Goal: Task Accomplishment & Management: Complete application form

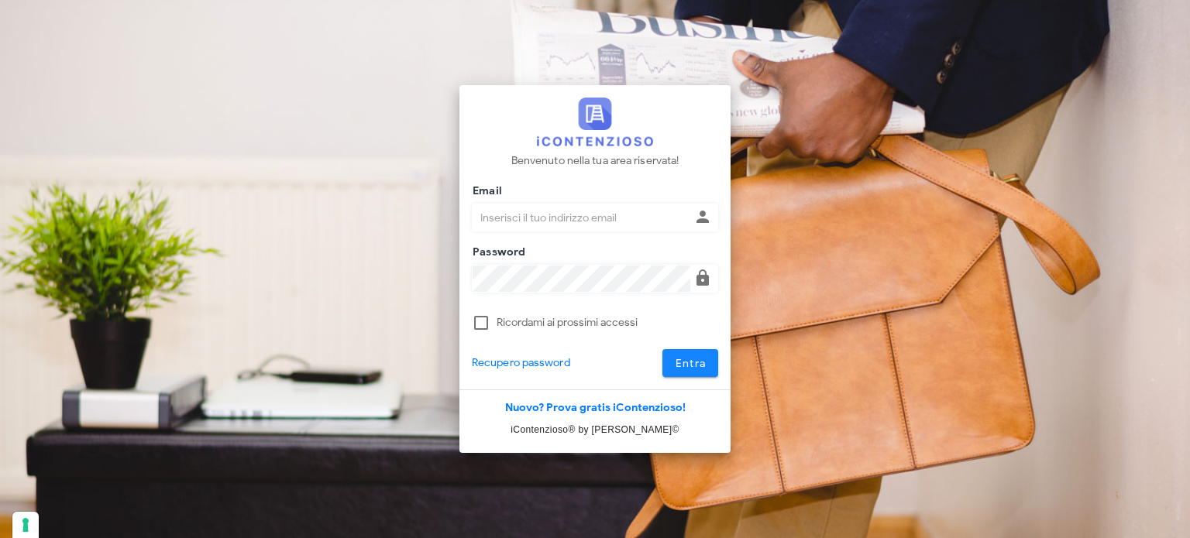
type input "avvocatobrunomaviglia@gmail.com"
click at [689, 371] on button "Entra" at bounding box center [690, 363] width 57 height 28
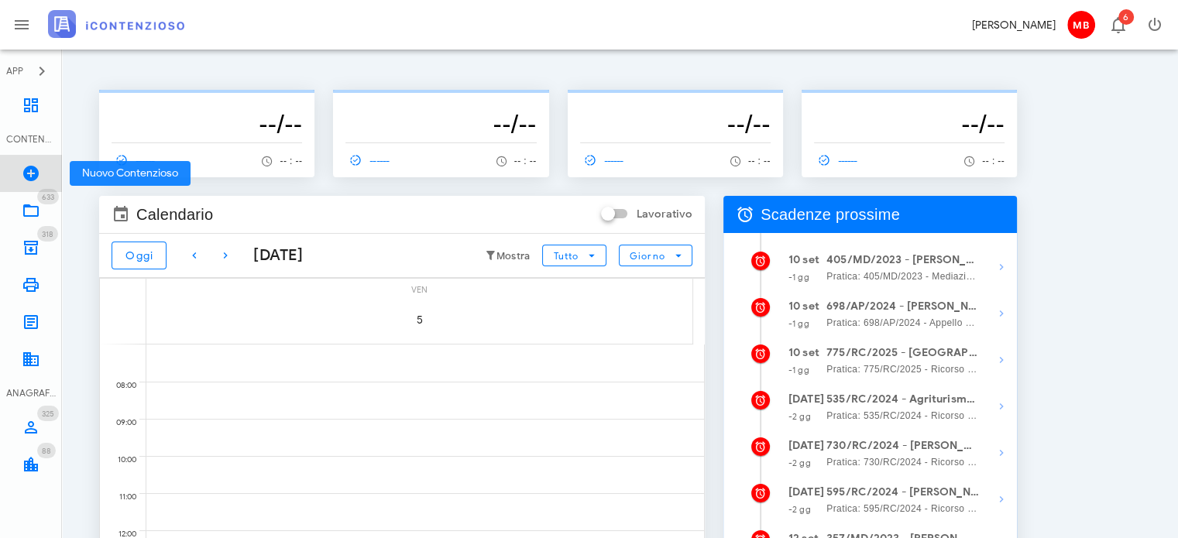
click at [34, 176] on icon at bounding box center [31, 173] width 19 height 19
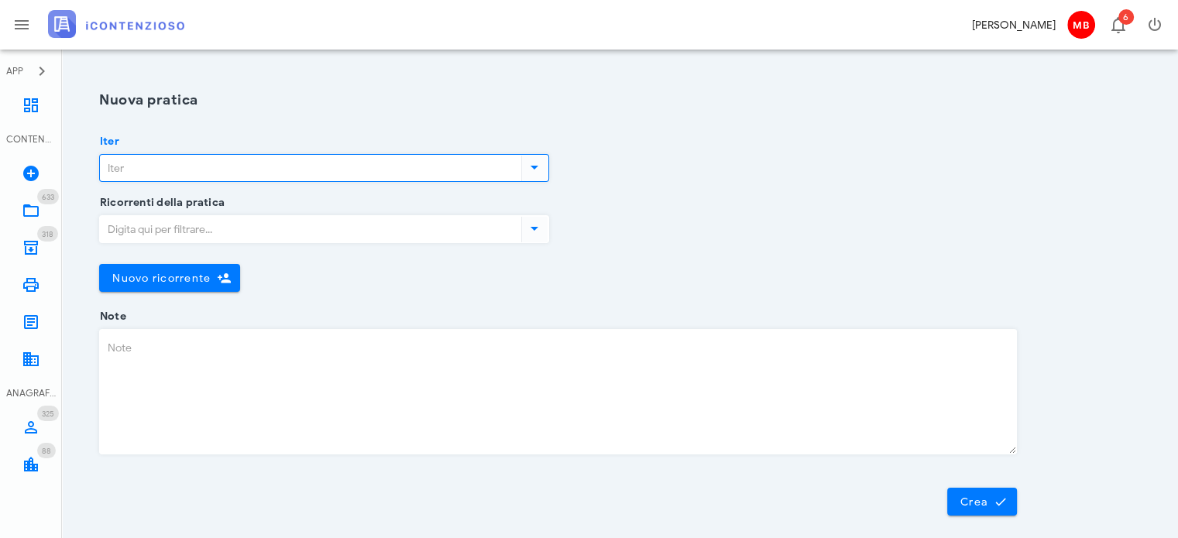
click at [251, 175] on input "Iter" at bounding box center [309, 168] width 418 height 26
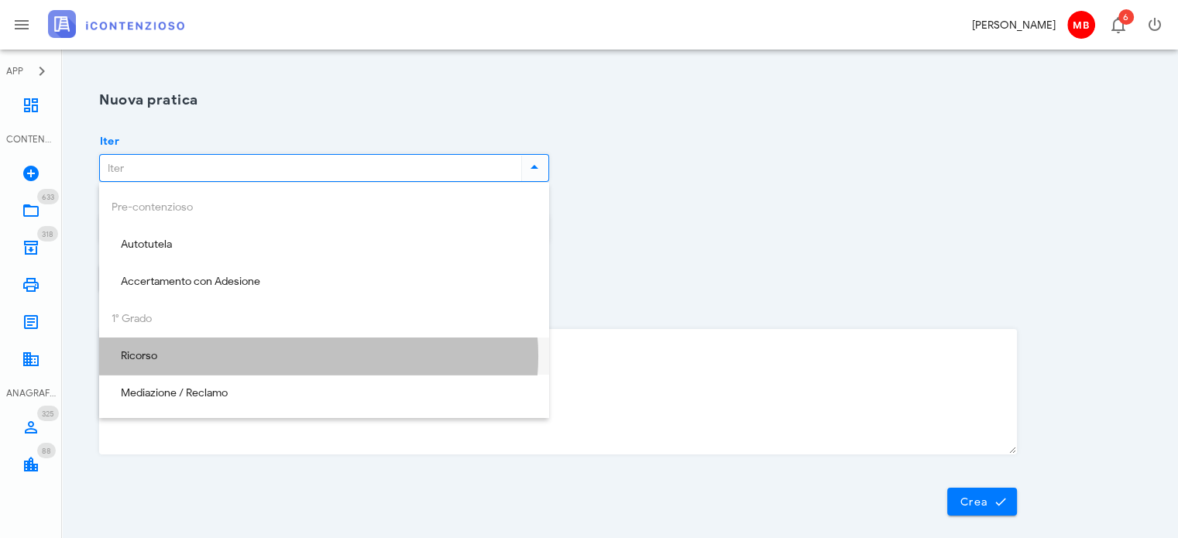
click at [215, 359] on div "Ricorso" at bounding box center [324, 356] width 425 height 13
type input "Ricorso"
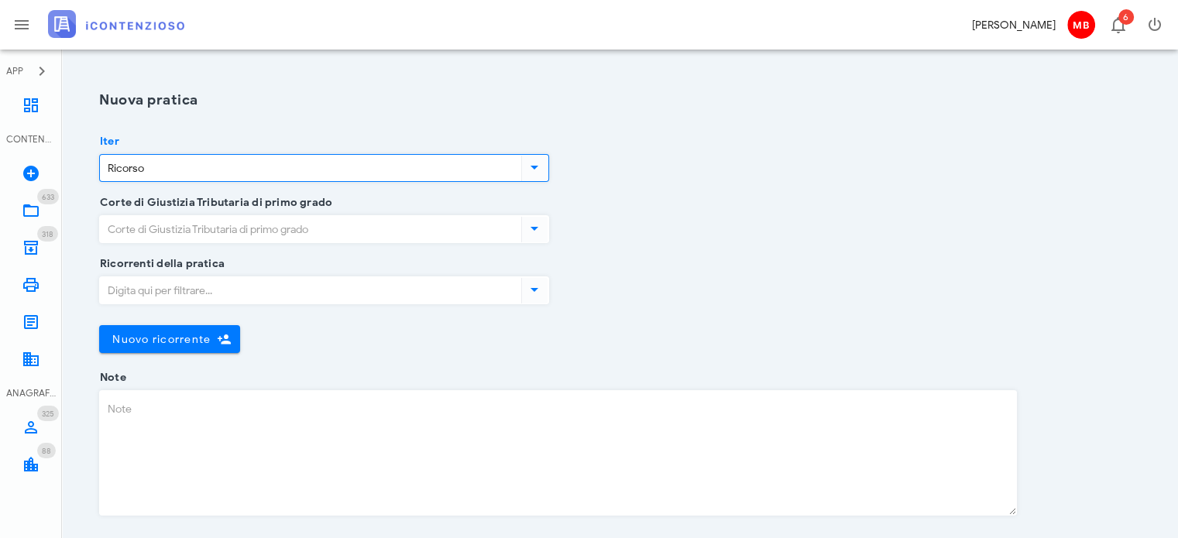
click at [200, 229] on input "Corte di Giustizia Tributaria di primo grado" at bounding box center [309, 229] width 418 height 26
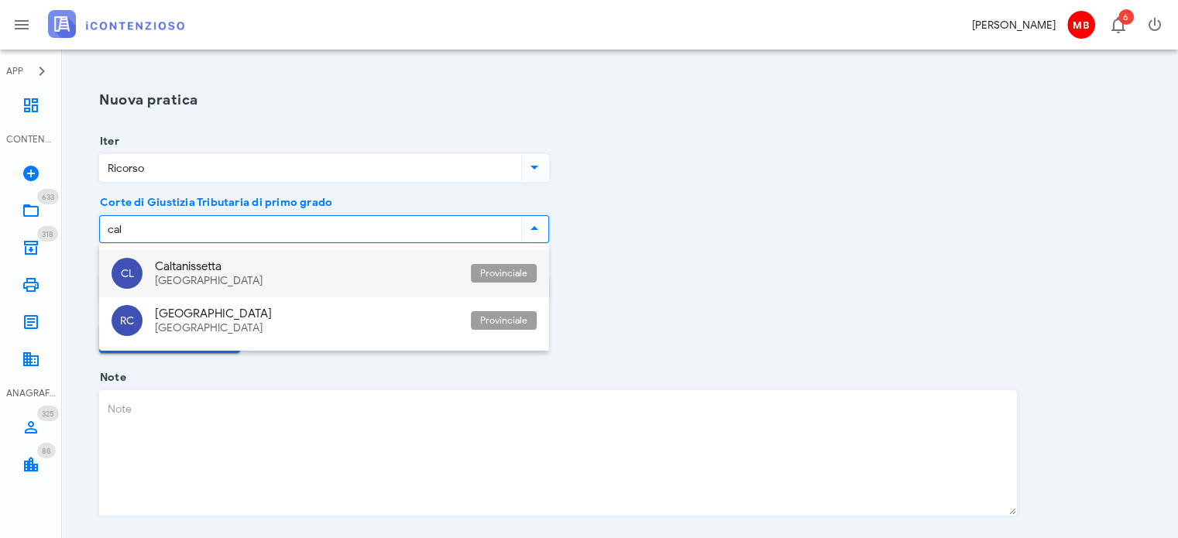
click at [204, 280] on div "Sicilia" at bounding box center [307, 281] width 304 height 13
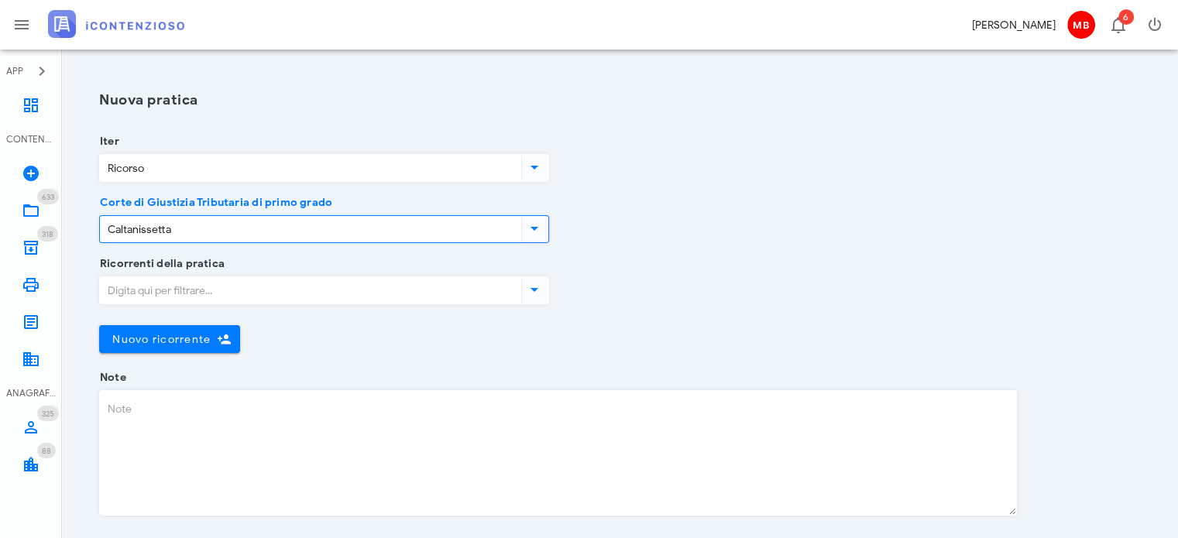
type input "Caltanissetta"
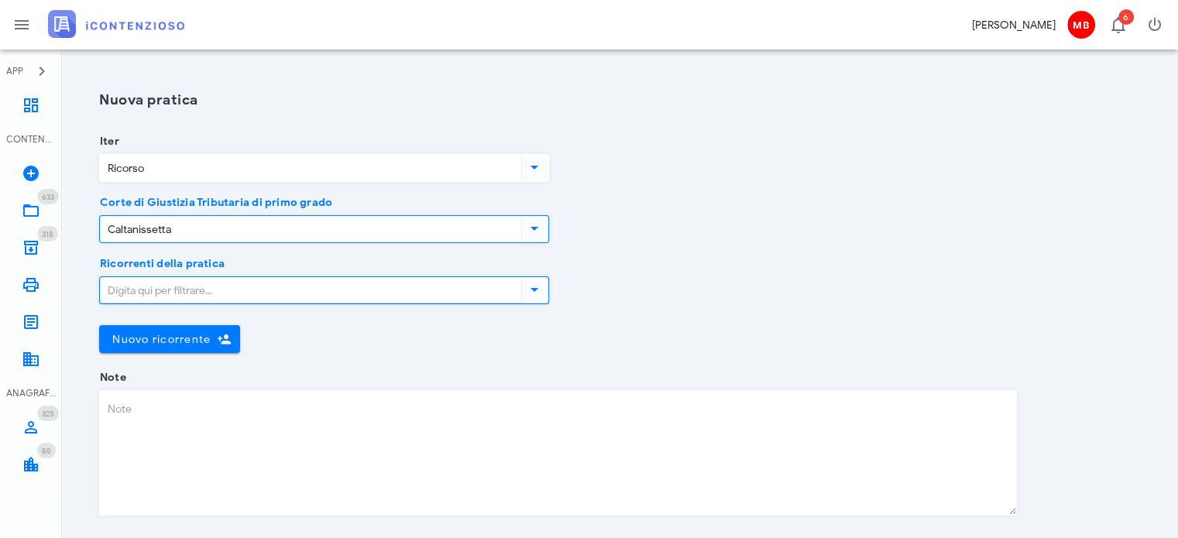
click at [201, 292] on input "Ricorrenti della pratica" at bounding box center [309, 290] width 418 height 26
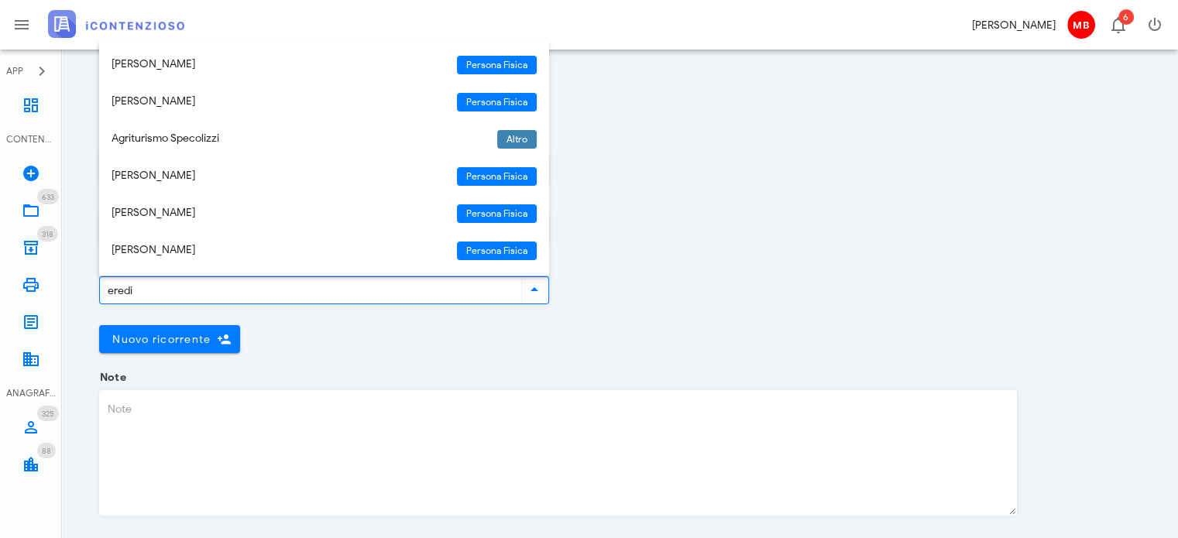
type input "eredi"
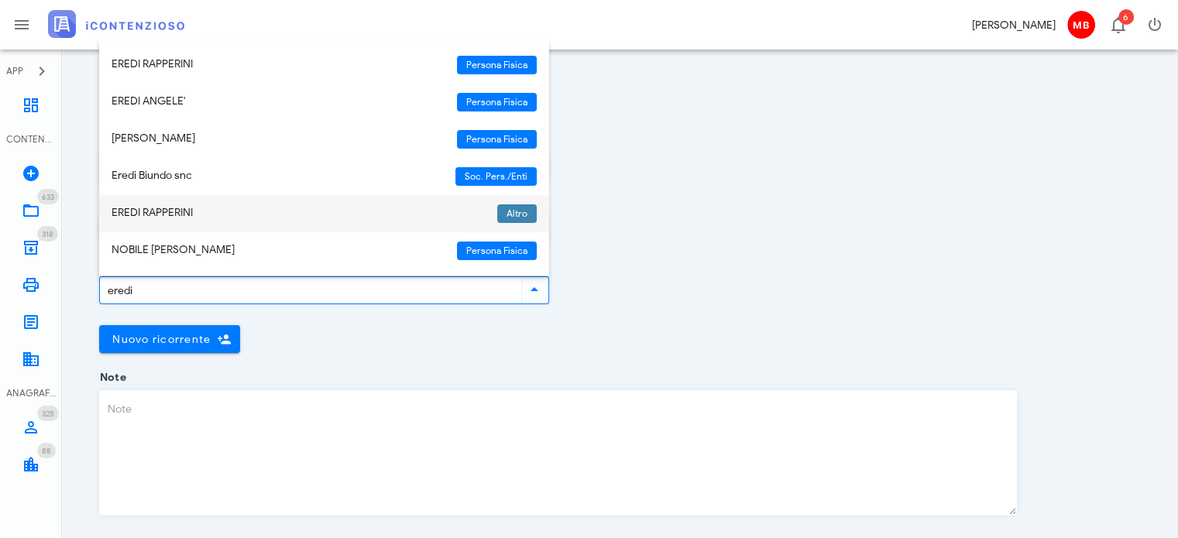
click at [196, 210] on div "EREDI RAPPERINI" at bounding box center [298, 213] width 373 height 13
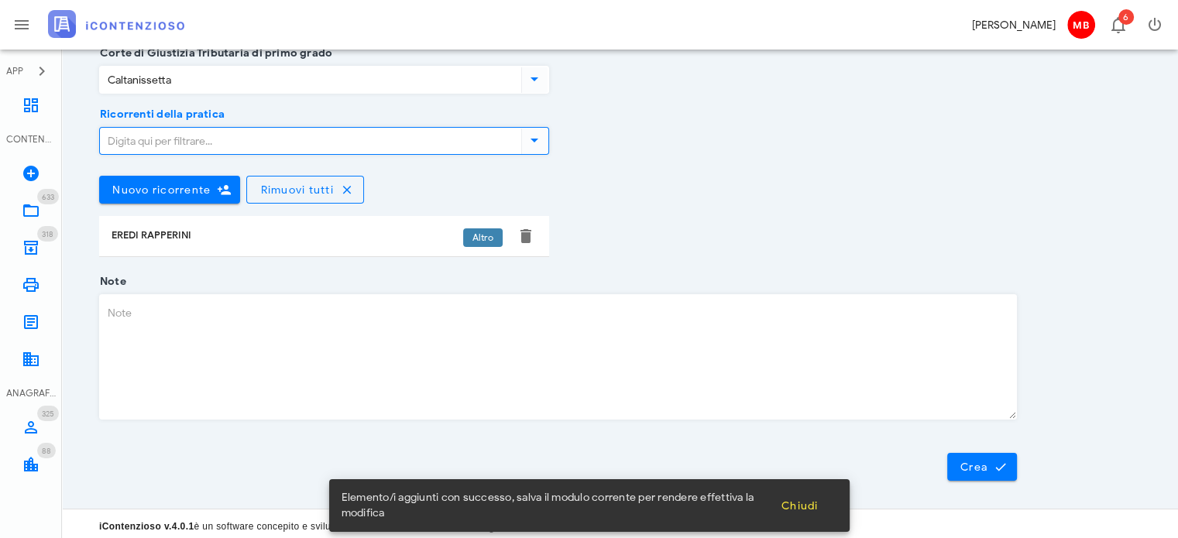
scroll to position [153, 0]
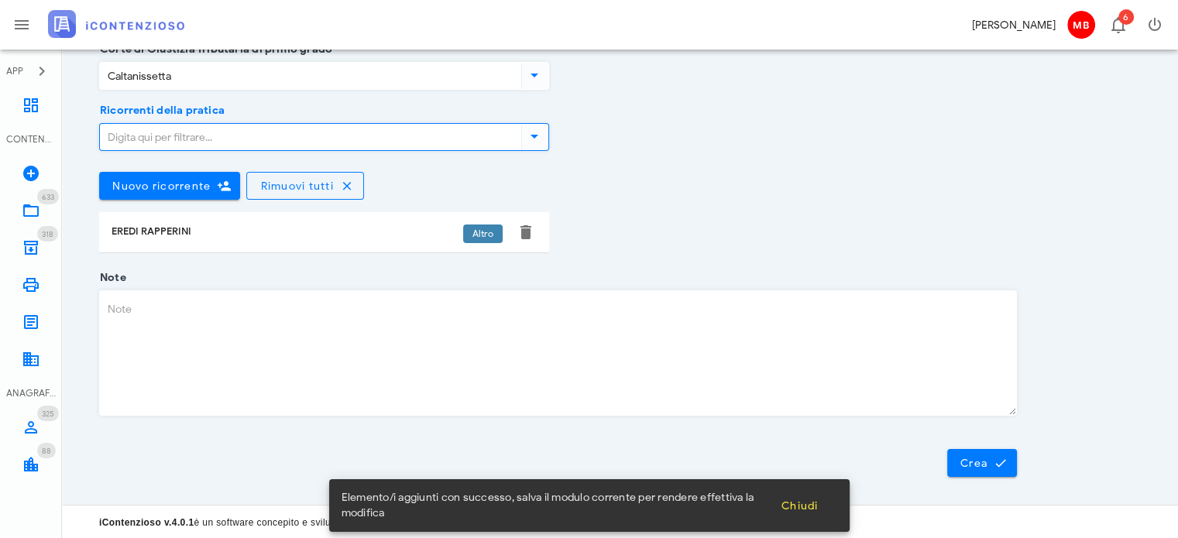
click at [163, 317] on textarea "Note" at bounding box center [558, 353] width 916 height 124
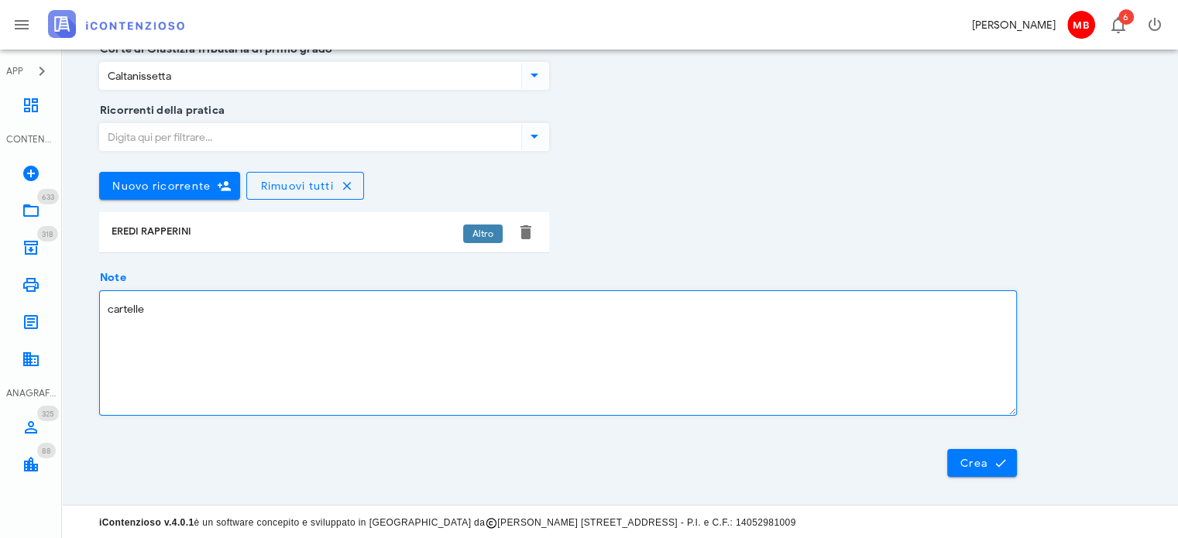
paste textarea "di pagamento n. 29220220001951775501/502/503/504/505 (Ruolo n. 2022/000611 TARI…"
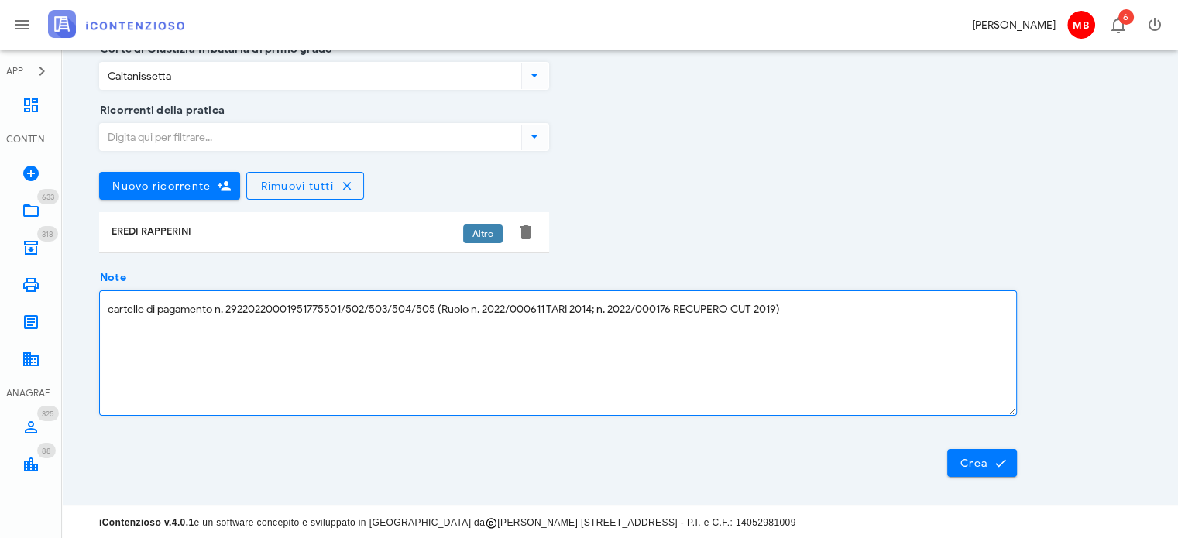
click at [218, 309] on textarea "cartelle di pagamento n. 29220220001951775501/502/503/504/505 (Ruolo n. 2022/00…" at bounding box center [558, 353] width 916 height 124
click at [738, 312] on textarea "cartelle n. 29220220001951775501/502/503/504/505 (Ruolo n. 2022/000611 TARI 201…" at bounding box center [558, 353] width 916 height 124
click at [806, 312] on textarea "cartelle n. 29220220001951775501/502/503/504/505 (Ruolo n. 2022/000611 TARI 201…" at bounding box center [558, 353] width 916 height 124
type textarea "cartelle n. 29220220001951775501/502/503/504/505 (Ruolo n. 2022/000611 TARI 201…"
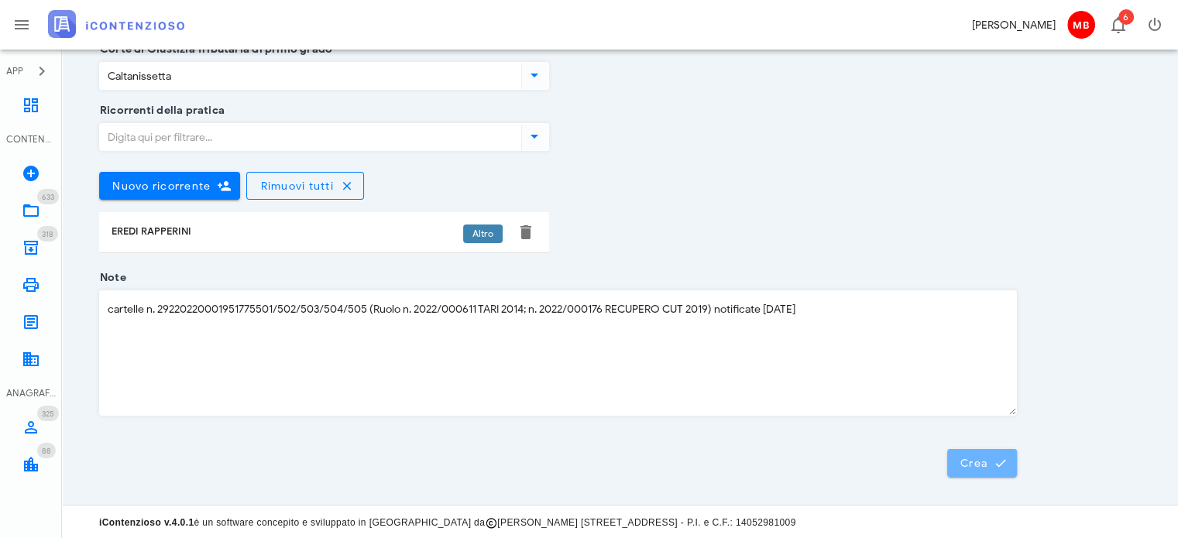
click at [1000, 456] on icon "submit" at bounding box center [1001, 463] width 14 height 14
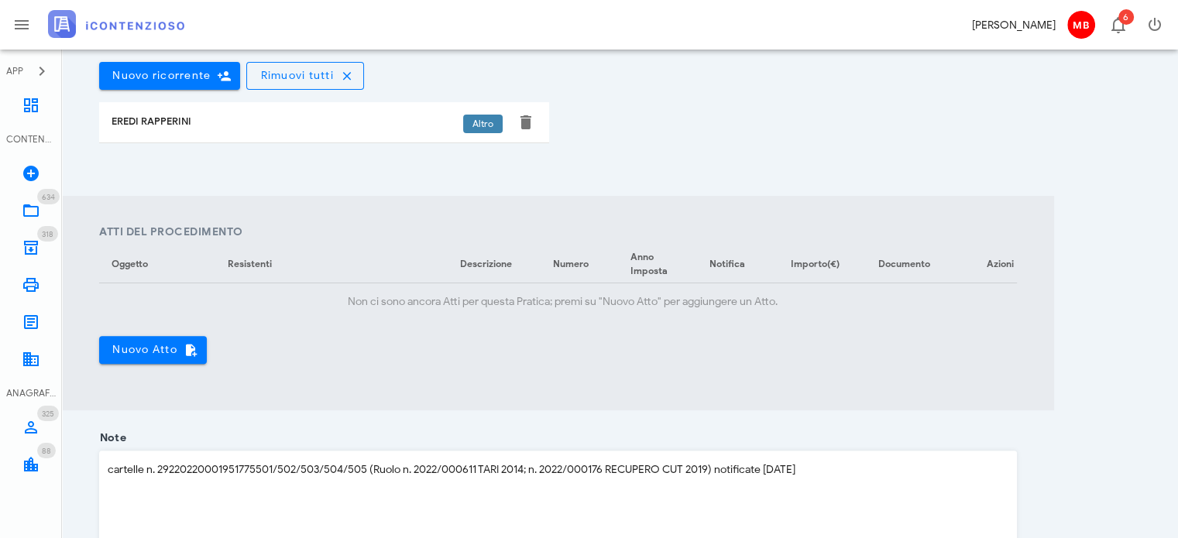
scroll to position [465, 0]
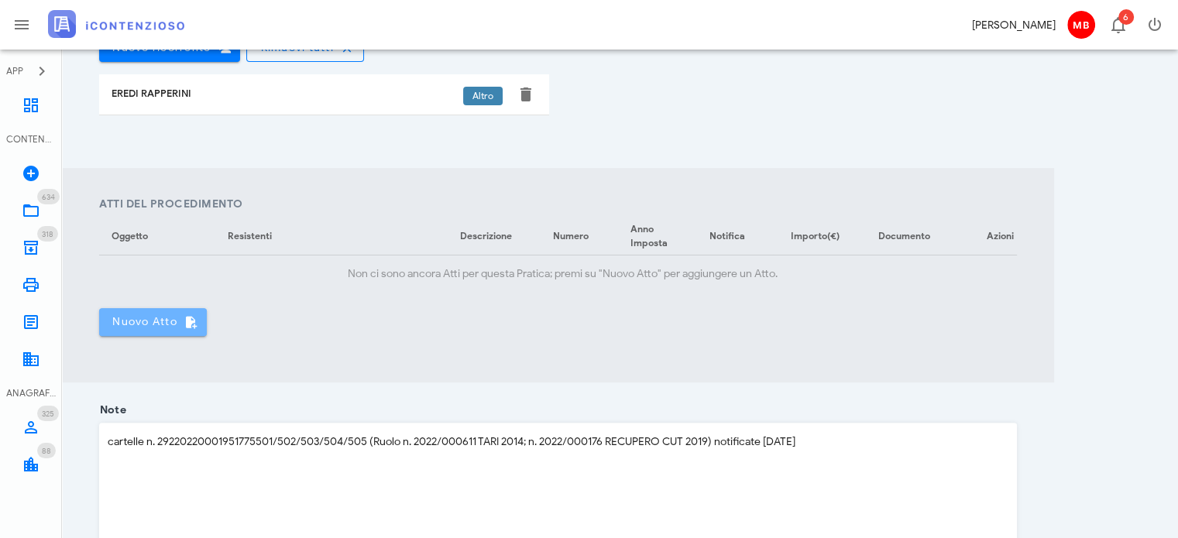
click at [163, 329] on span "Nuovo Atto" at bounding box center [153, 322] width 83 height 14
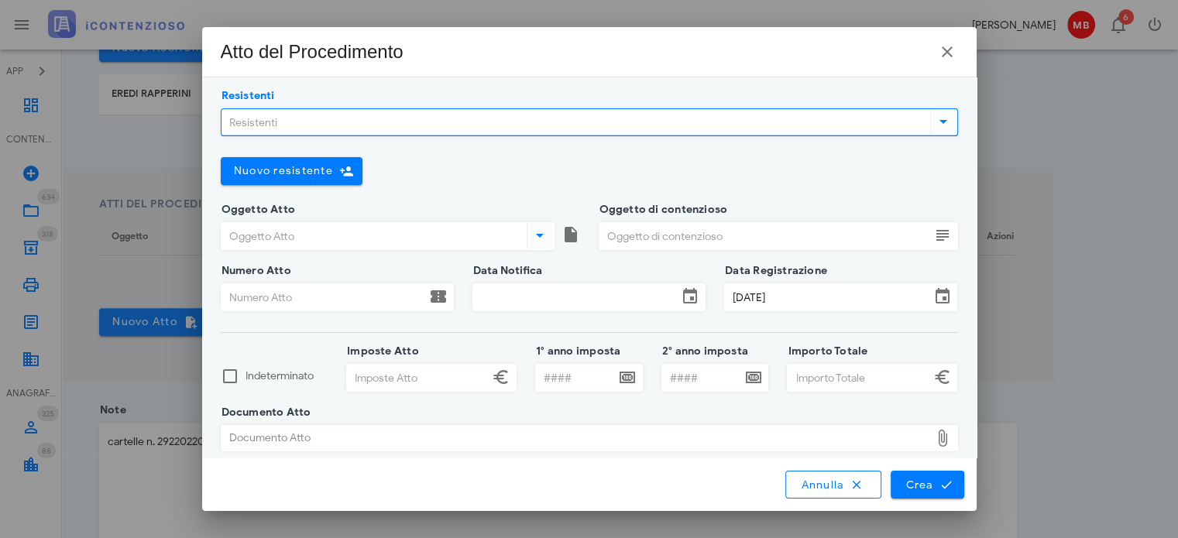
click at [279, 122] on input "Resistenti" at bounding box center [575, 122] width 706 height 26
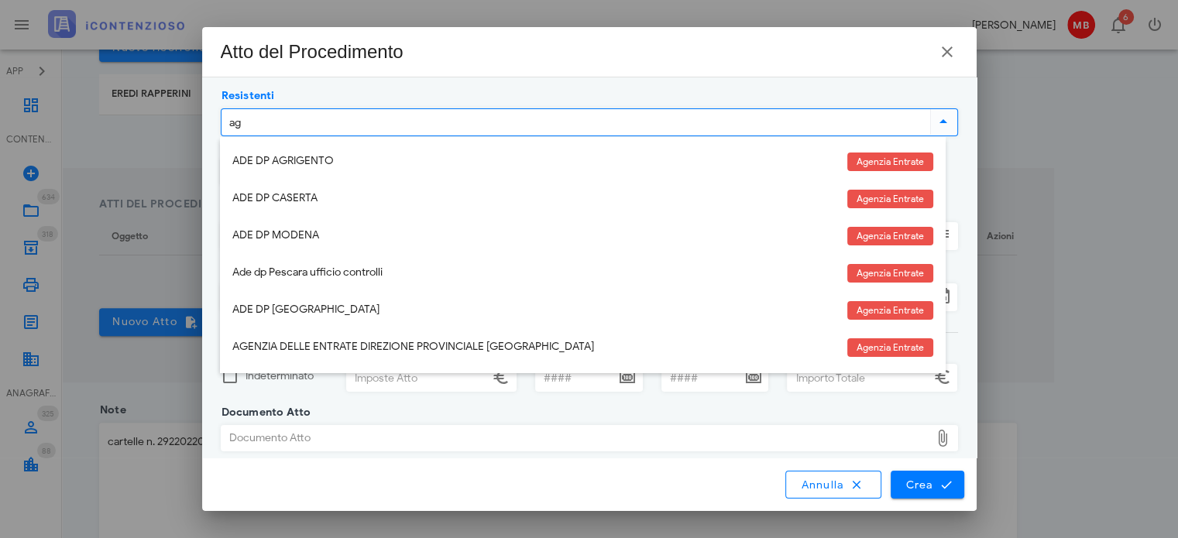
type input "age"
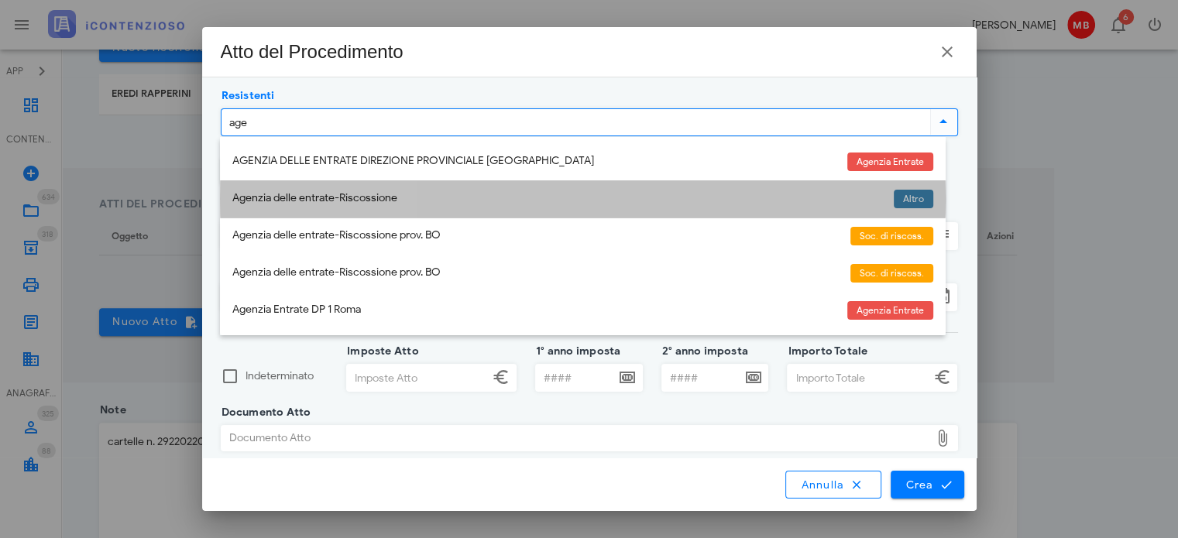
click at [283, 199] on div "Agenzia delle entrate-Riscossione" at bounding box center [556, 198] width 649 height 13
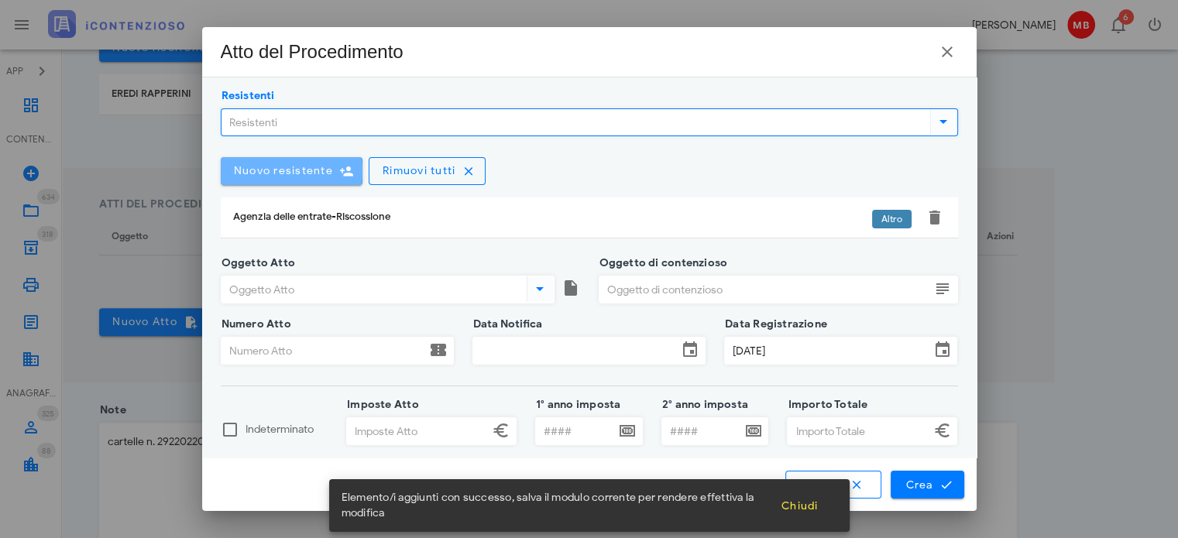
click at [279, 175] on span "Nuovo resistente" at bounding box center [283, 170] width 100 height 13
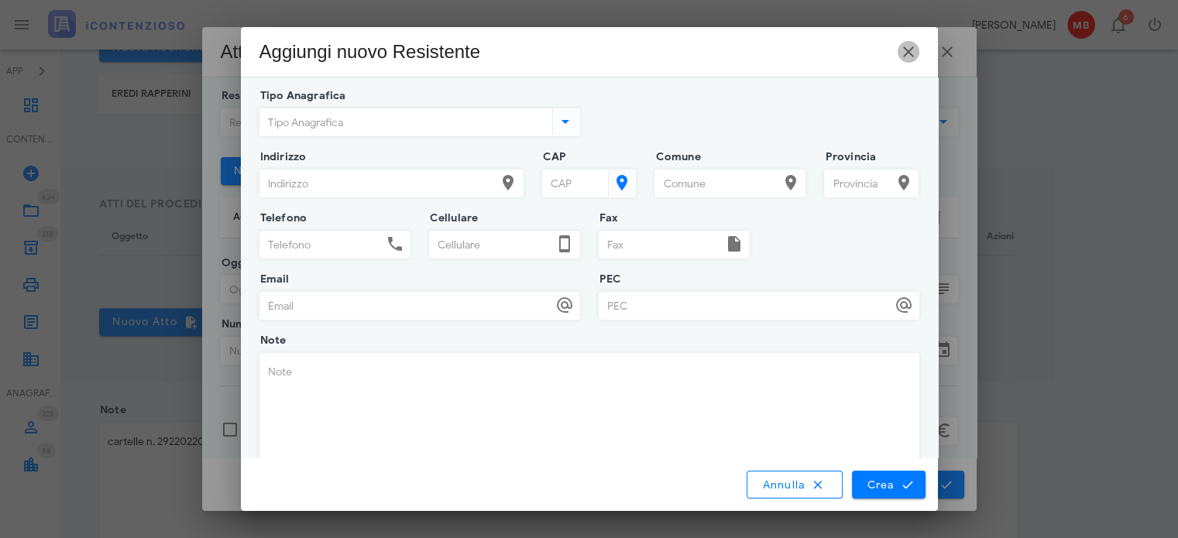
click at [912, 53] on icon "button" at bounding box center [908, 52] width 19 height 19
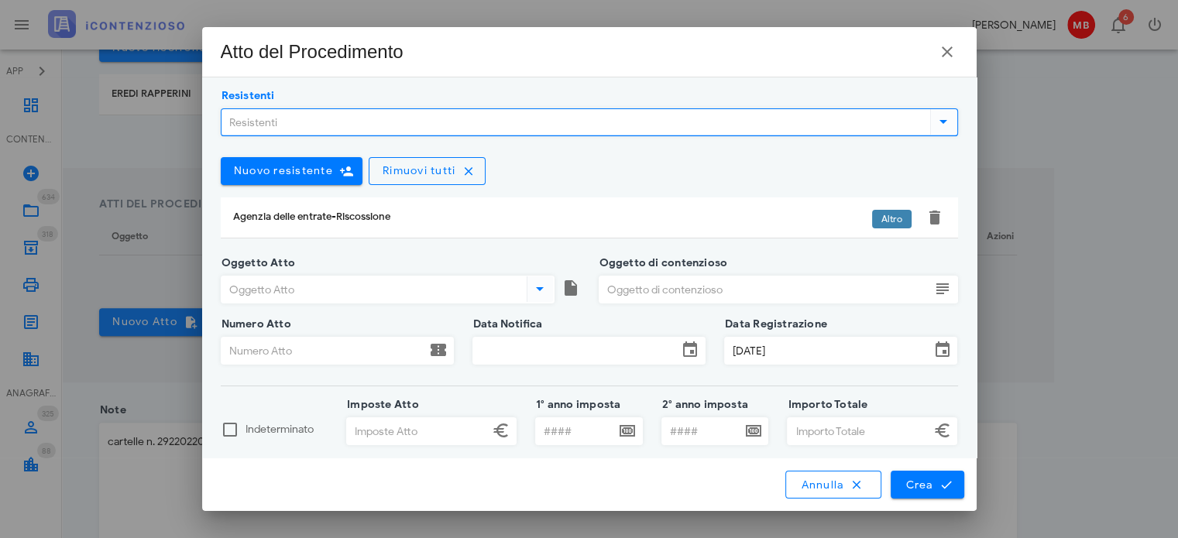
click at [335, 119] on input "Resistenti" at bounding box center [575, 122] width 706 height 26
type input "c"
type input "gela"
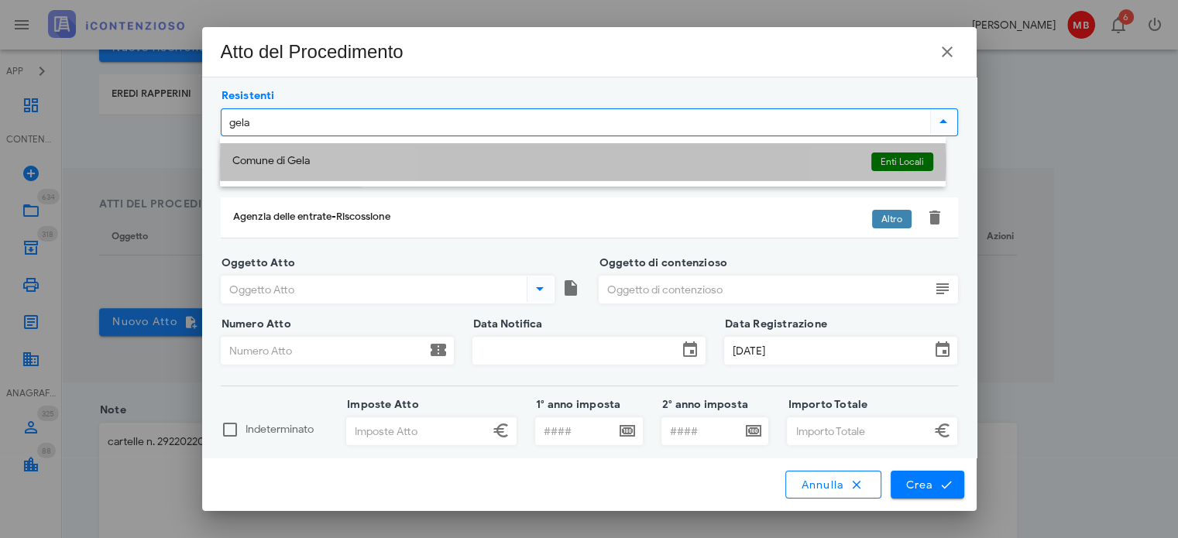
click at [330, 158] on div "Comune di Gela" at bounding box center [545, 161] width 627 height 13
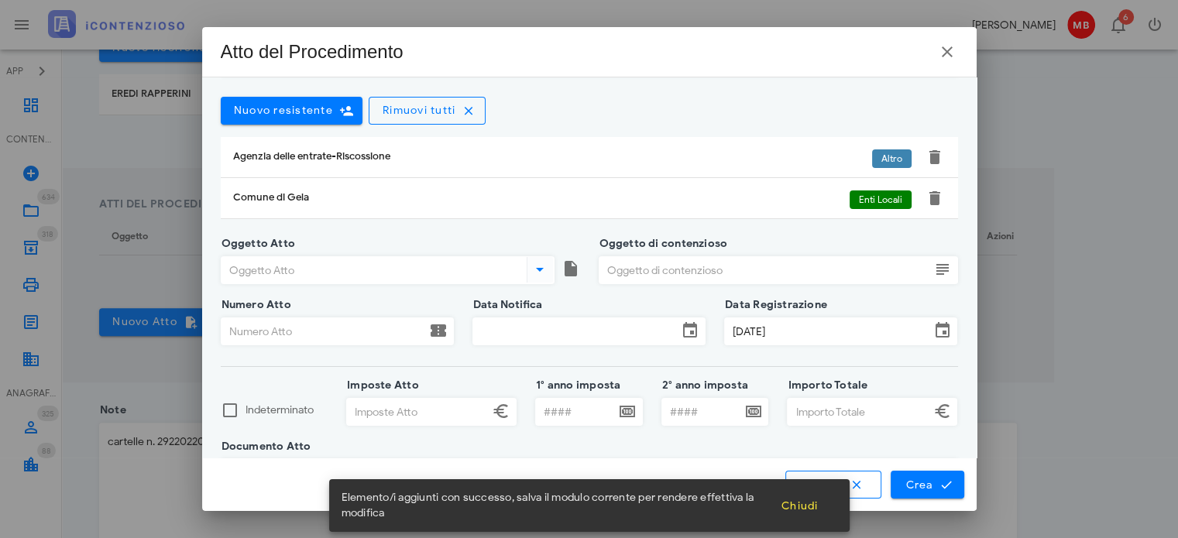
scroll to position [105, 0]
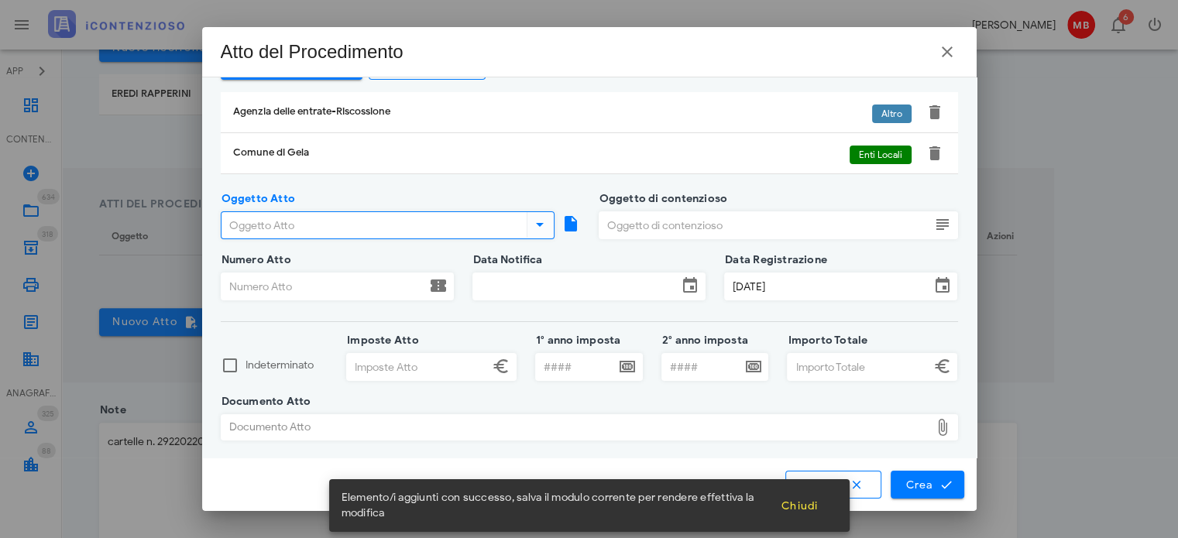
click at [335, 218] on input "Oggetto Atto" at bounding box center [373, 225] width 302 height 26
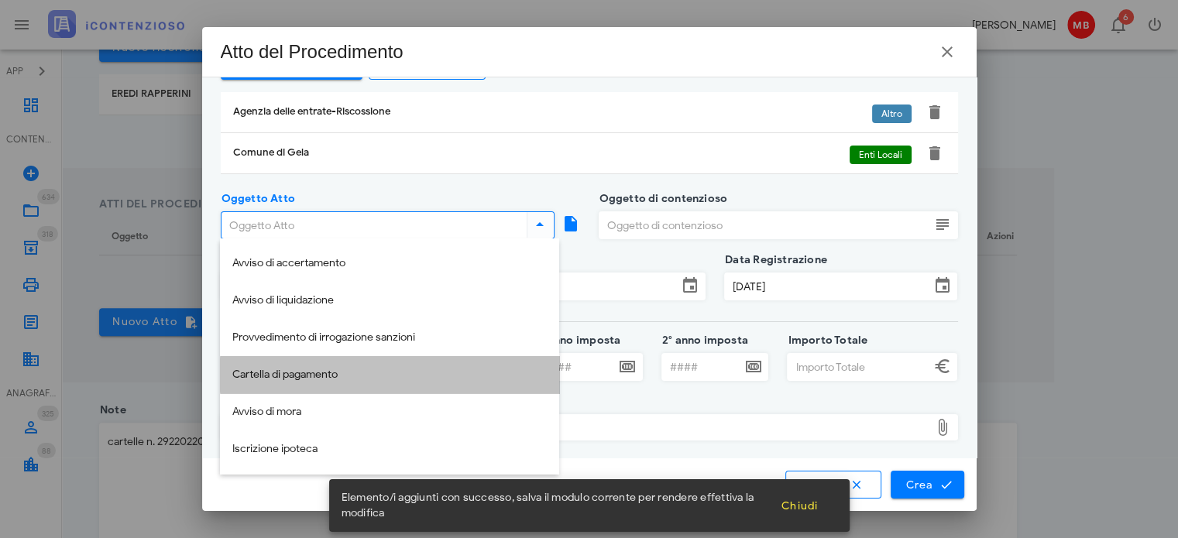
click at [335, 374] on div "Cartella di pagamento" at bounding box center [389, 375] width 315 height 13
type input "Cartella di pagamento"
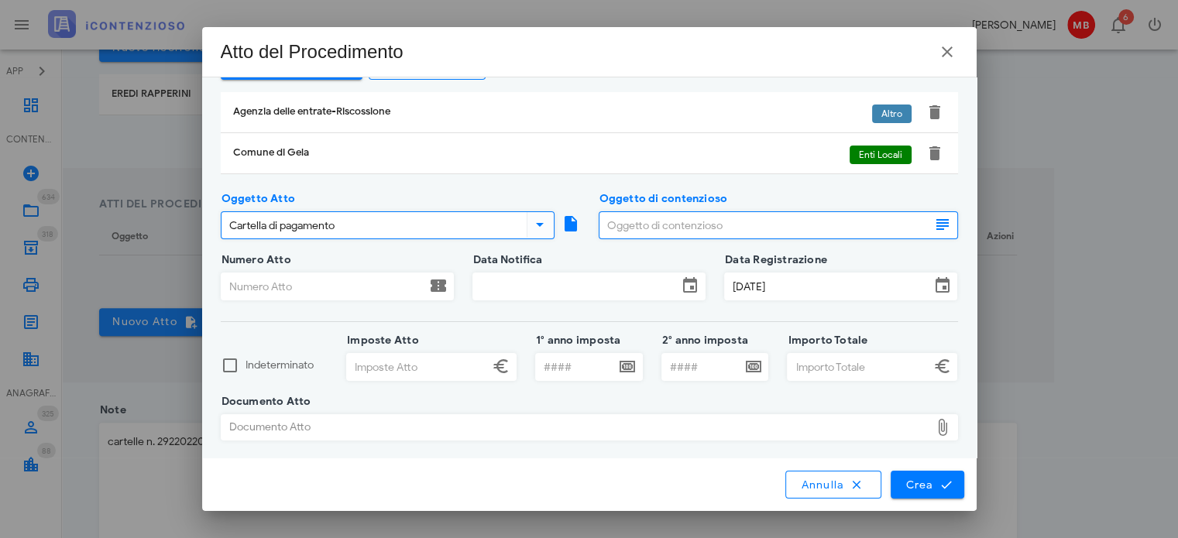
click at [655, 232] on input "Oggetto di contenzioso" at bounding box center [765, 225] width 331 height 26
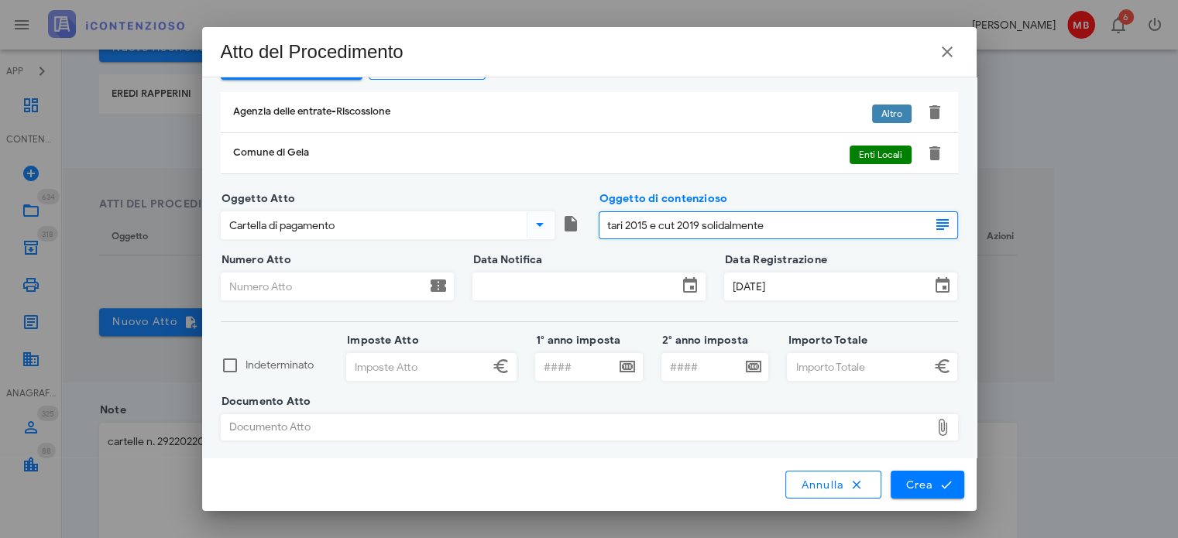
type input "tari 2015 e cut 2019 solidalmente"
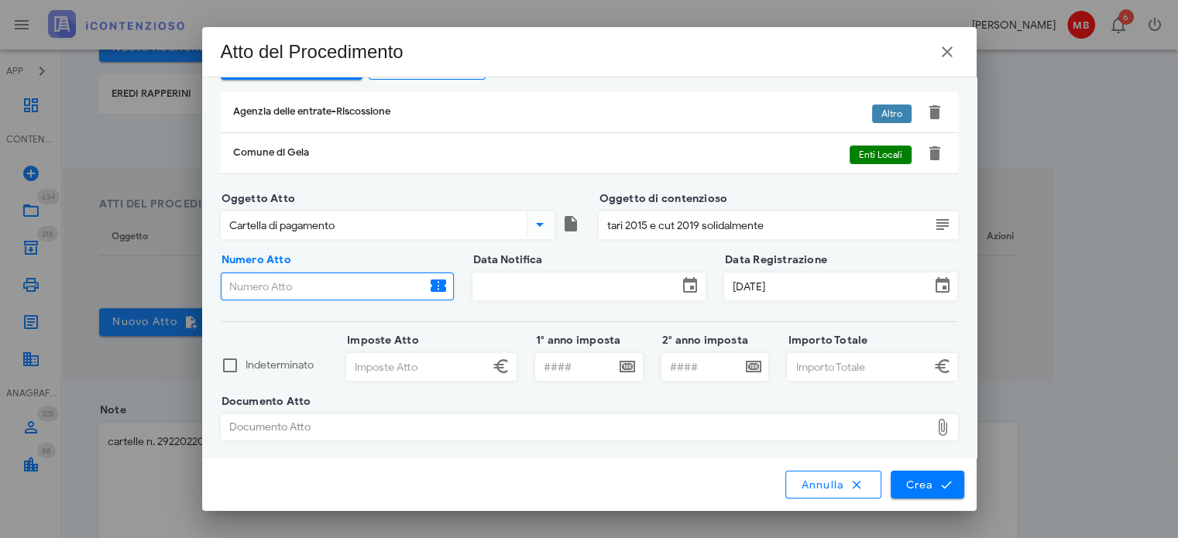
click at [311, 287] on input "Numero Atto" at bounding box center [324, 286] width 205 height 26
paste input "di pagamento n. 29220220001951775501/502/503/504/505 (Ruolo n. 2022/000611 TARI…"
type input "di pagamento n. 29220220001951775501/502/503/504/505"
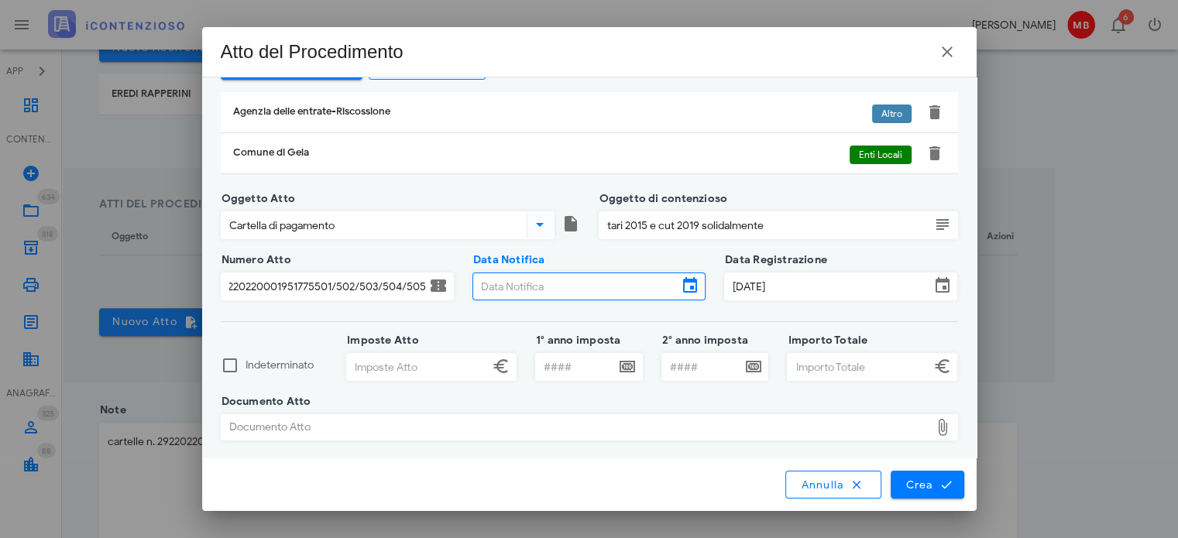
scroll to position [0, 0]
click at [480, 284] on input "Data Notifica" at bounding box center [575, 286] width 205 height 26
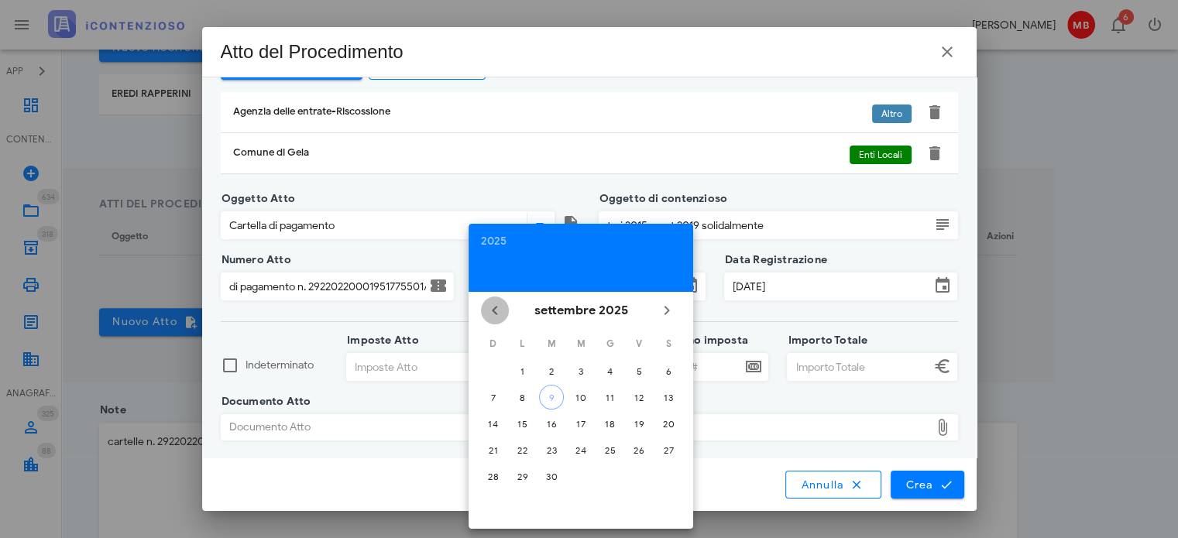
click at [490, 306] on icon "Il mese scorso" at bounding box center [495, 310] width 19 height 19
click at [610, 449] on div "26" at bounding box center [610, 451] width 25 height 12
type input "26/06/2025"
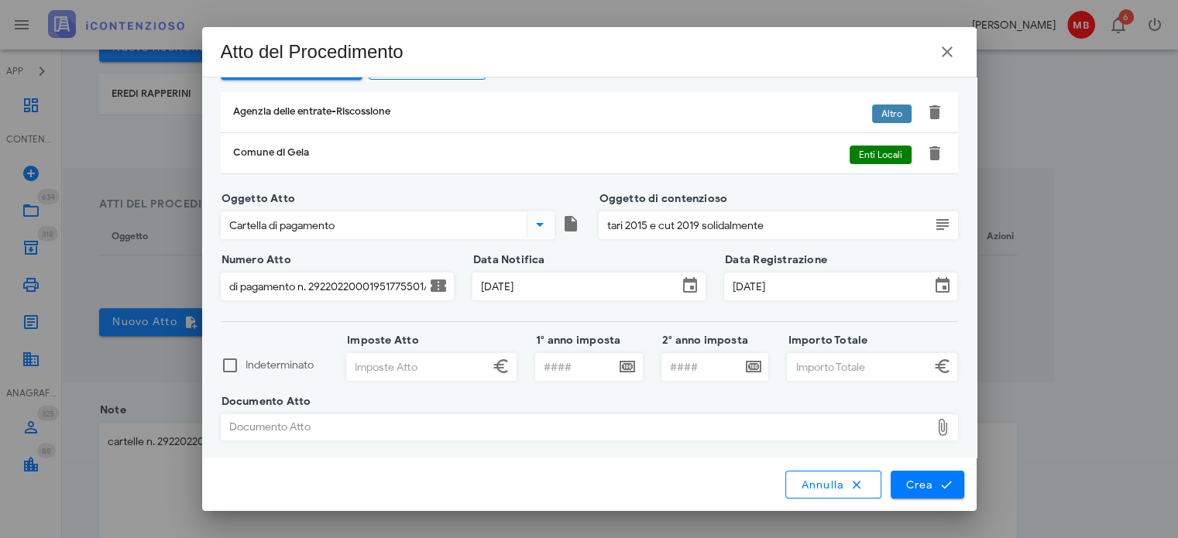
click at [811, 367] on input "Importo Totale" at bounding box center [859, 367] width 142 height 26
click at [823, 372] on input "Importo Totale" at bounding box center [859, 367] width 142 height 26
type input "6.527,66"
click at [441, 377] on input "Imposte Atto" at bounding box center [418, 367] width 142 height 26
click at [395, 422] on div "Documento Atto" at bounding box center [576, 427] width 709 height 25
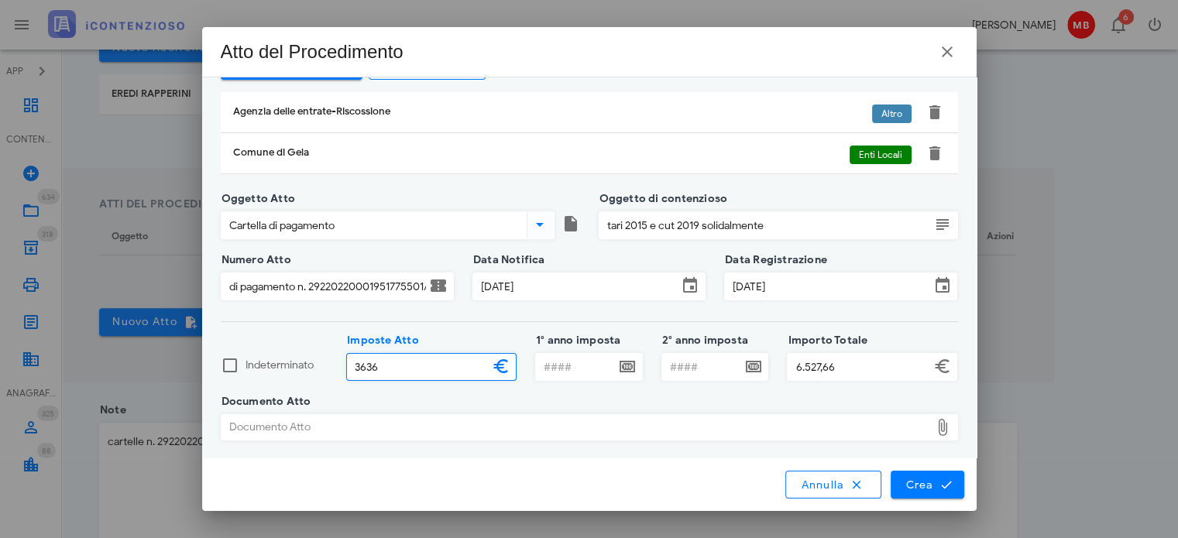
type input "3.636,00"
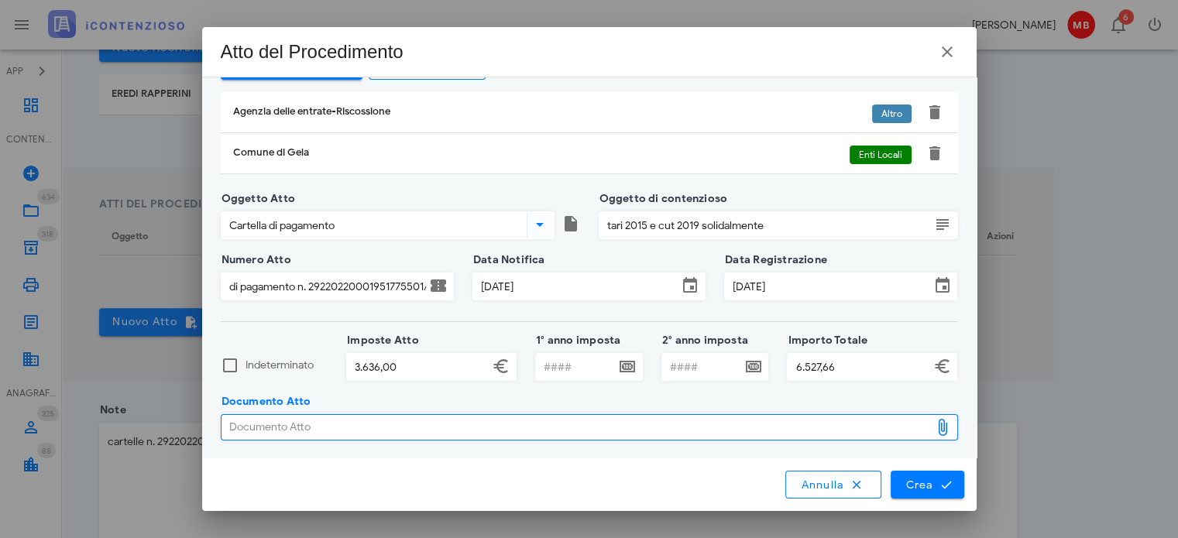
type input "C:\fakepath\CARTELLA 29220220001951775501 BARONE.pdf"
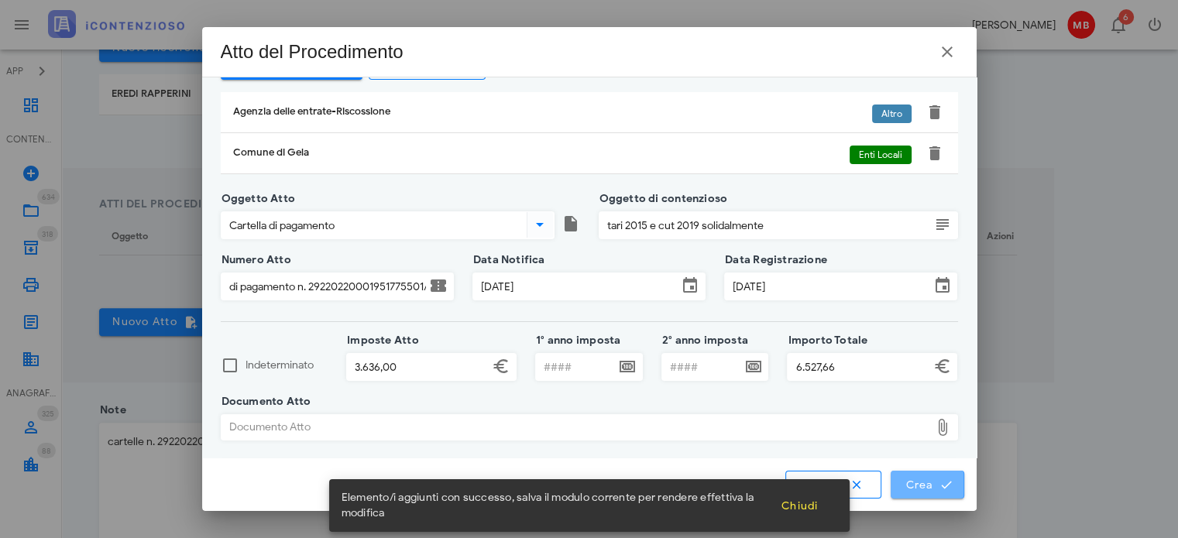
click at [929, 494] on button "Crea" at bounding box center [927, 485] width 73 height 28
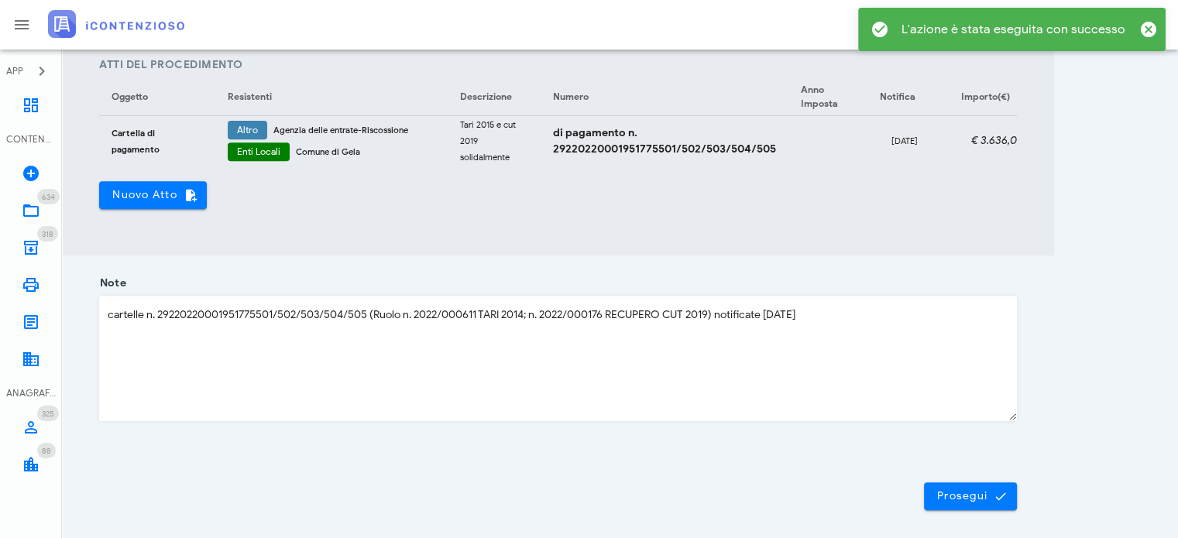
scroll to position [620, 0]
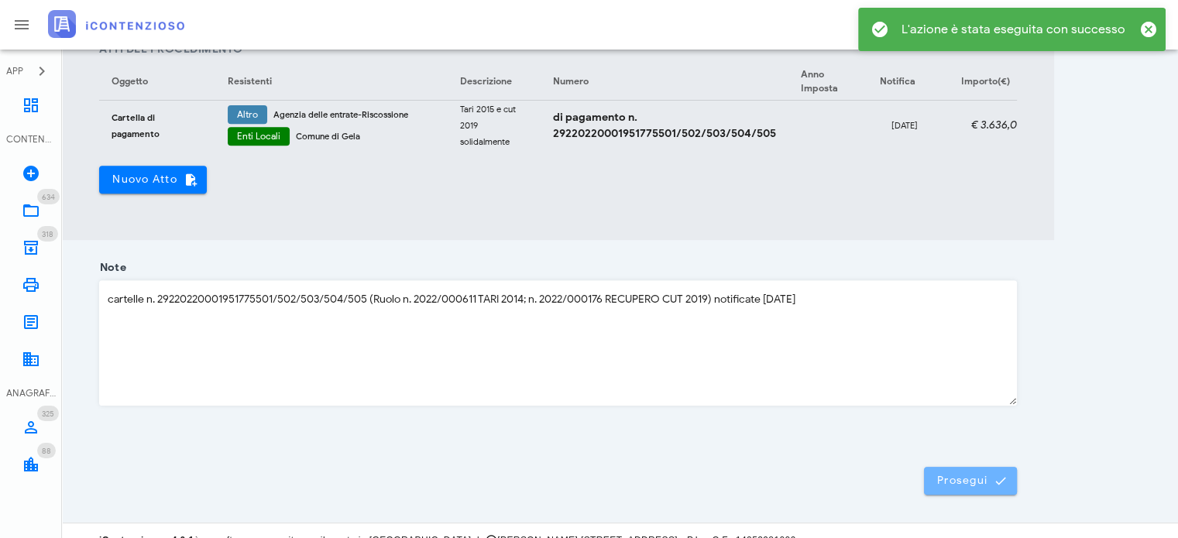
click at [978, 488] on span "Prosegui" at bounding box center [971, 481] width 68 height 14
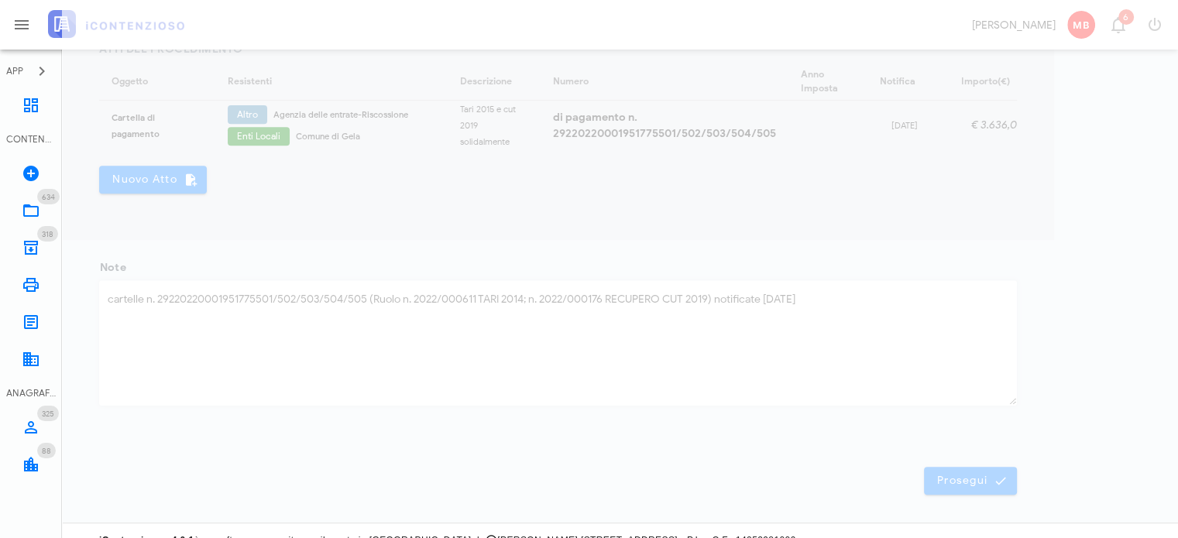
scroll to position [22, 0]
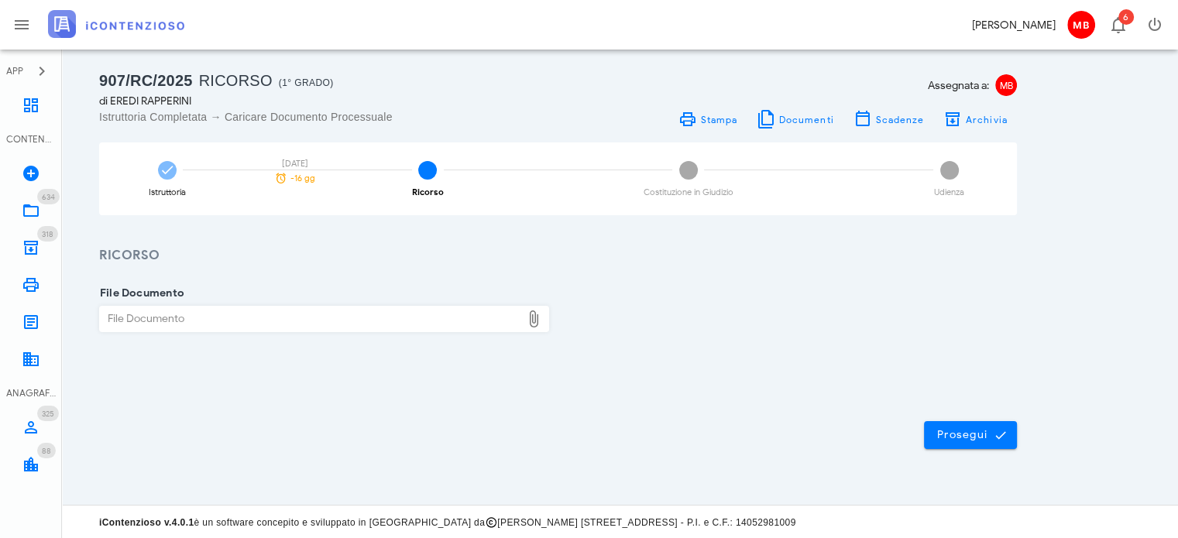
click at [270, 319] on div "File Documento" at bounding box center [310, 319] width 421 height 25
type input "C:\fakepath\ricorso.pdf"
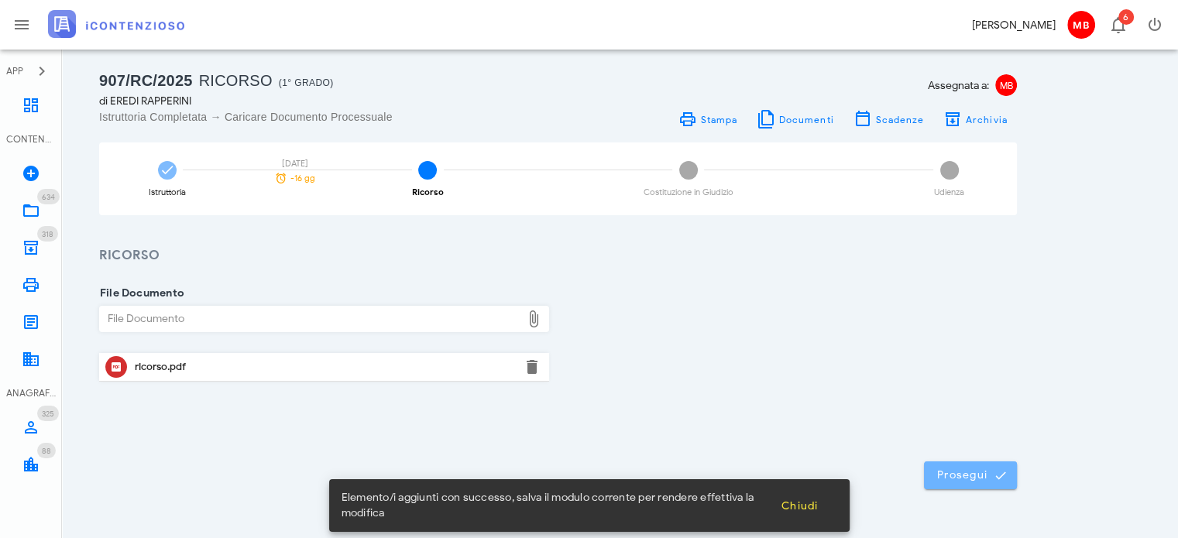
click at [973, 473] on span "Prosegui" at bounding box center [971, 476] width 68 height 14
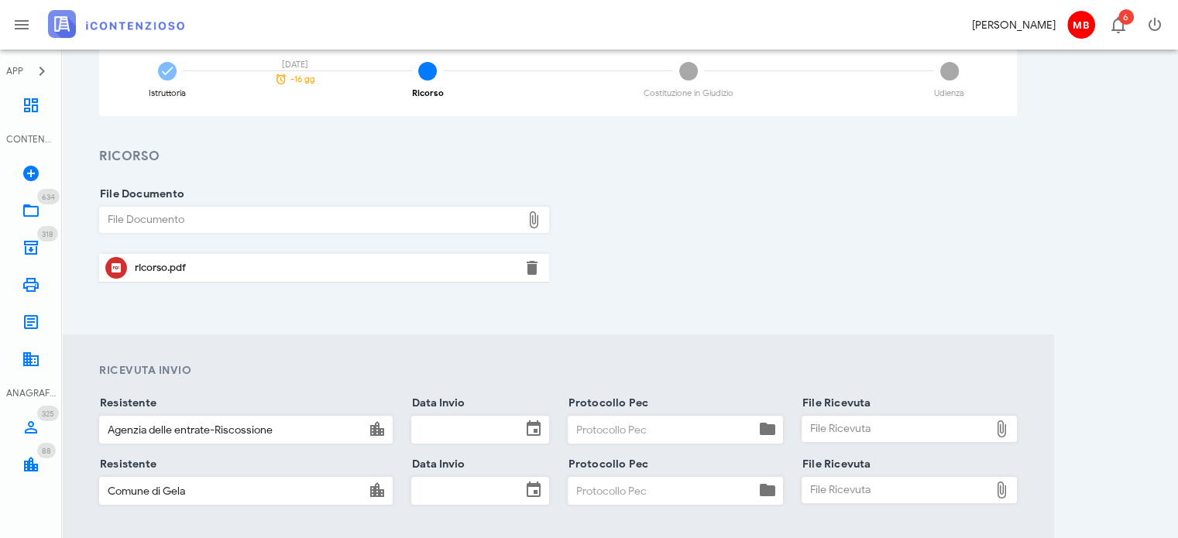
scroll to position [281, 0]
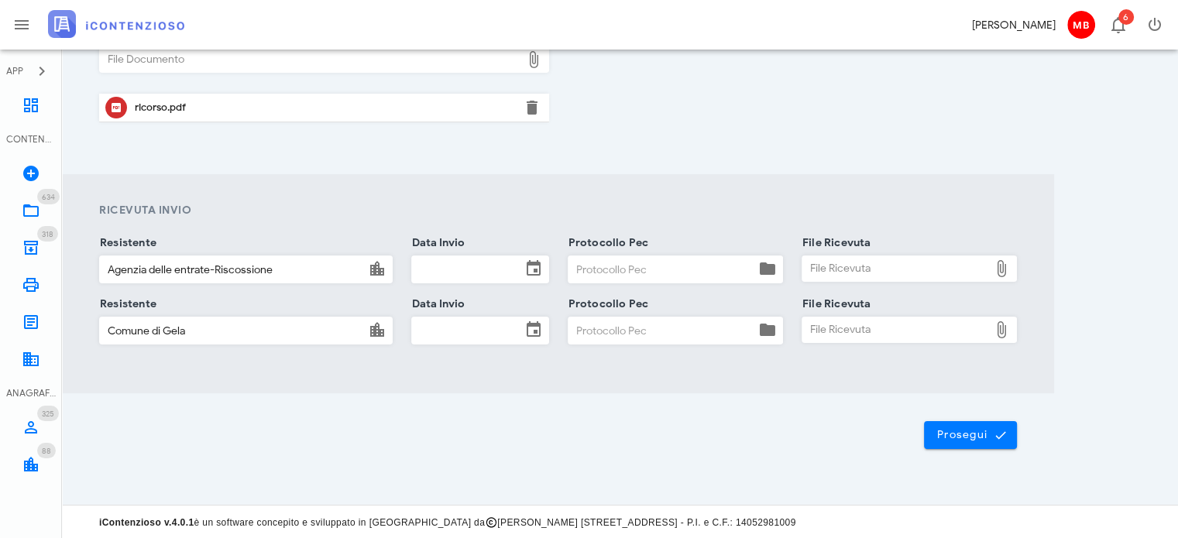
click at [443, 266] on input "Data Invio" at bounding box center [466, 269] width 109 height 26
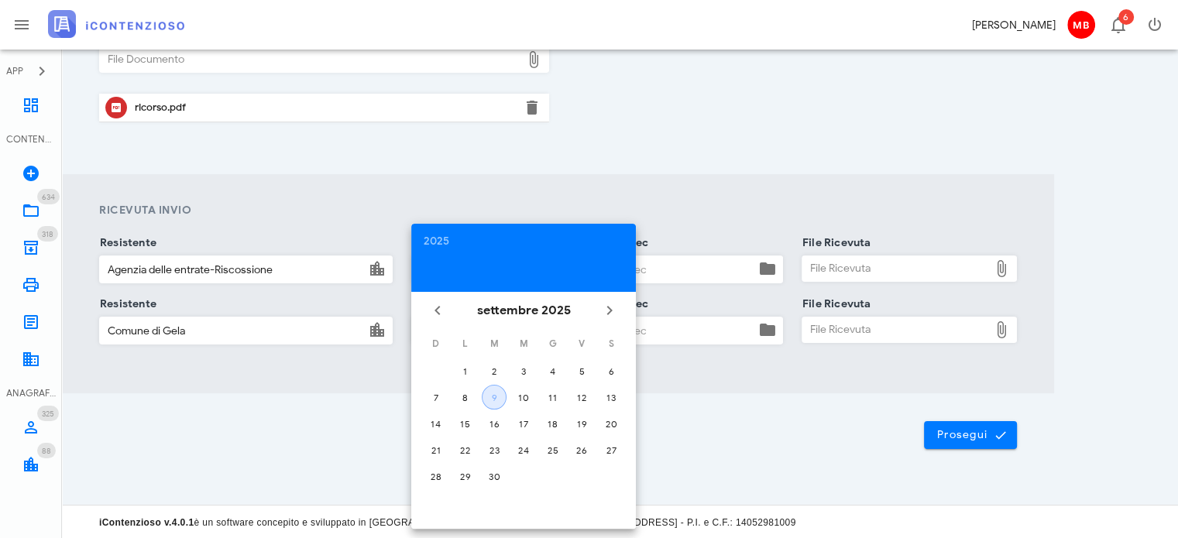
click at [492, 396] on div "9" at bounding box center [494, 398] width 23 height 12
type input "[DATE]"
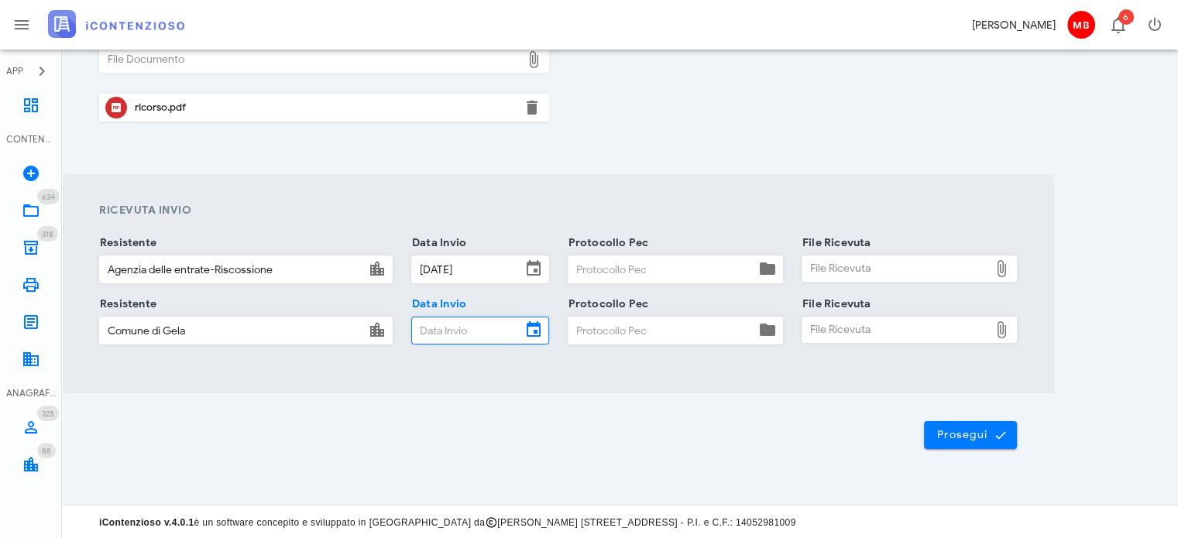
click at [468, 335] on input "Data Invio" at bounding box center [466, 331] width 109 height 26
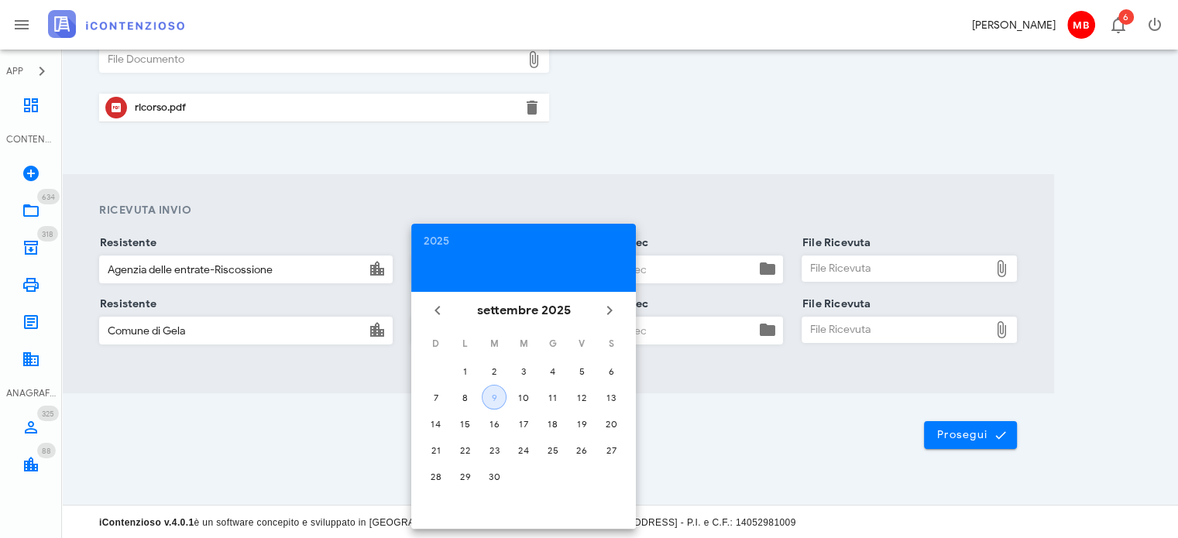
click at [489, 392] on div "9" at bounding box center [494, 398] width 23 height 12
type input "[DATE]"
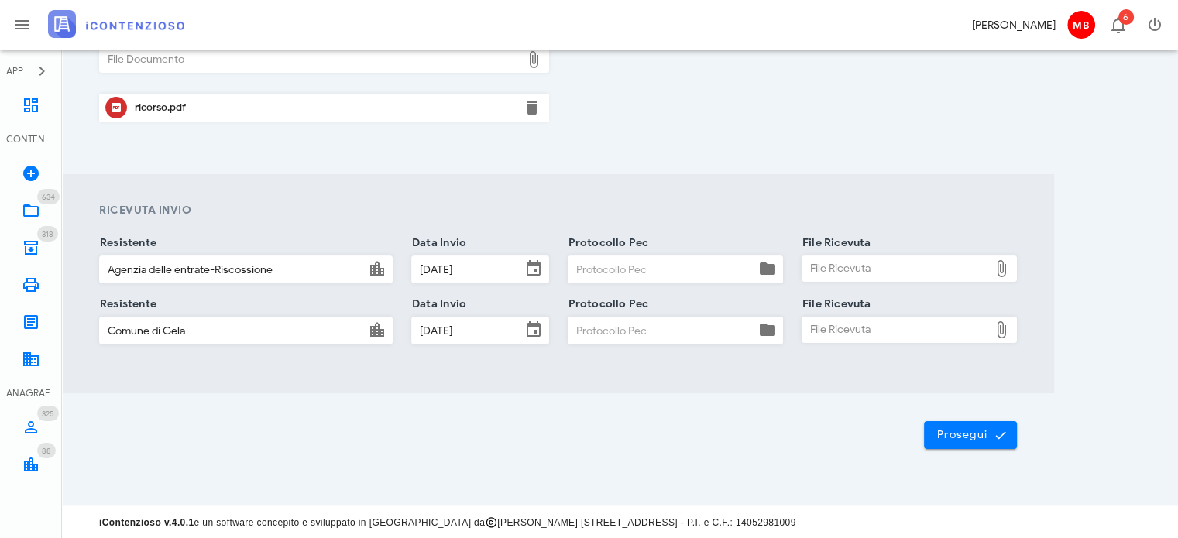
click at [858, 330] on div "File Ricevuta" at bounding box center [896, 330] width 187 height 25
type input "C:\fakepath\consegna comune.eml"
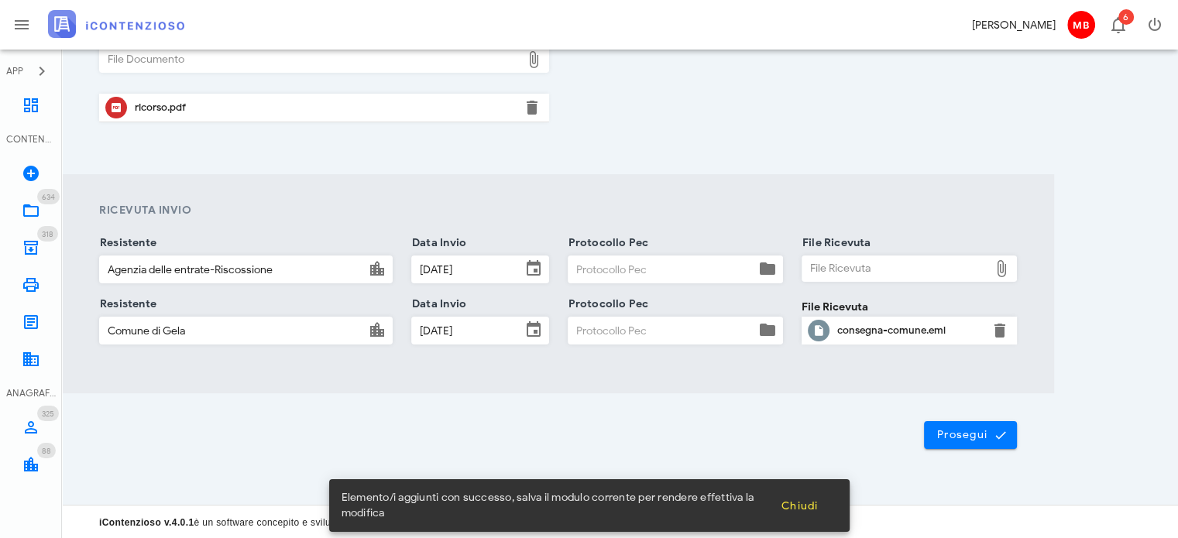
click at [872, 272] on div "File Ricevuta" at bounding box center [896, 268] width 187 height 25
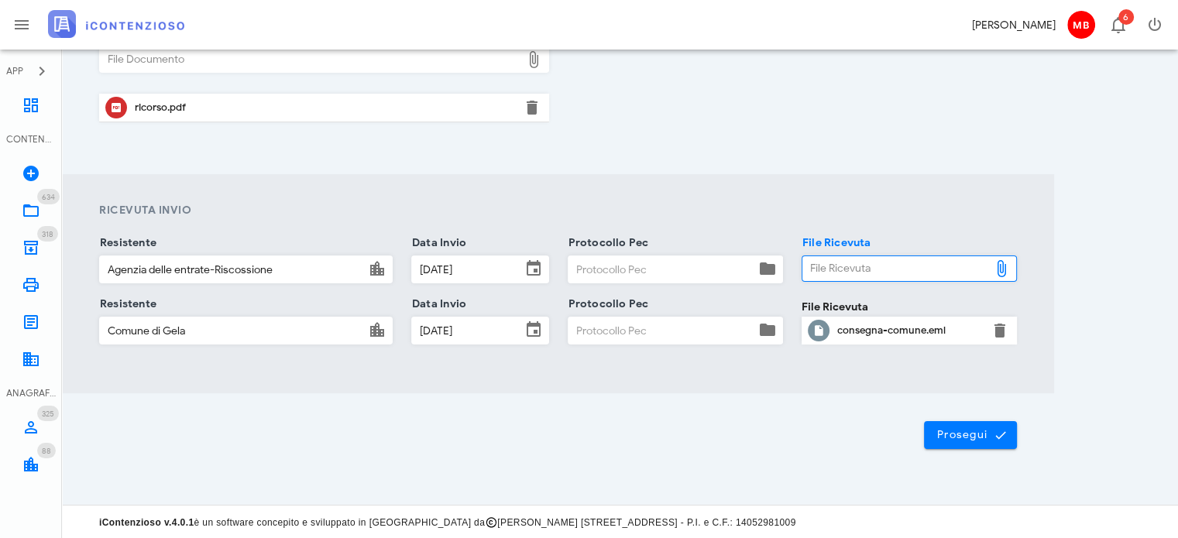
type input "C:\fakepath\consegna ader.eml"
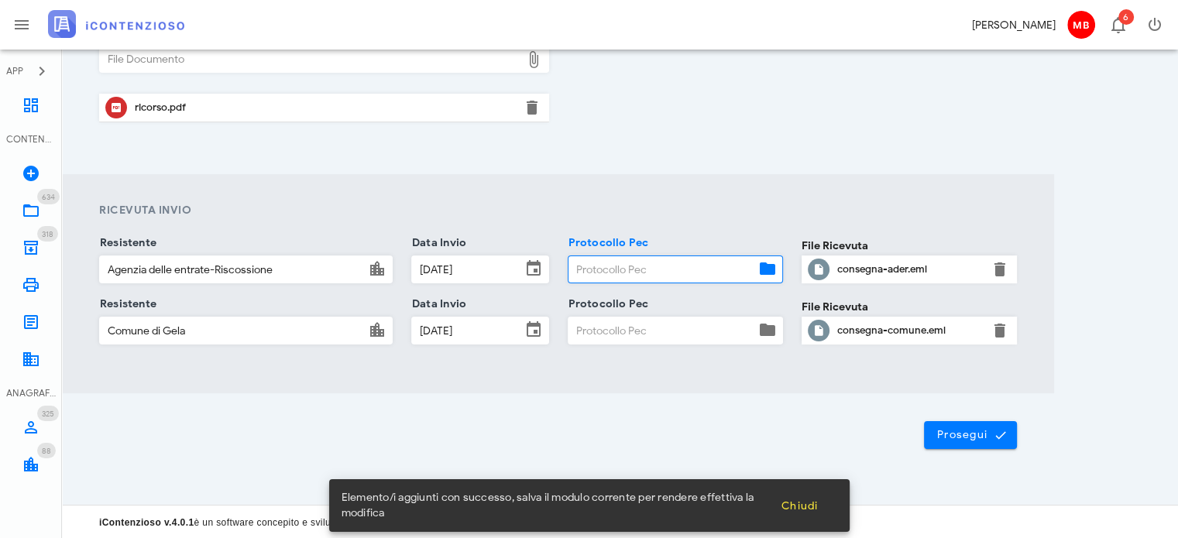
click at [583, 272] on input "Protocollo Pec" at bounding box center [662, 269] width 187 height 26
type input "22"
click at [577, 322] on input "Protocollo Pec" at bounding box center [662, 331] width 187 height 26
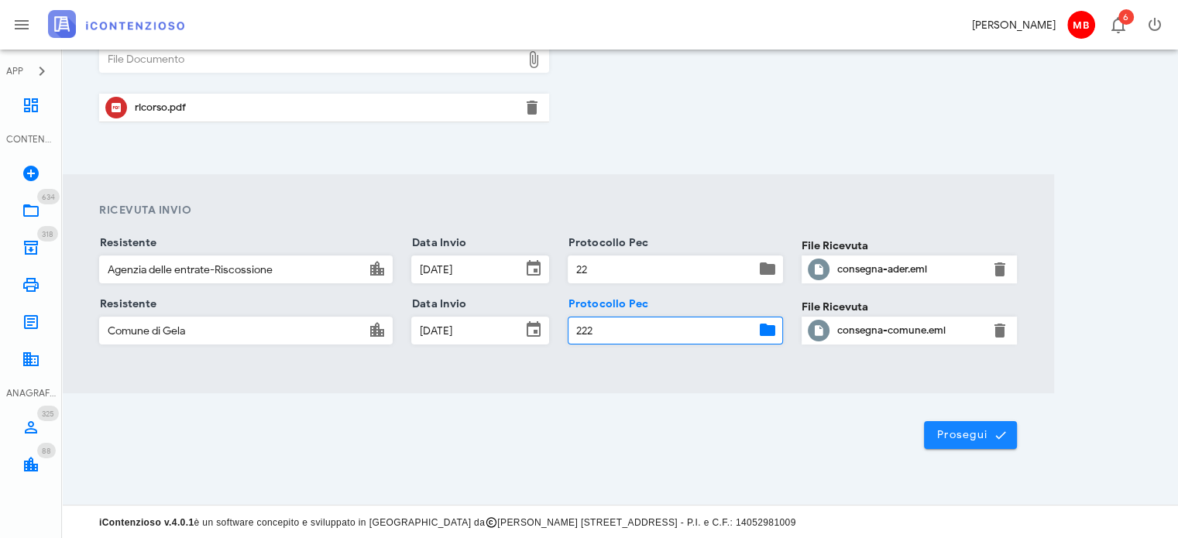
type input "222"
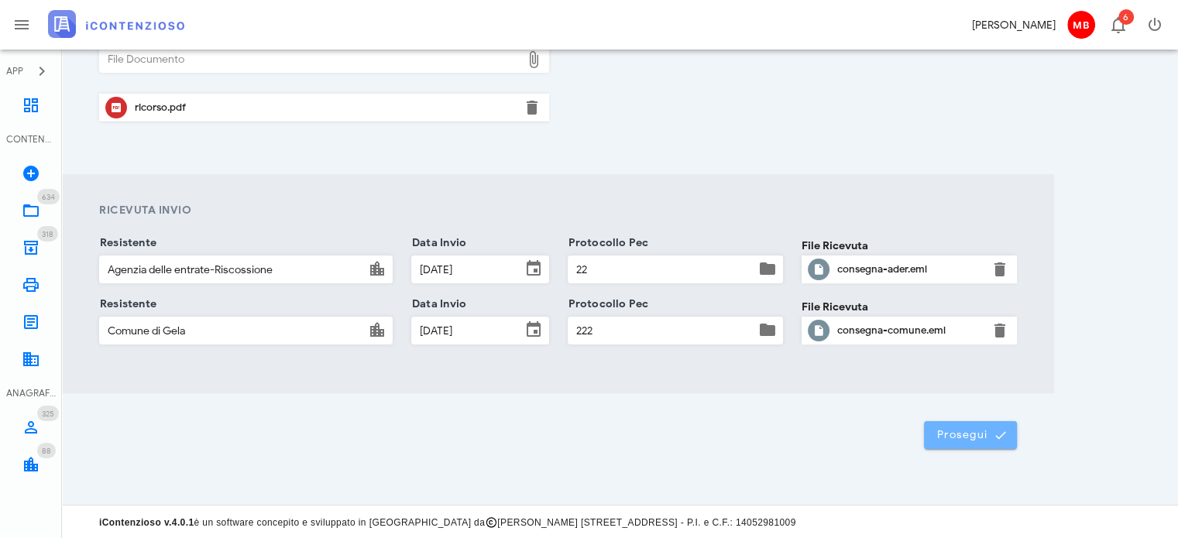
click at [978, 425] on button "Prosegui" at bounding box center [970, 435] width 93 height 28
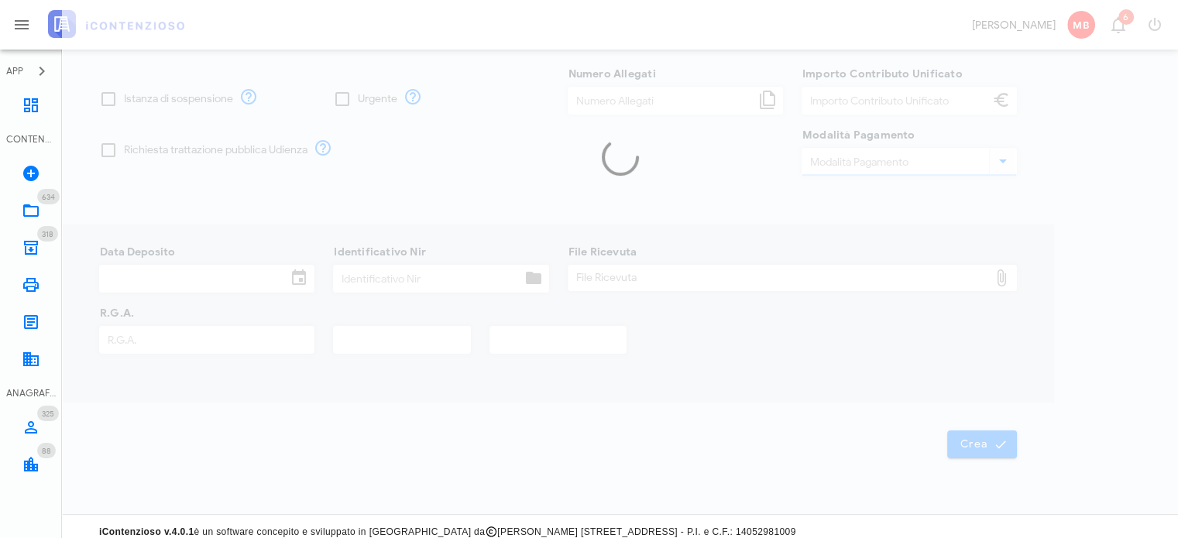
type input "60,00"
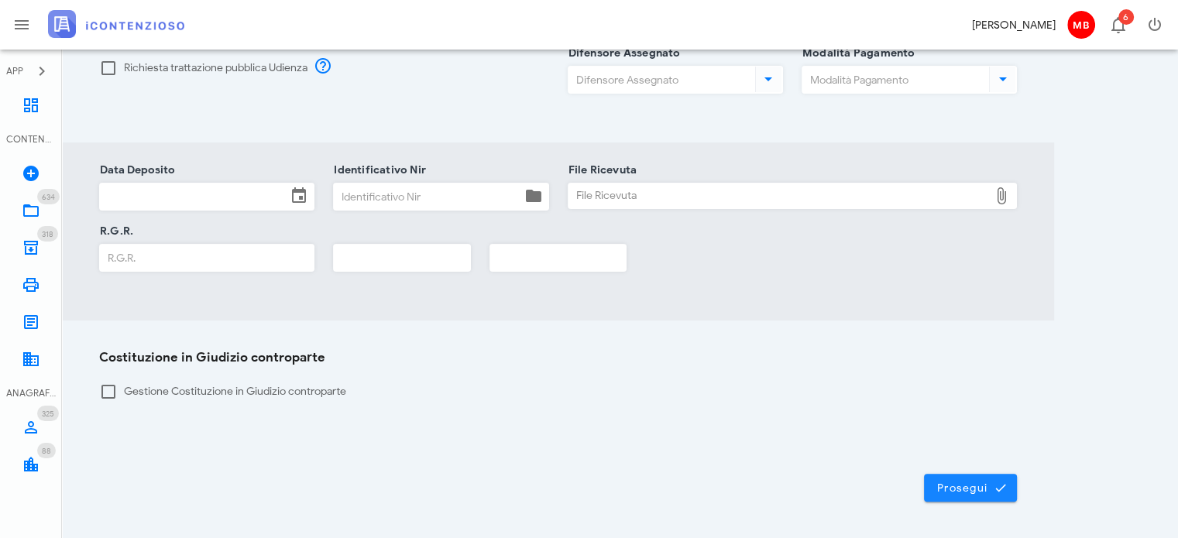
scroll to position [376, 0]
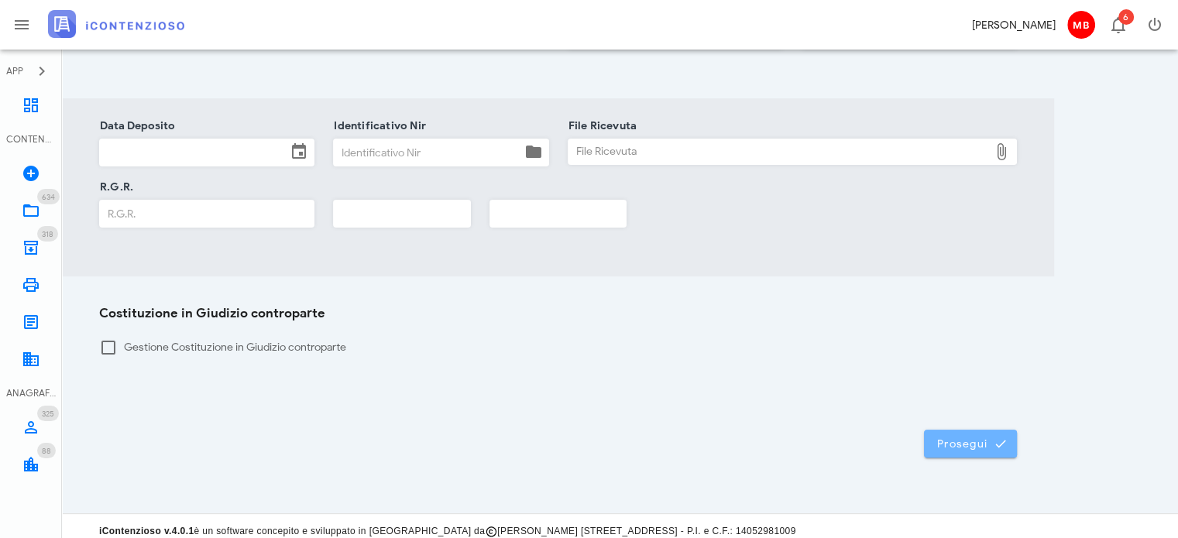
click at [952, 437] on span "Prosegui" at bounding box center [971, 444] width 68 height 14
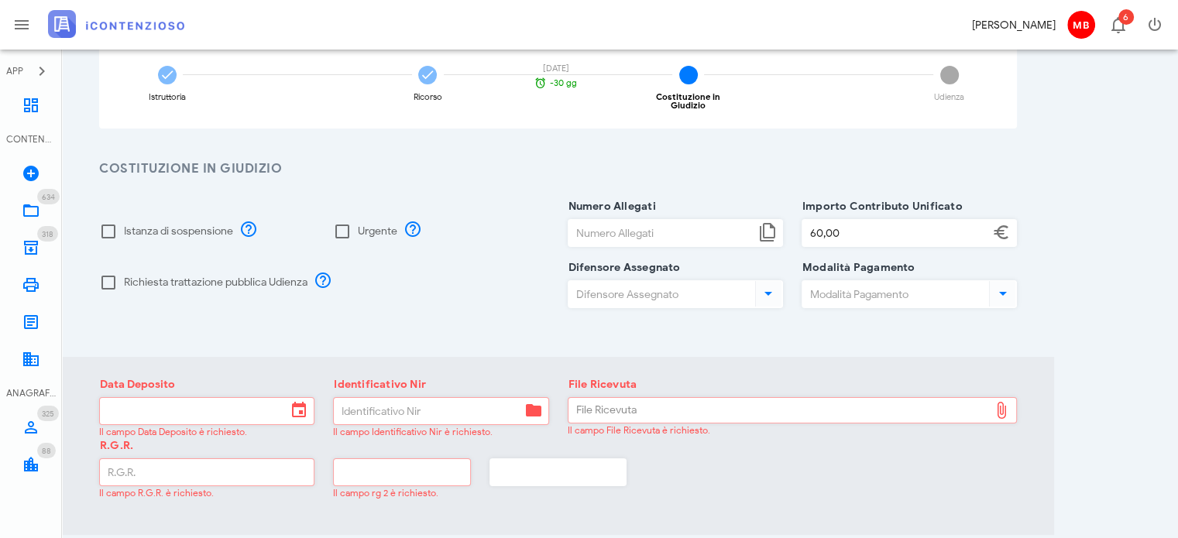
scroll to position [0, 0]
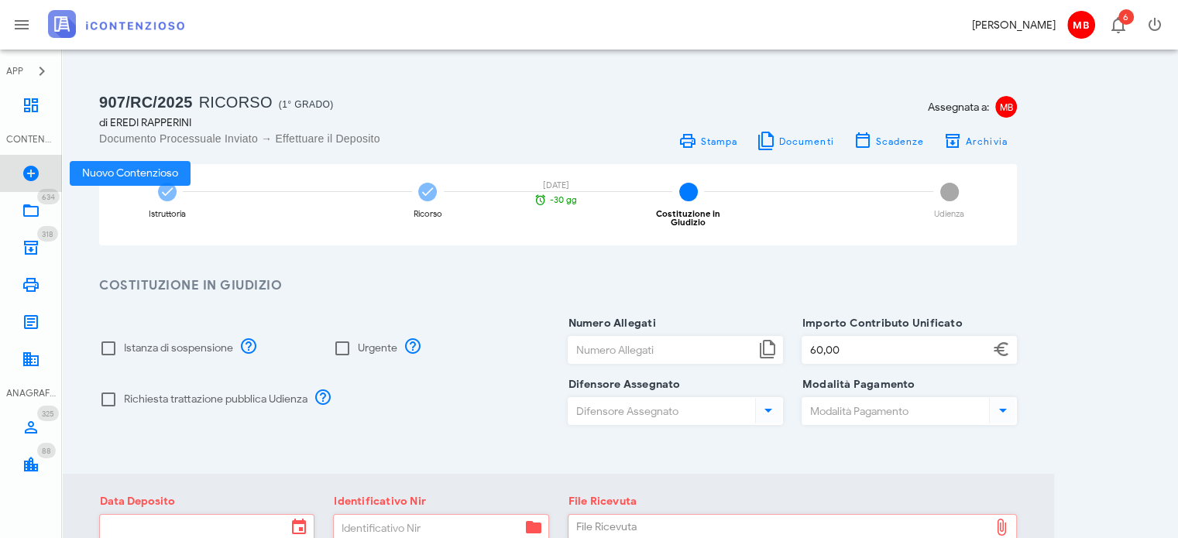
click at [28, 181] on icon at bounding box center [31, 173] width 19 height 19
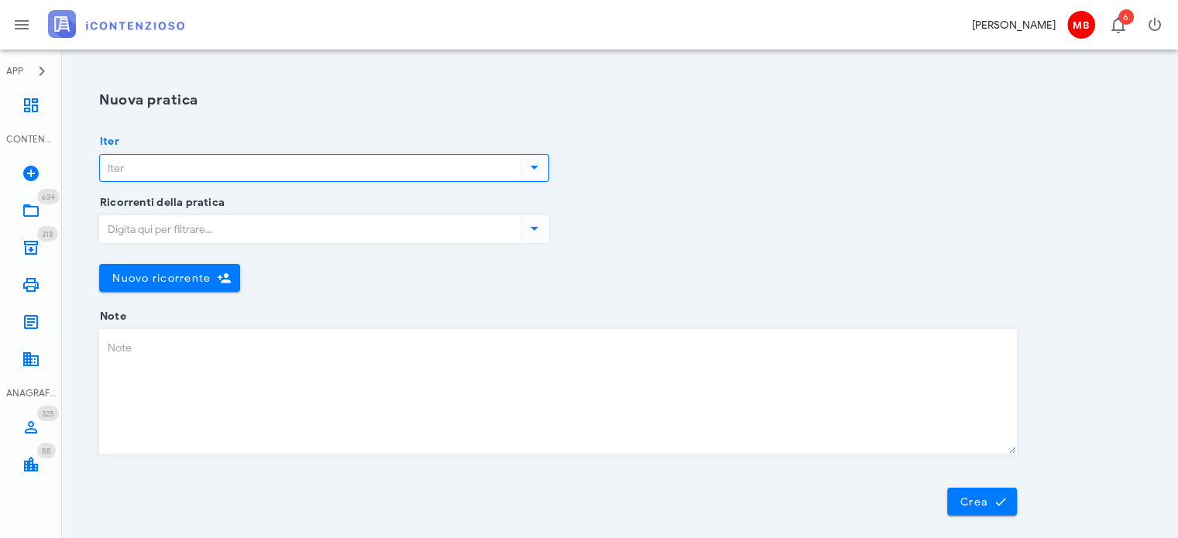
click at [181, 170] on input "Iter" at bounding box center [309, 168] width 418 height 26
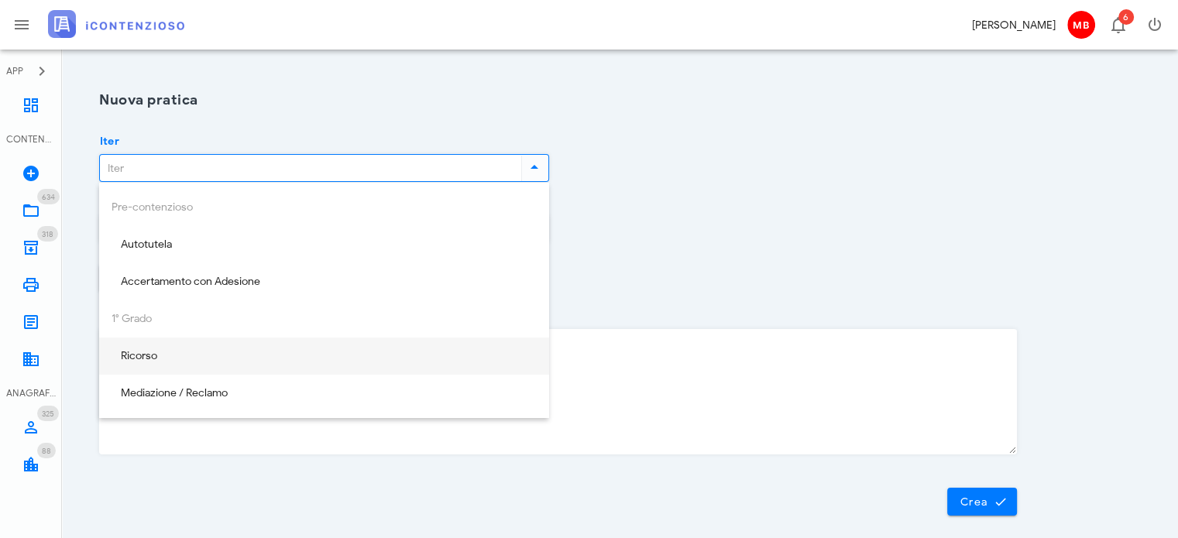
click at [161, 352] on div "Ricorso" at bounding box center [324, 356] width 425 height 13
type input "Ricorso"
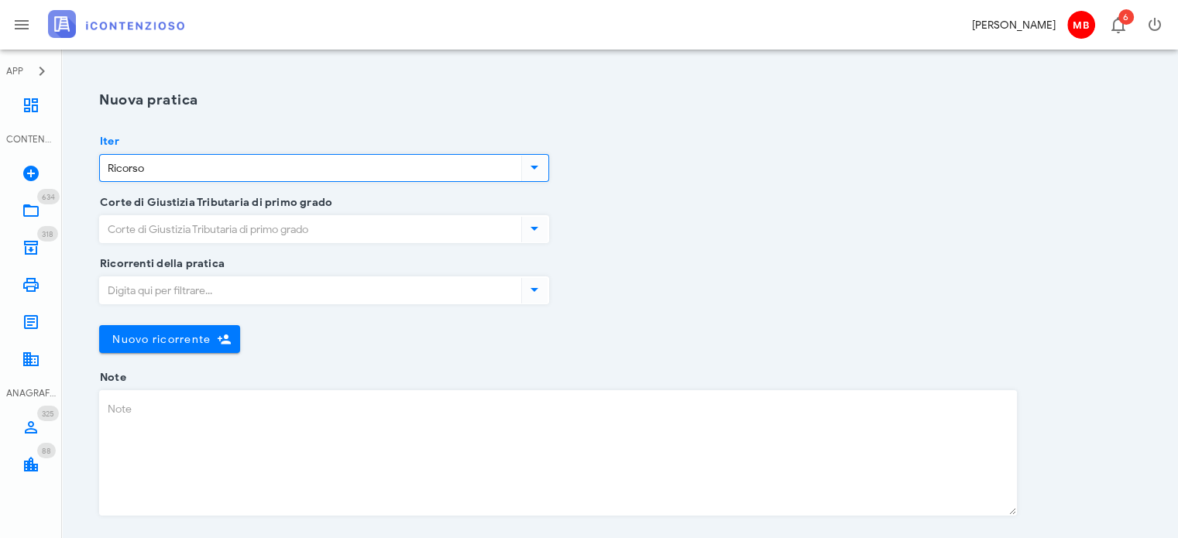
click at [195, 228] on input "Corte di Giustizia Tributaria di primo grado" at bounding box center [309, 229] width 418 height 26
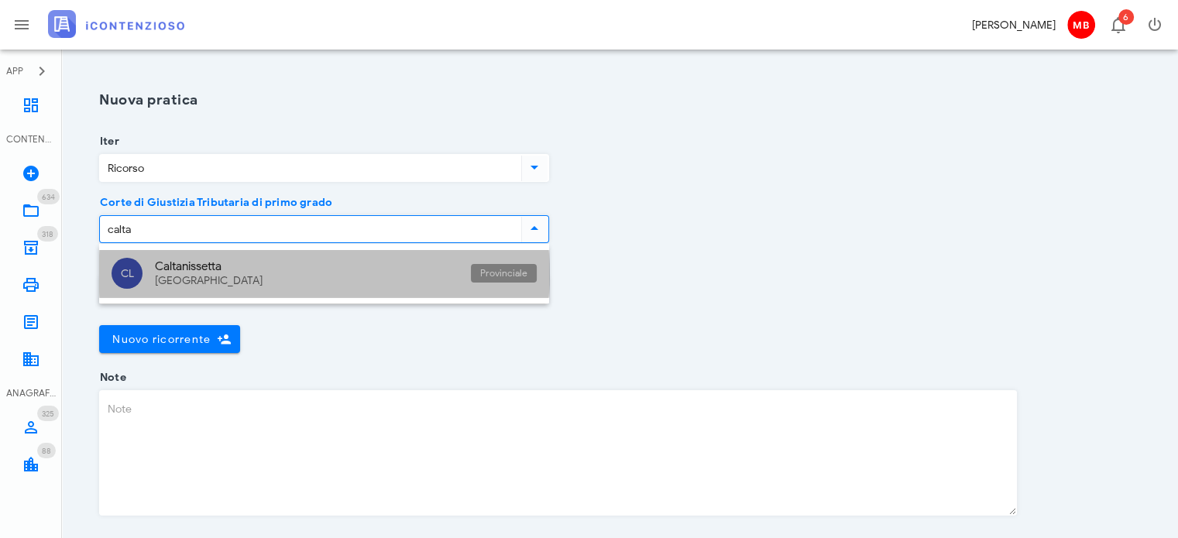
click at [201, 277] on div "[GEOGRAPHIC_DATA]" at bounding box center [307, 281] width 304 height 13
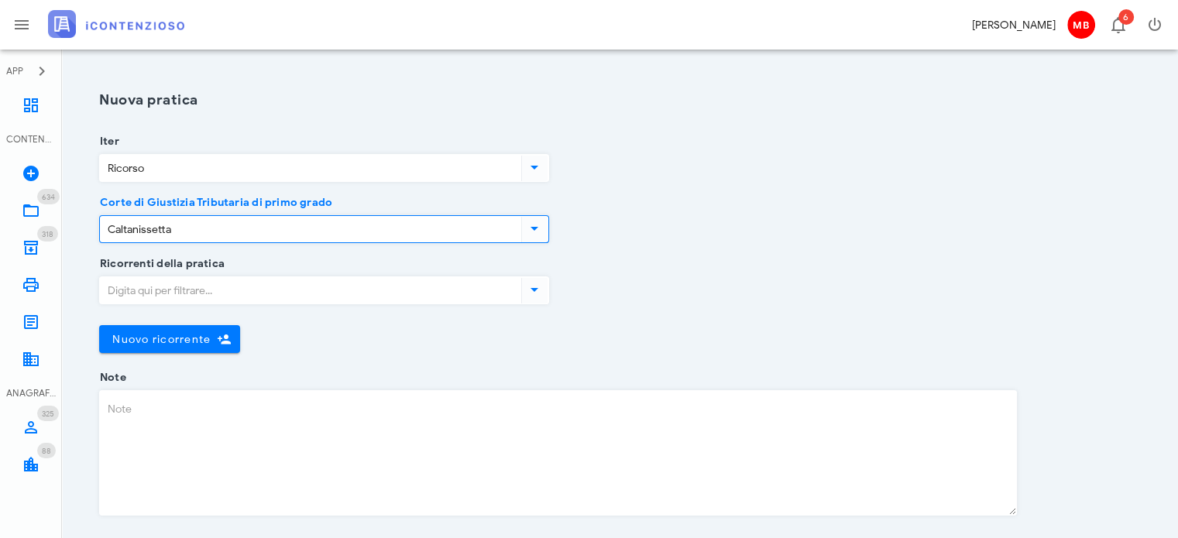
type input "Caltanissetta"
click at [191, 299] on input "Ricorrenti della pratica" at bounding box center [309, 290] width 418 height 26
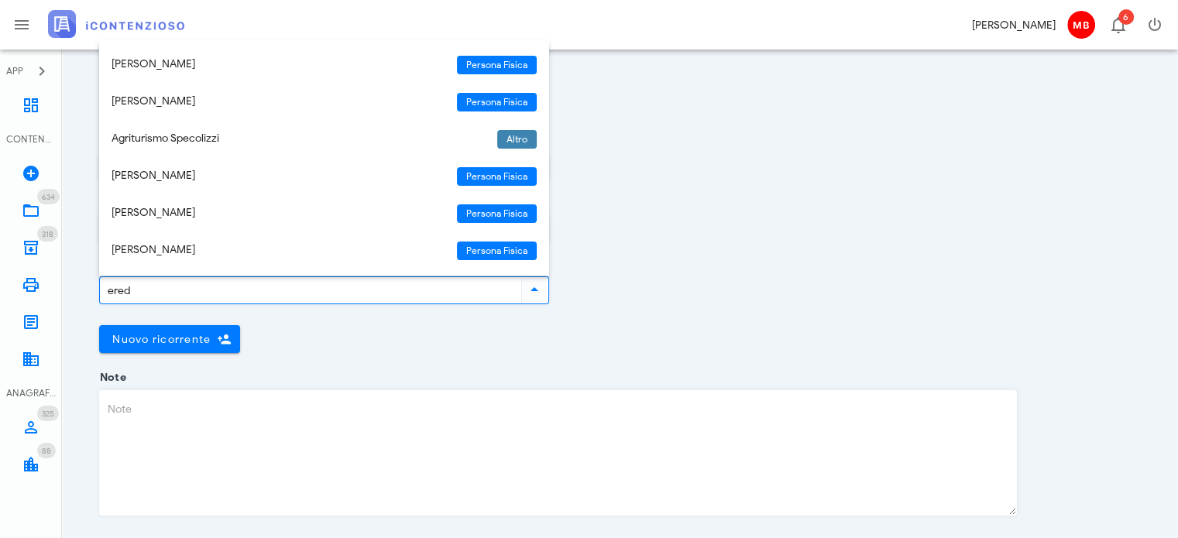
type input "eredi"
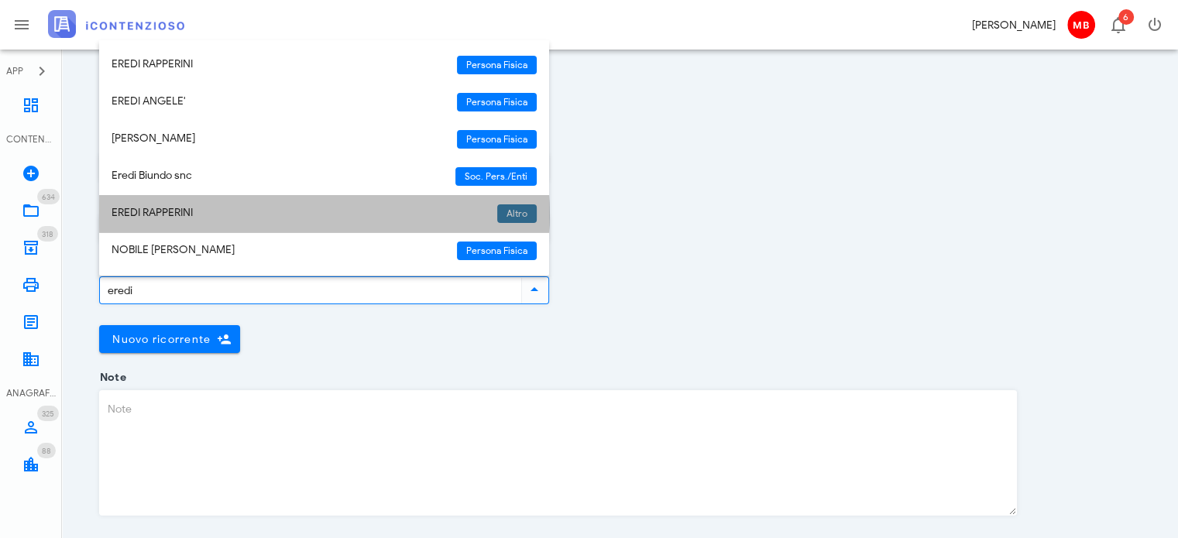
click at [163, 207] on div "EREDI RAPPERINI" at bounding box center [298, 213] width 373 height 13
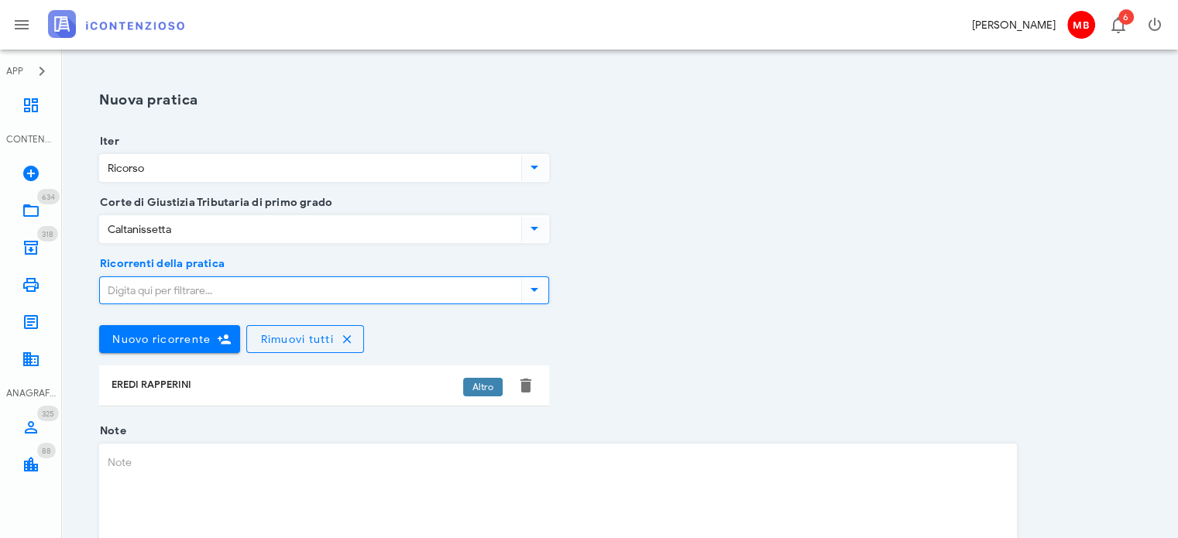
click at [185, 463] on textarea "Note" at bounding box center [558, 507] width 916 height 124
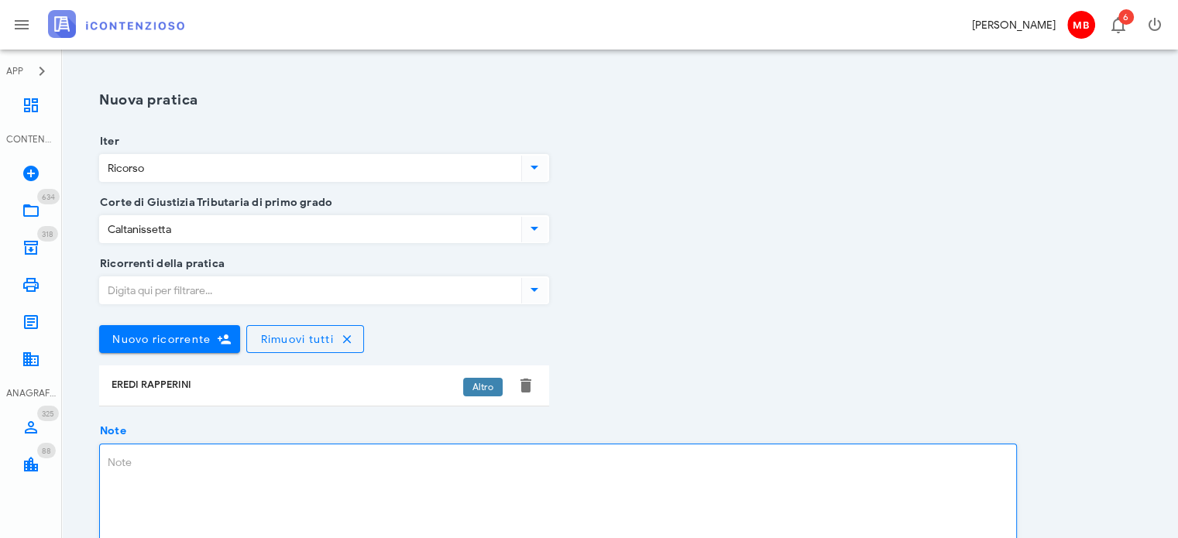
paste textarea "cartelle di pagamento n. 29220220010873008501/502/503/505 (Ruolo n. 2022/002063…"
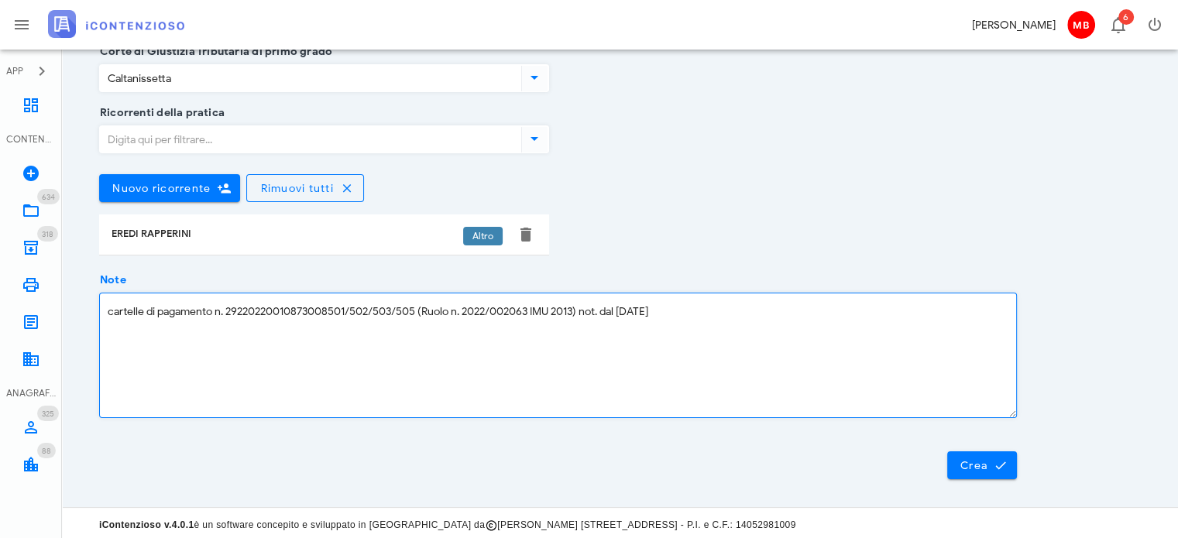
scroll to position [153, 0]
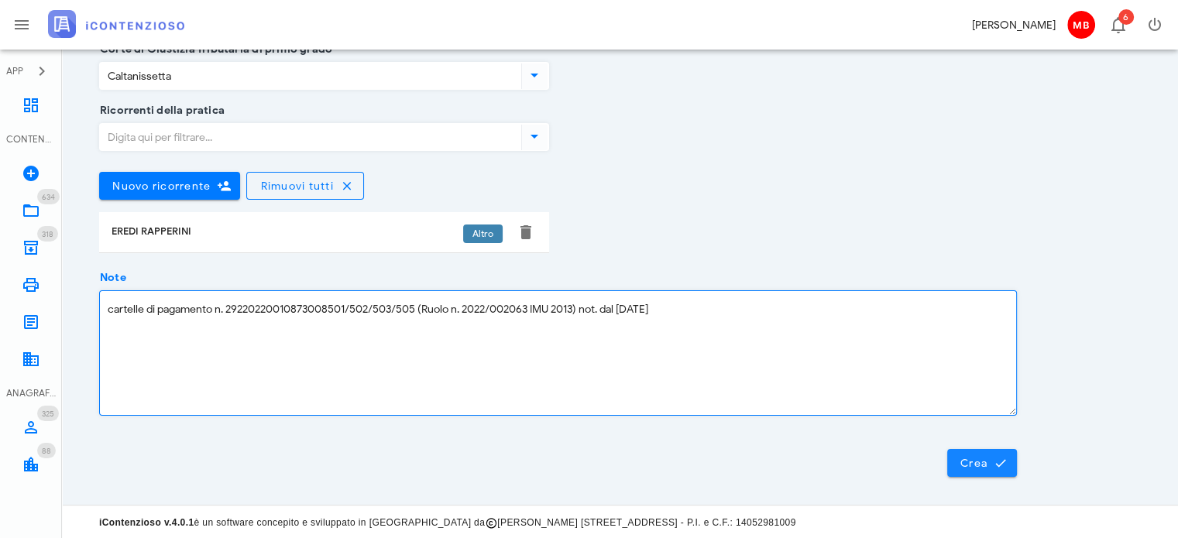
type textarea "cartelle di pagamento n. 29220220010873008501/502/503/505 (Ruolo n. 2022/002063…"
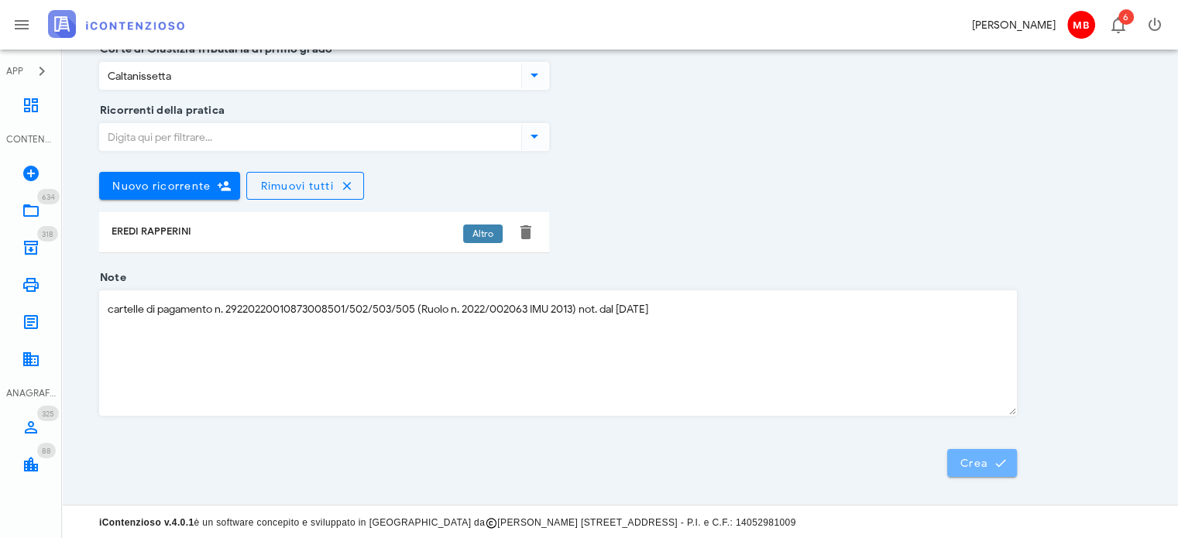
click at [969, 456] on span "Crea" at bounding box center [982, 463] width 45 height 14
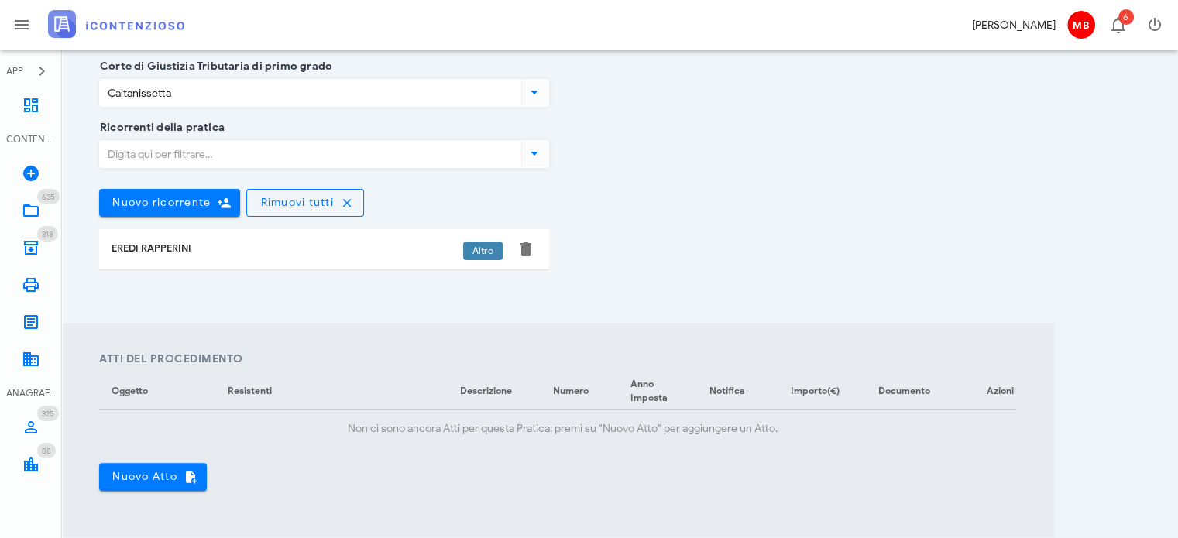
scroll to position [465, 0]
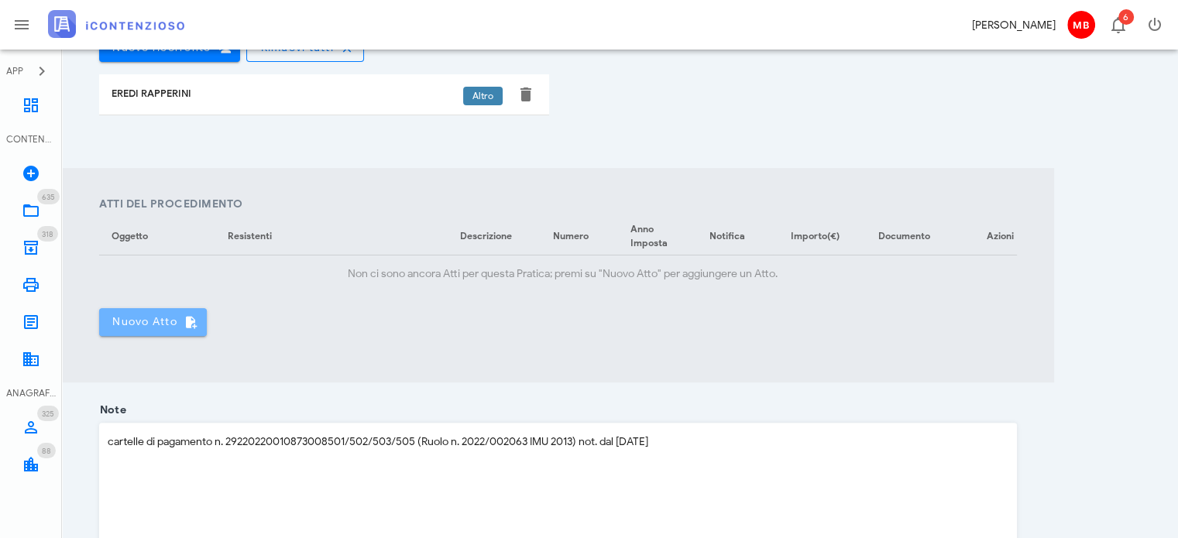
click at [164, 336] on button "Nuovo Atto" at bounding box center [153, 322] width 108 height 28
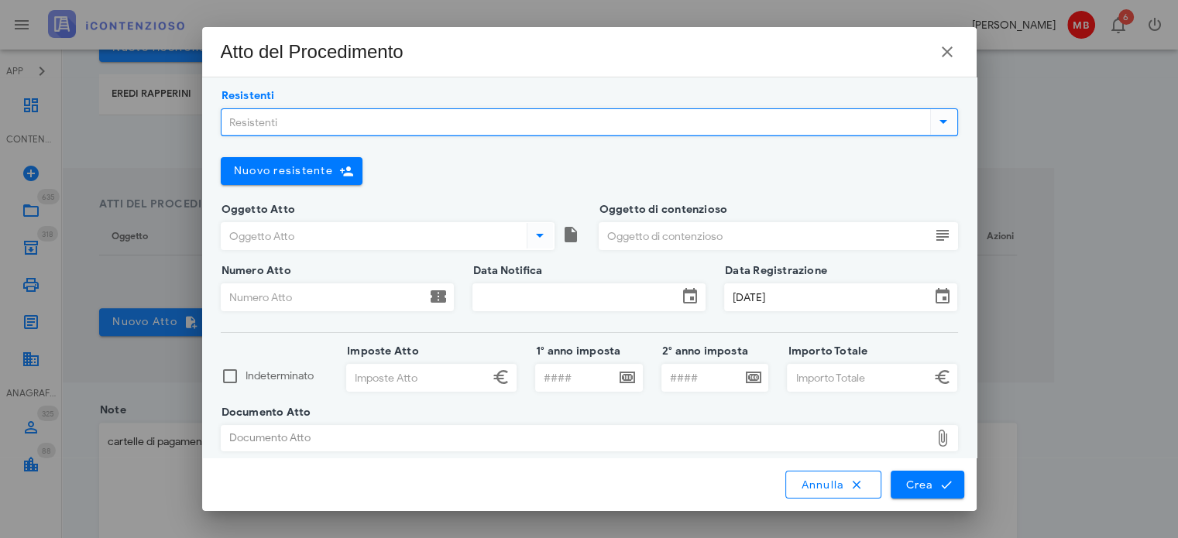
click at [313, 122] on input "Resistenti" at bounding box center [575, 122] width 706 height 26
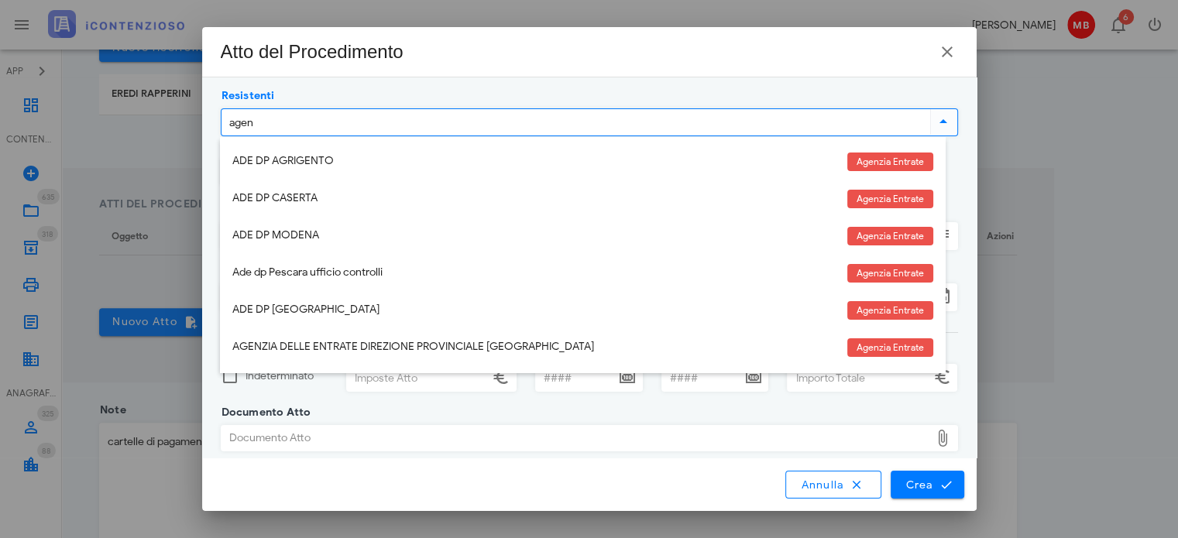
type input "agenz"
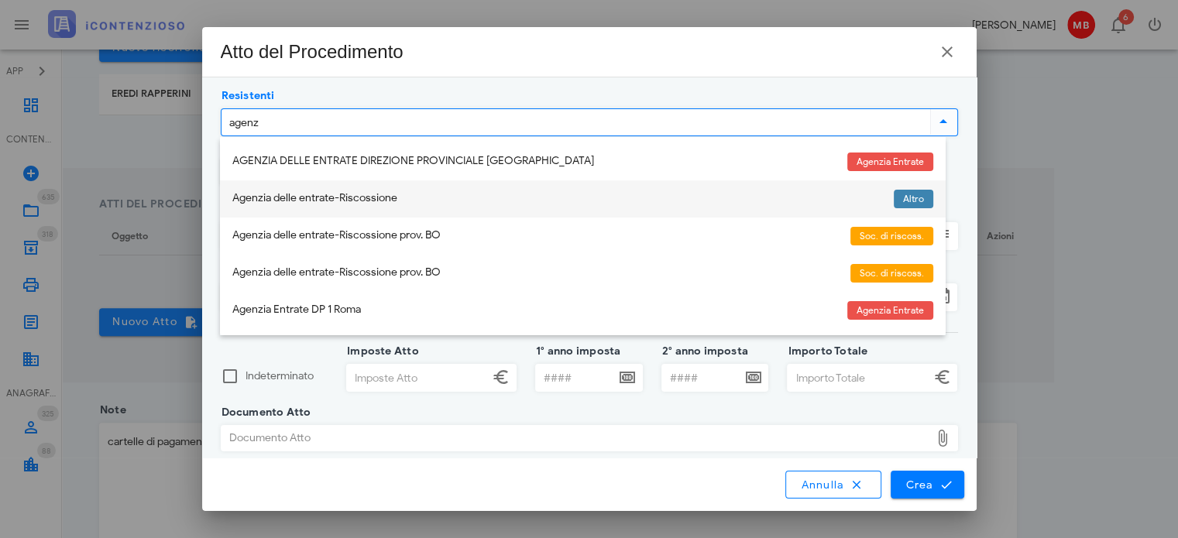
click at [308, 203] on div "Agenzia delle entrate-Riscossione" at bounding box center [556, 198] width 649 height 13
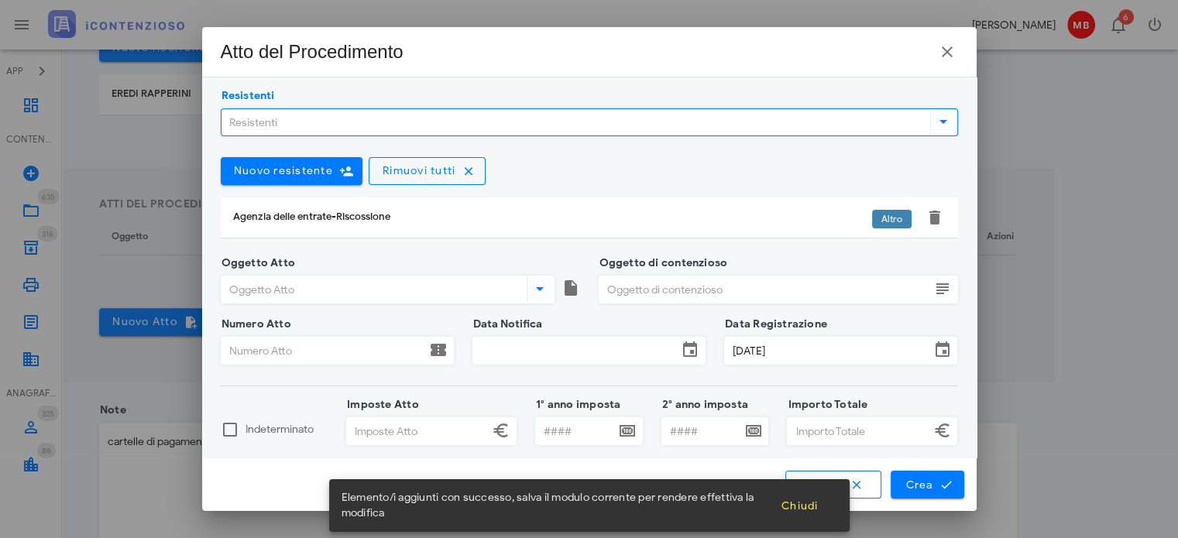
click at [266, 124] on input "Resistenti" at bounding box center [575, 122] width 706 height 26
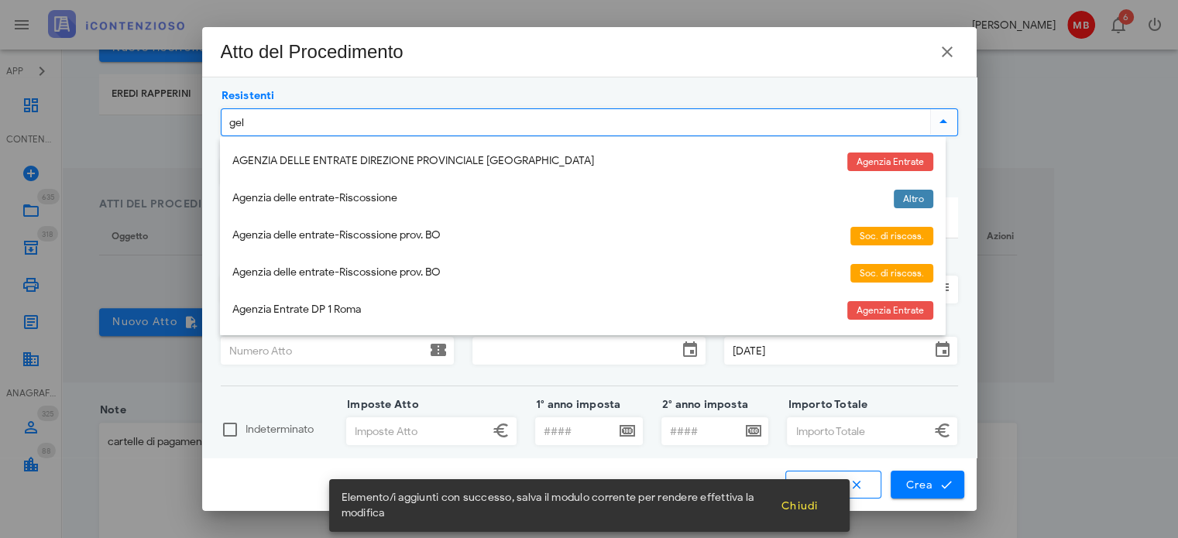
type input "gela"
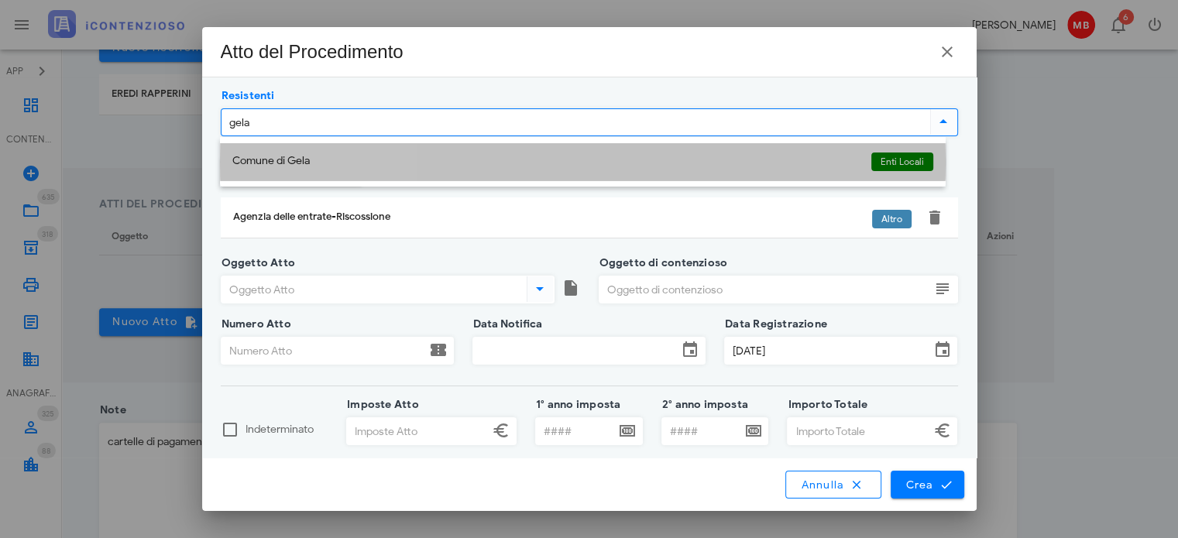
click at [270, 160] on div "Comune di Gela" at bounding box center [545, 161] width 627 height 13
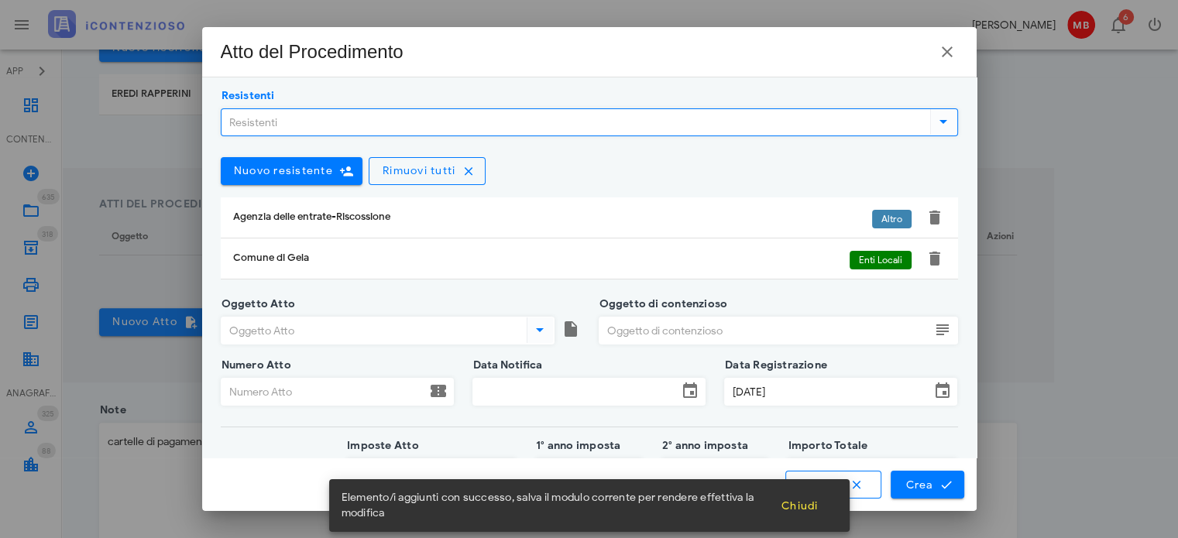
click at [294, 335] on input "Oggetto Atto" at bounding box center [373, 331] width 302 height 26
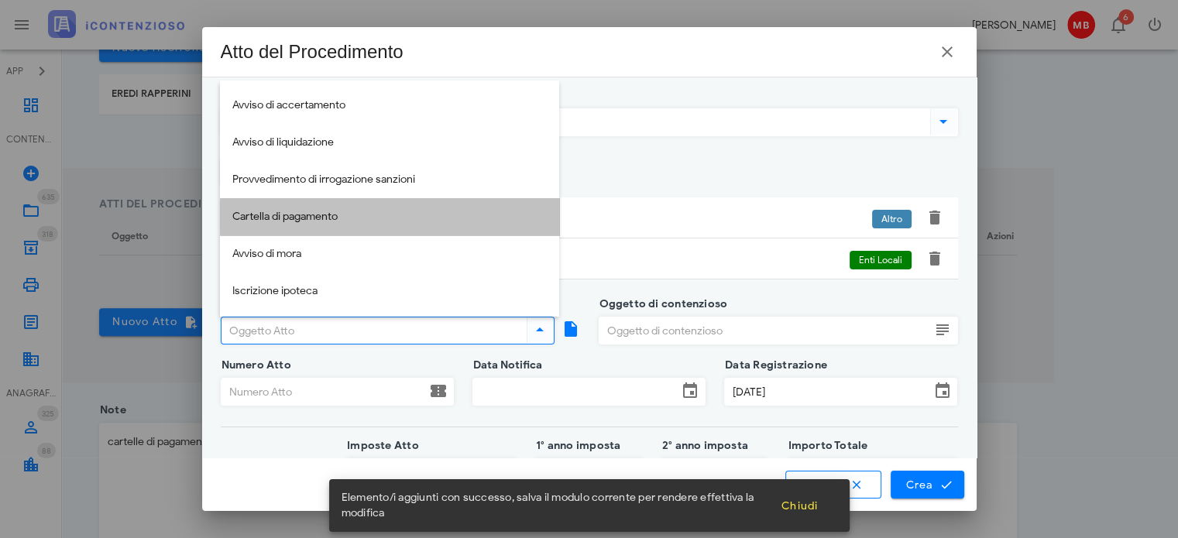
click at [282, 229] on div "Cartella di pagamento" at bounding box center [389, 217] width 315 height 32
type input "Cartella di pagamento"
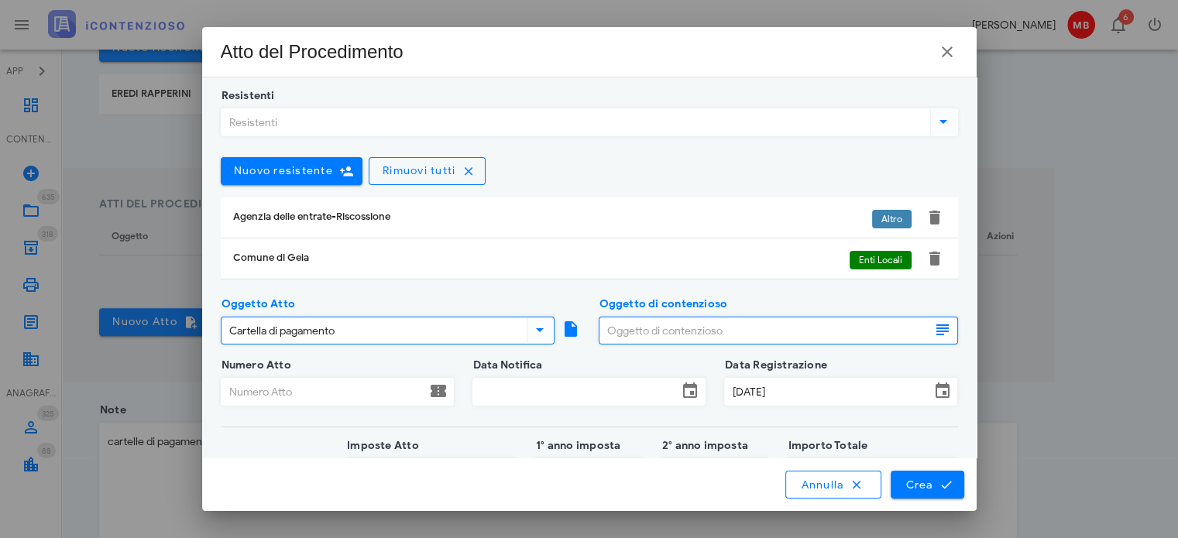
click at [622, 332] on input "Oggetto di contenzioso" at bounding box center [765, 331] width 331 height 26
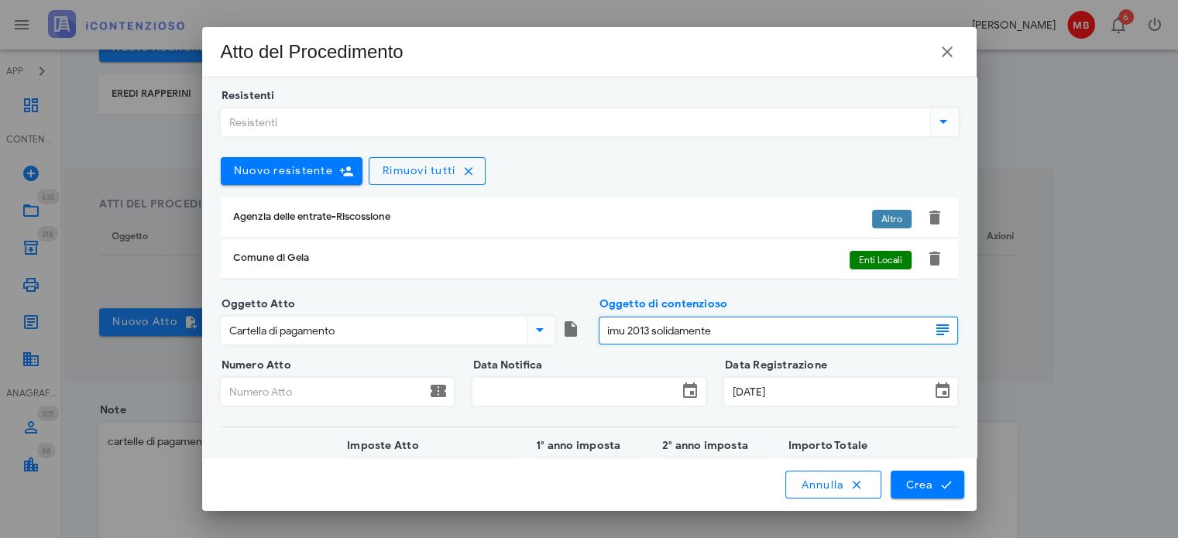
type input "imu 2013 solidamente"
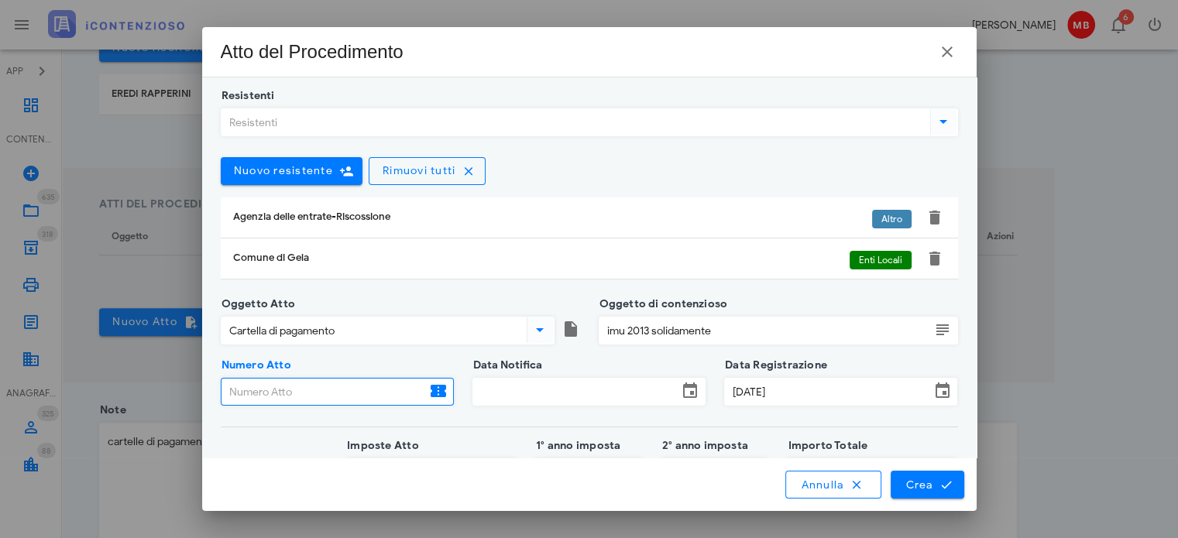
click at [333, 396] on input "Numero Atto" at bounding box center [324, 392] width 205 height 26
paste input "cartelle di pagamento n. 29220220010873008501/502/503/505 (Ruolo n. 2022/002063…"
click at [336, 392] on input "cartelle di pagamento n. 29220220010873008501/502/503/505" at bounding box center [324, 392] width 205 height 26
type input "cartelle n. 29220220010873008501/502/503/505"
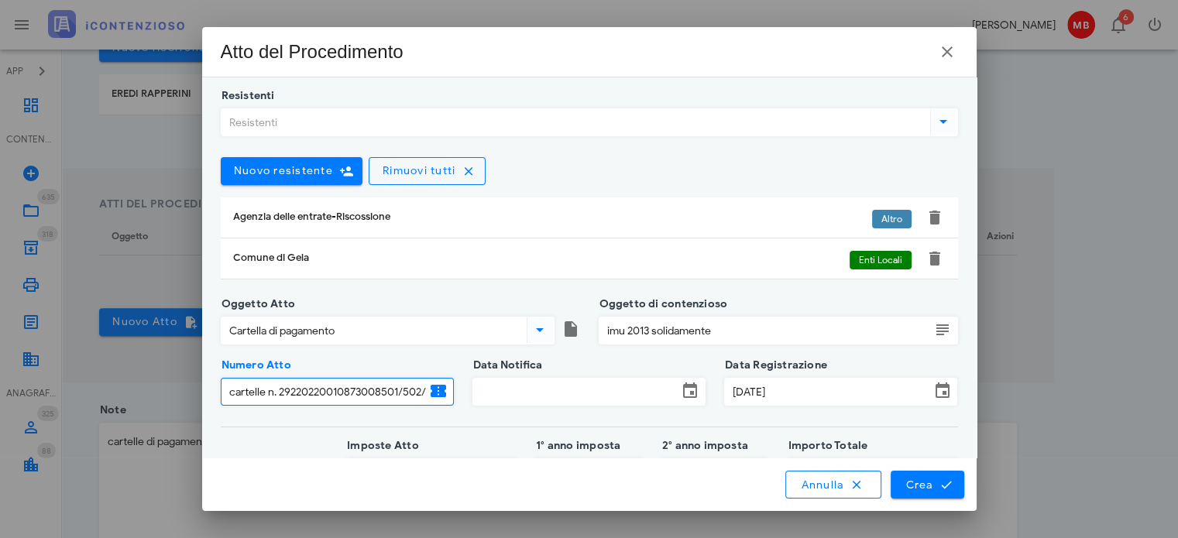
click at [480, 386] on input "Data Notifica" at bounding box center [575, 392] width 205 height 26
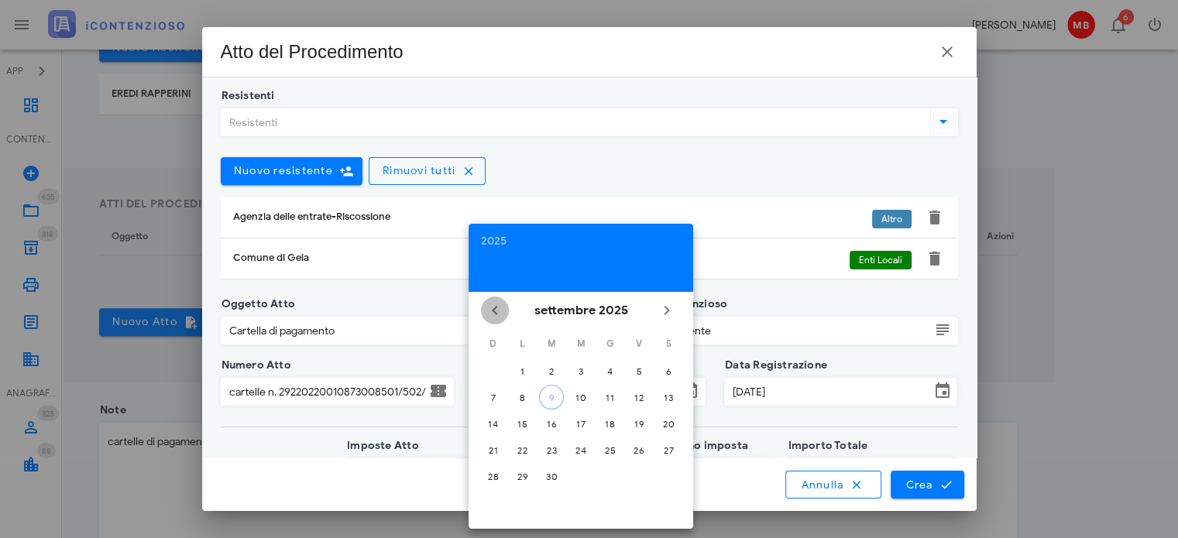
click at [499, 306] on icon "Il mese scorso" at bounding box center [495, 310] width 19 height 19
click at [495, 310] on icon "Il mese scorso" at bounding box center [495, 310] width 19 height 19
click at [579, 447] on div "25" at bounding box center [581, 451] width 25 height 12
type input "[DATE]"
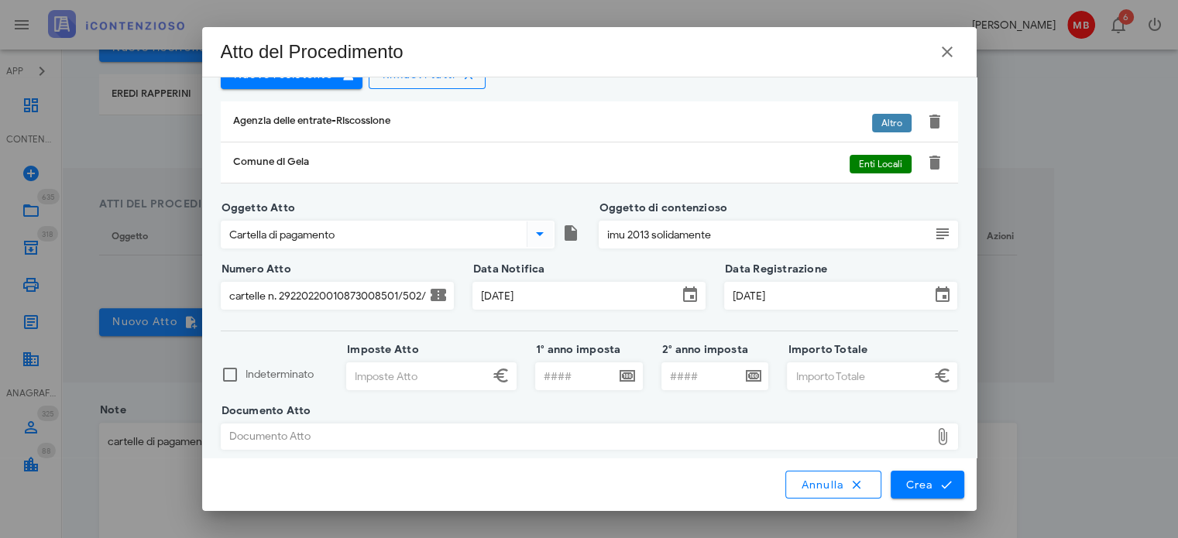
scroll to position [105, 0]
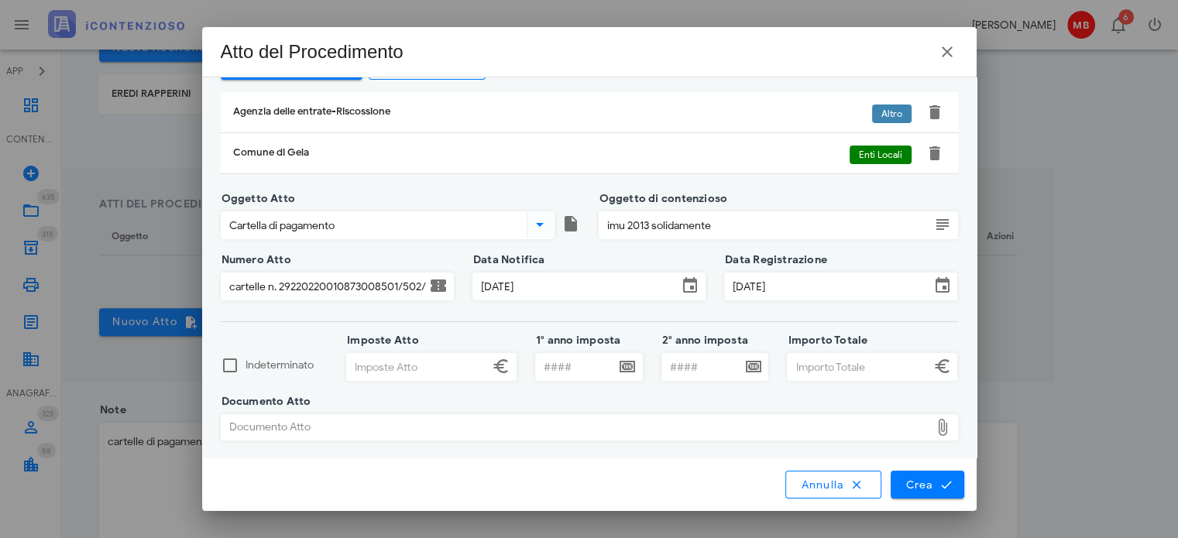
click at [471, 432] on div "Documento Atto" at bounding box center [576, 427] width 709 height 25
type input "C:\fakepath\CARTELLA 29220220010873008501 BARONE.pdf"
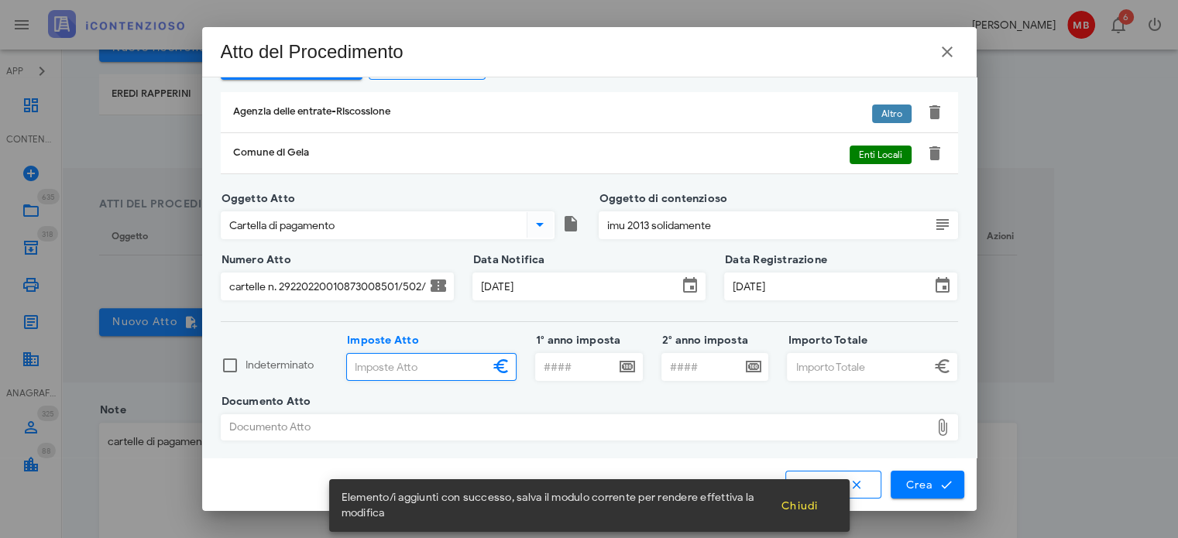
click at [403, 360] on input "Imposte Atto" at bounding box center [418, 367] width 142 height 26
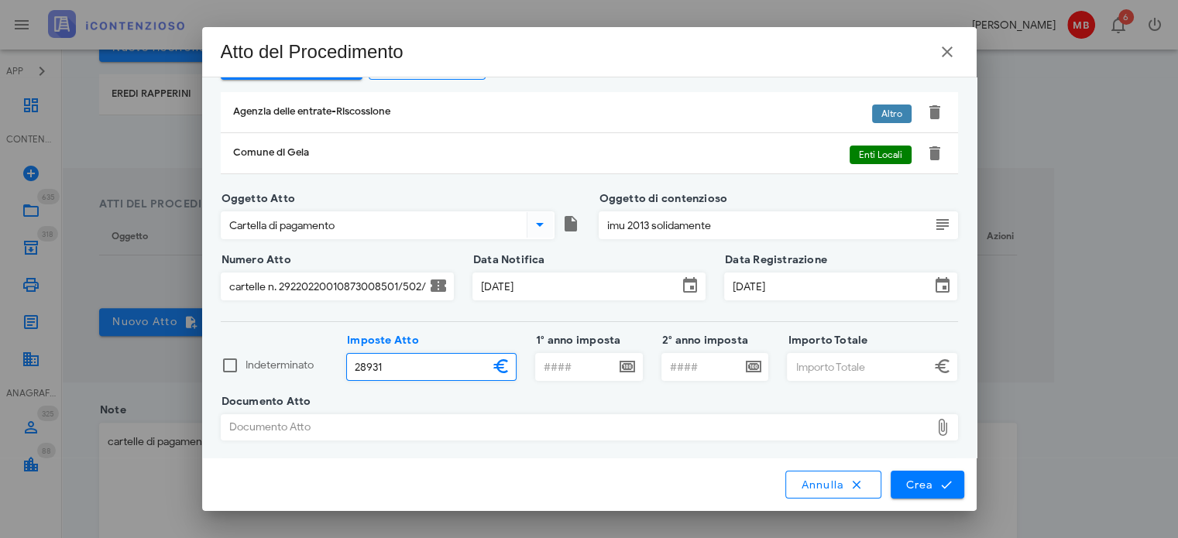
type input "28.931,00"
click at [798, 368] on input "Importo Totale" at bounding box center [859, 367] width 142 height 26
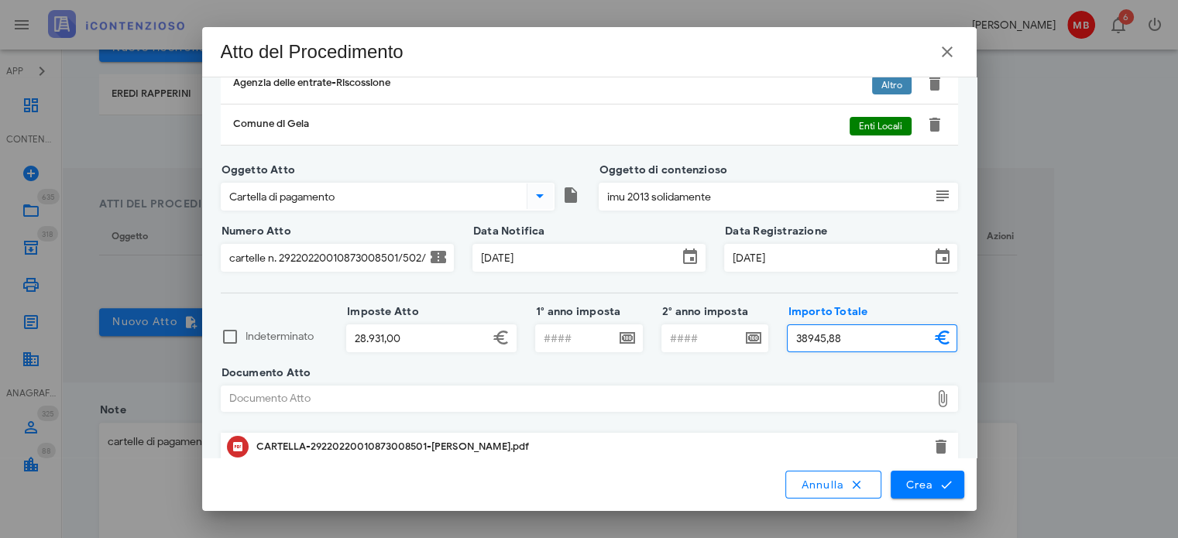
scroll to position [146, 0]
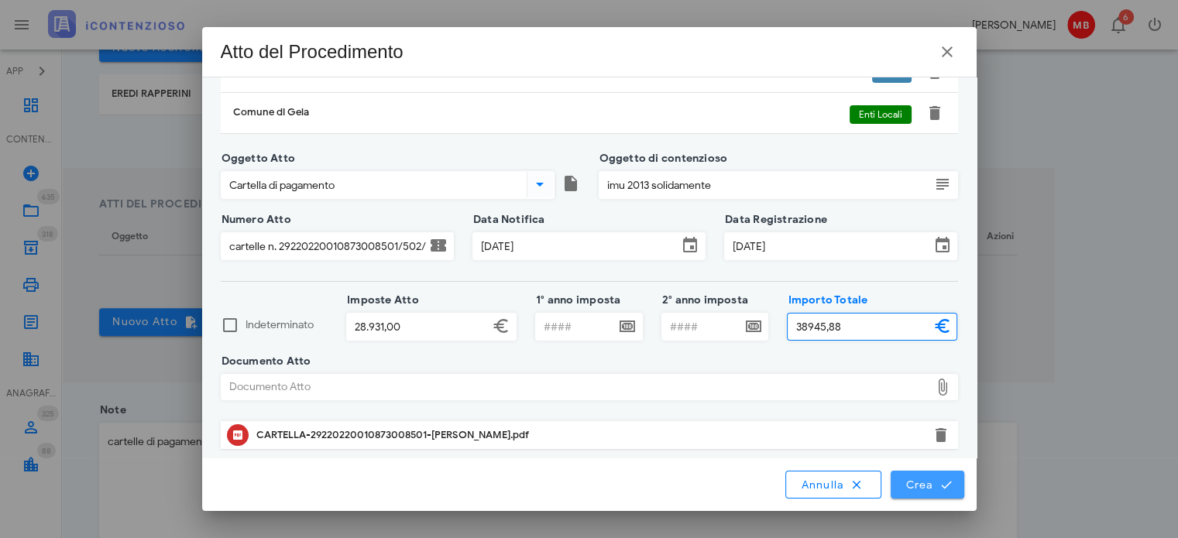
type input "38.945,88"
click at [914, 483] on span "Crea" at bounding box center [927, 485] width 45 height 14
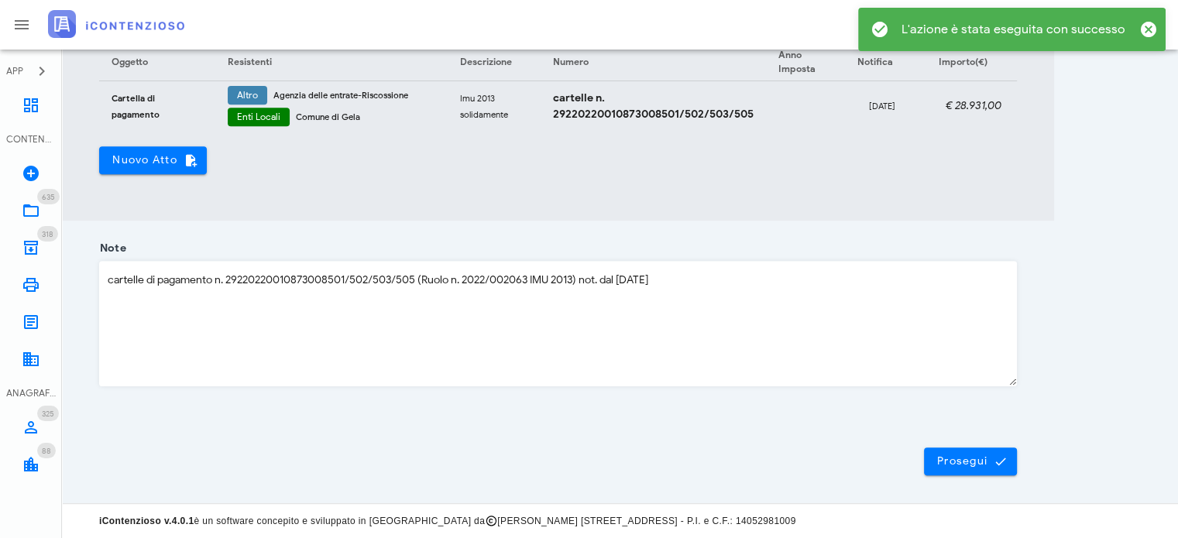
scroll to position [648, 0]
click at [945, 467] on span "Prosegui" at bounding box center [971, 462] width 68 height 14
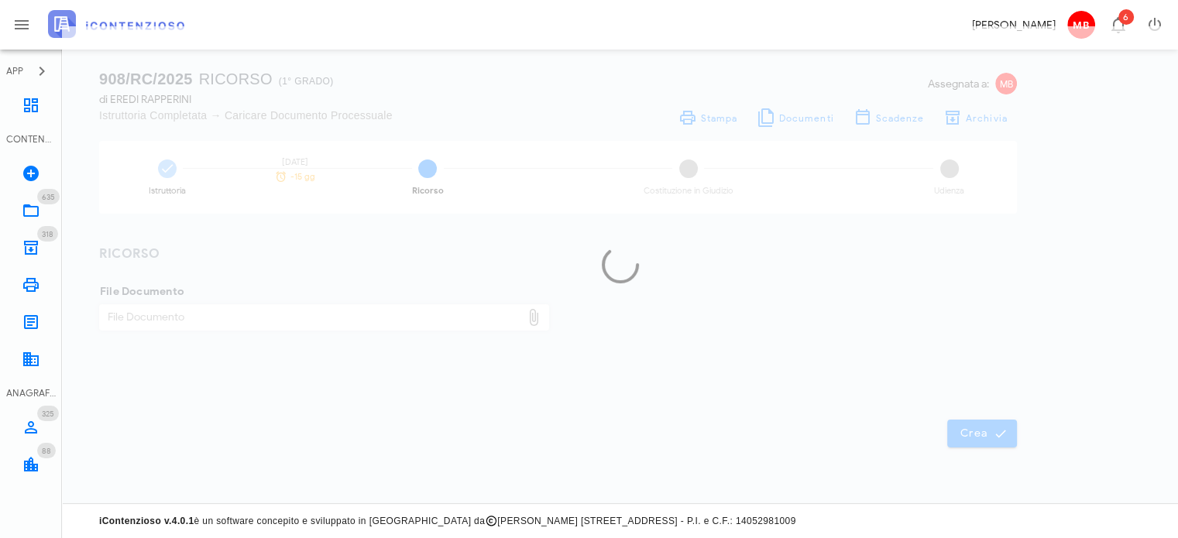
scroll to position [22, 0]
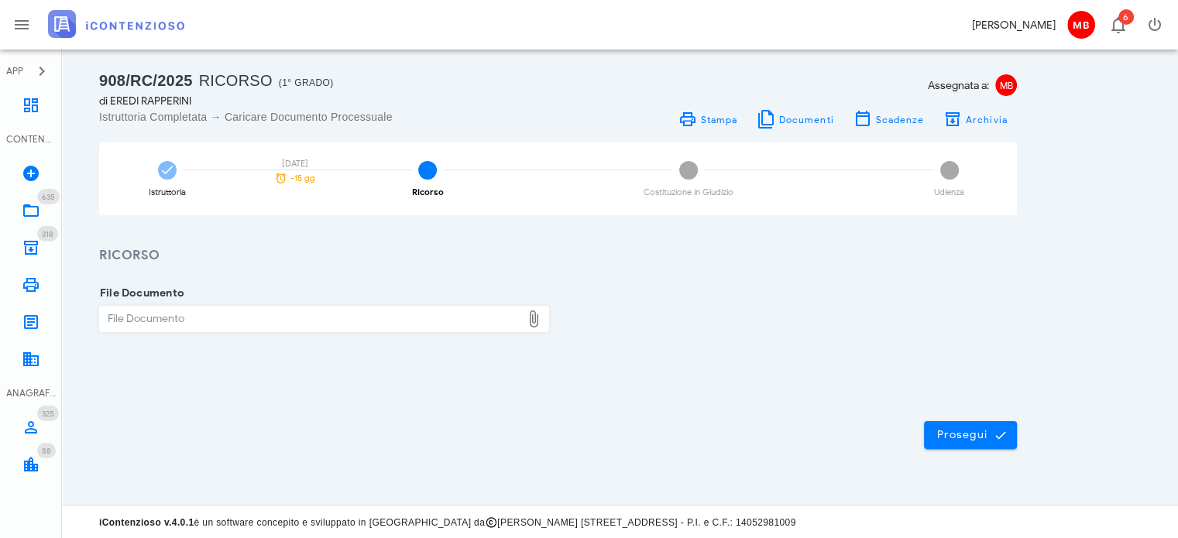
click at [394, 311] on div "File Documento" at bounding box center [310, 319] width 421 height 25
type input "C:\fakepath\ricorso.pdf"
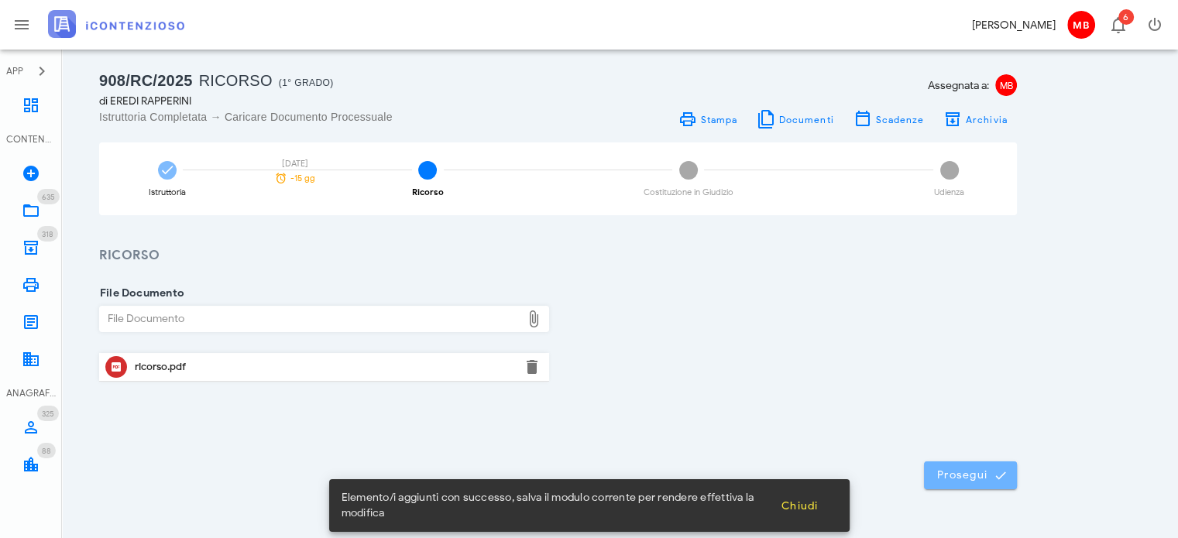
click at [976, 470] on span "Prosegui" at bounding box center [971, 476] width 68 height 14
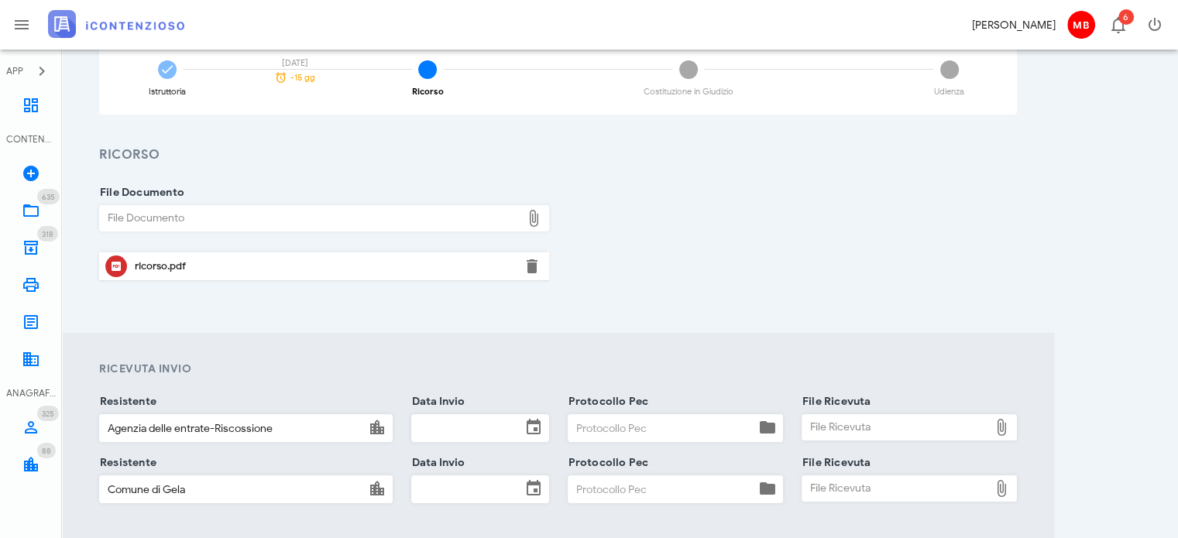
scroll to position [281, 0]
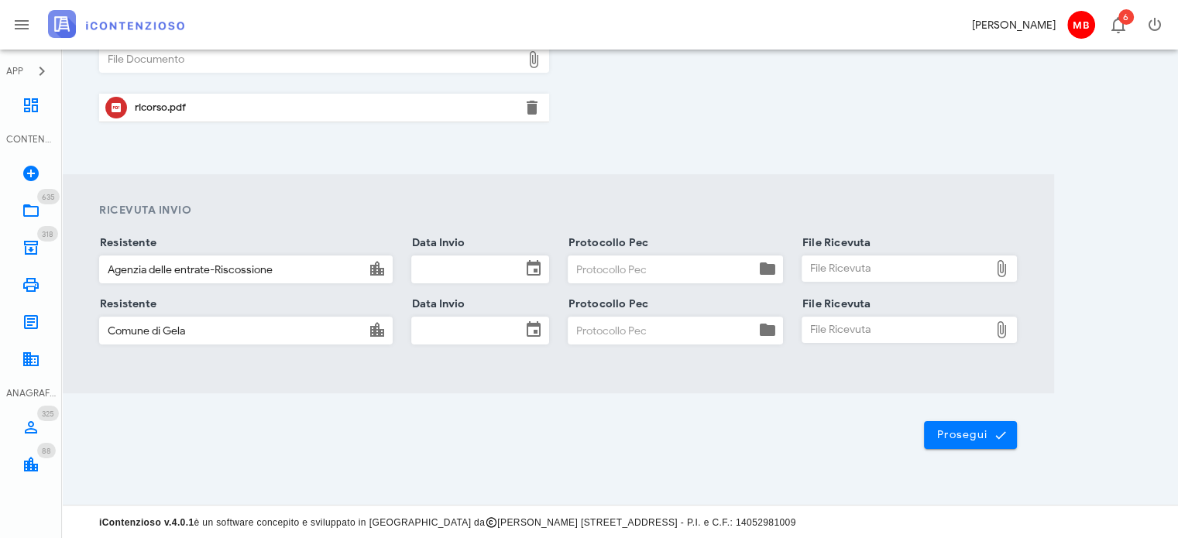
click at [447, 269] on input "Data Invio" at bounding box center [466, 269] width 109 height 26
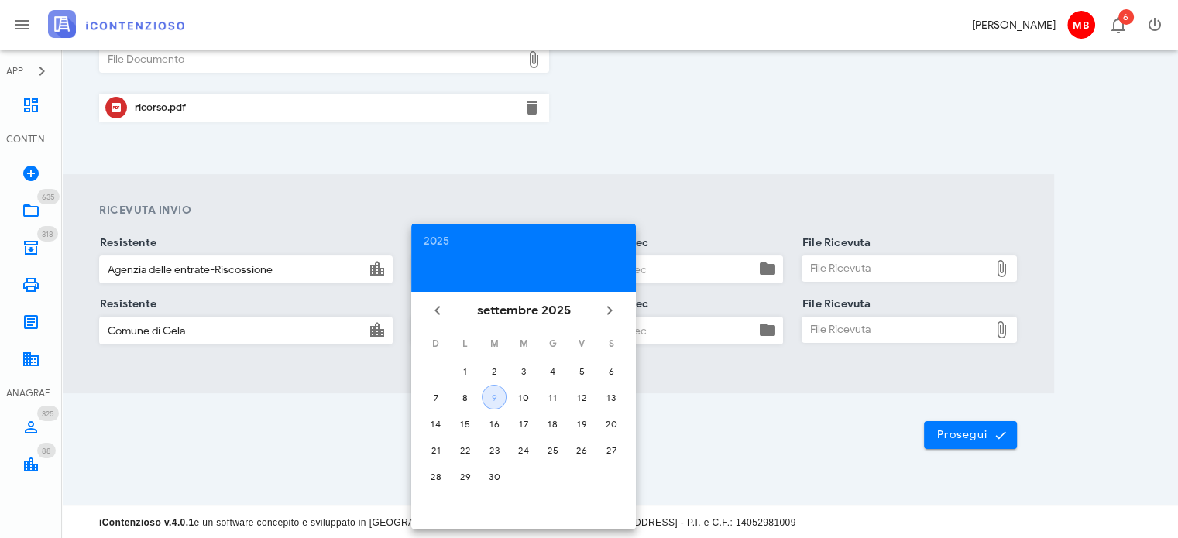
click at [500, 397] on div "9" at bounding box center [494, 398] width 23 height 12
type input "[DATE]"
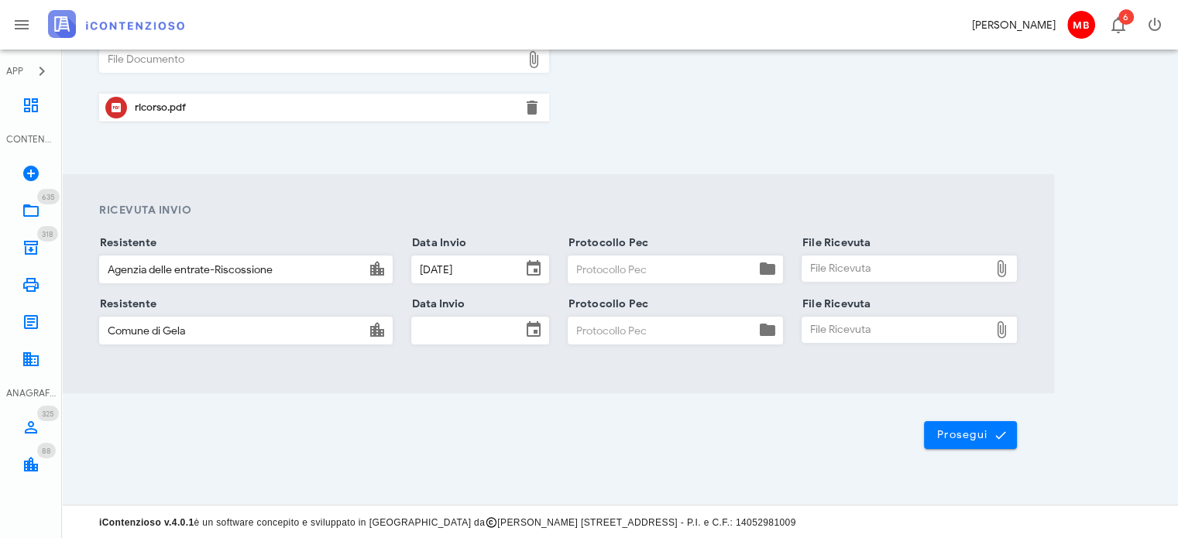
click at [455, 328] on input "Data Invio" at bounding box center [466, 331] width 109 height 26
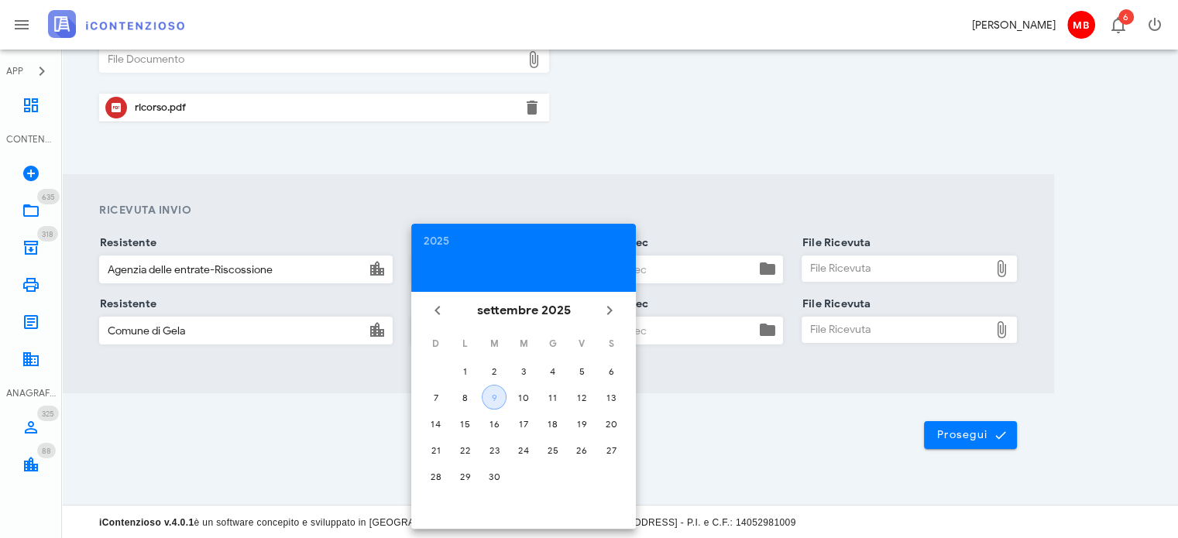
click at [505, 401] on div "9" at bounding box center [494, 398] width 23 height 12
type input "[DATE]"
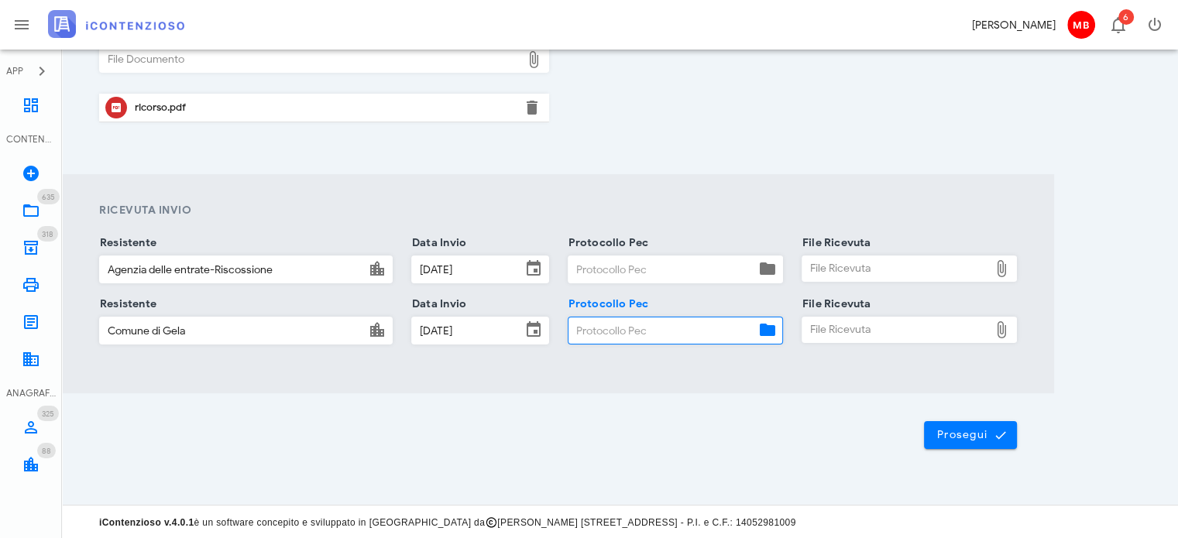
click at [592, 331] on input "Protocollo Pec" at bounding box center [662, 331] width 187 height 26
type input "44"
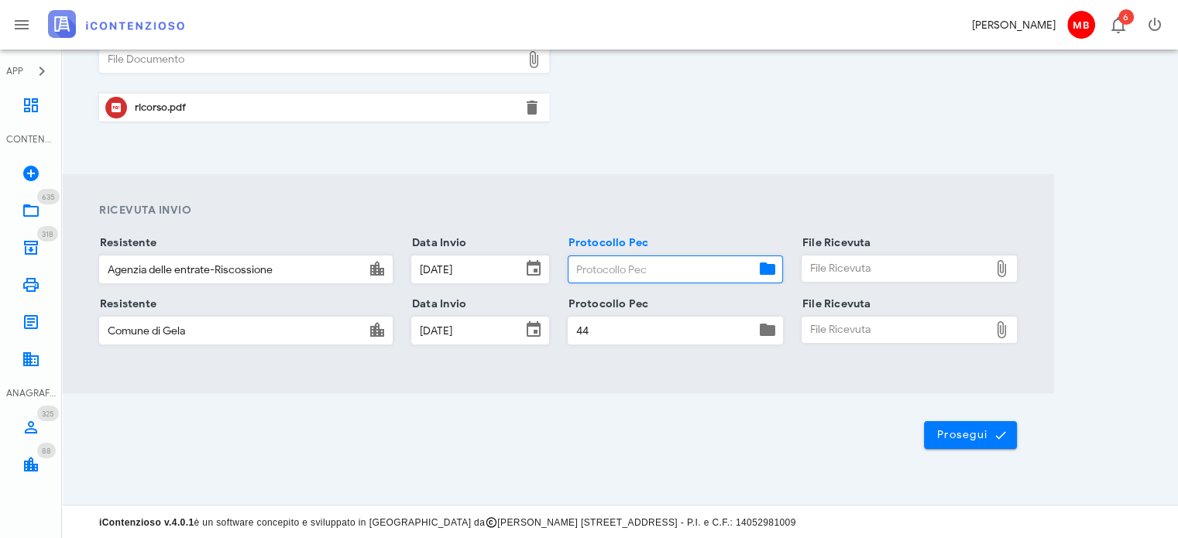
click at [606, 266] on input "Protocollo Pec" at bounding box center [662, 269] width 187 height 26
type input "444"
click at [830, 266] on div "File Ricevuta" at bounding box center [896, 268] width 187 height 25
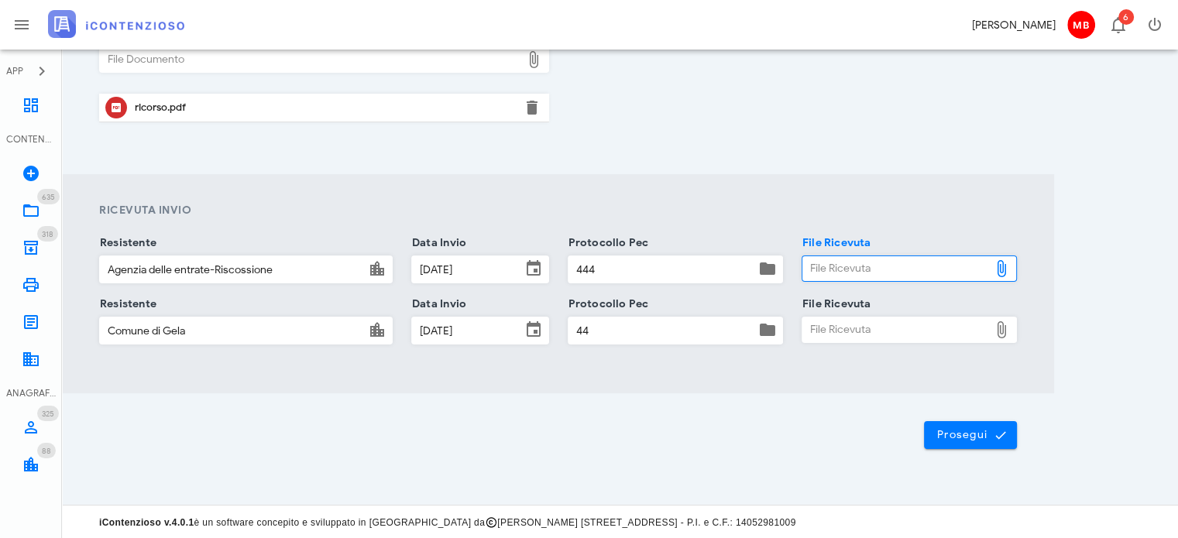
type input "C:\fakepath\consegna ader.eml"
click at [818, 340] on div "File Ricevuta" at bounding box center [896, 330] width 187 height 25
type input "C:\fakepath\consegna comune.eml"
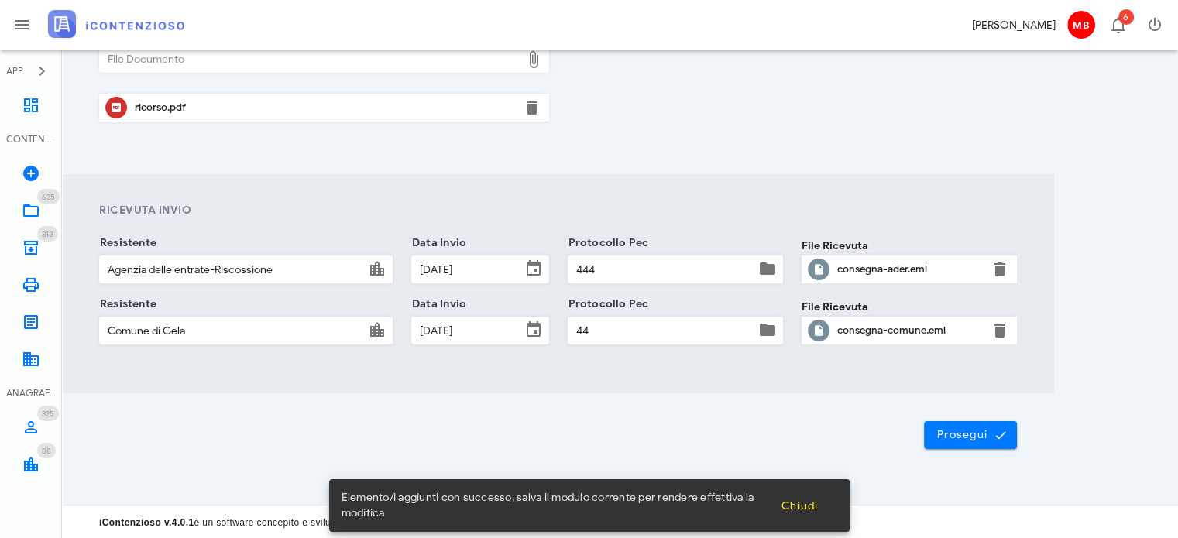
scroll to position [282, 0]
click at [980, 428] on span "Prosegui" at bounding box center [971, 435] width 68 height 14
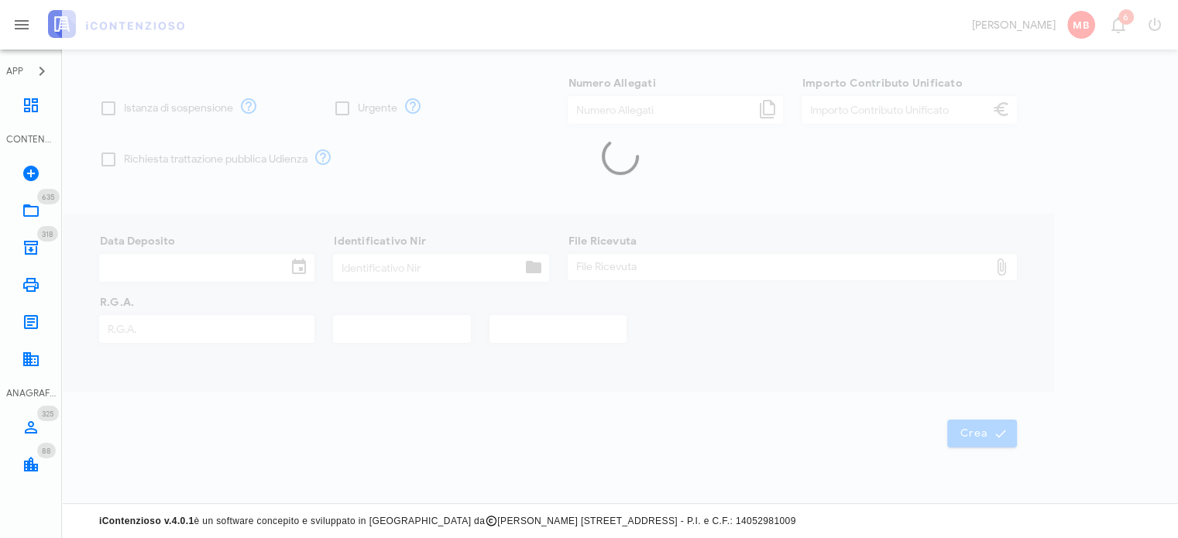
type input "250,00"
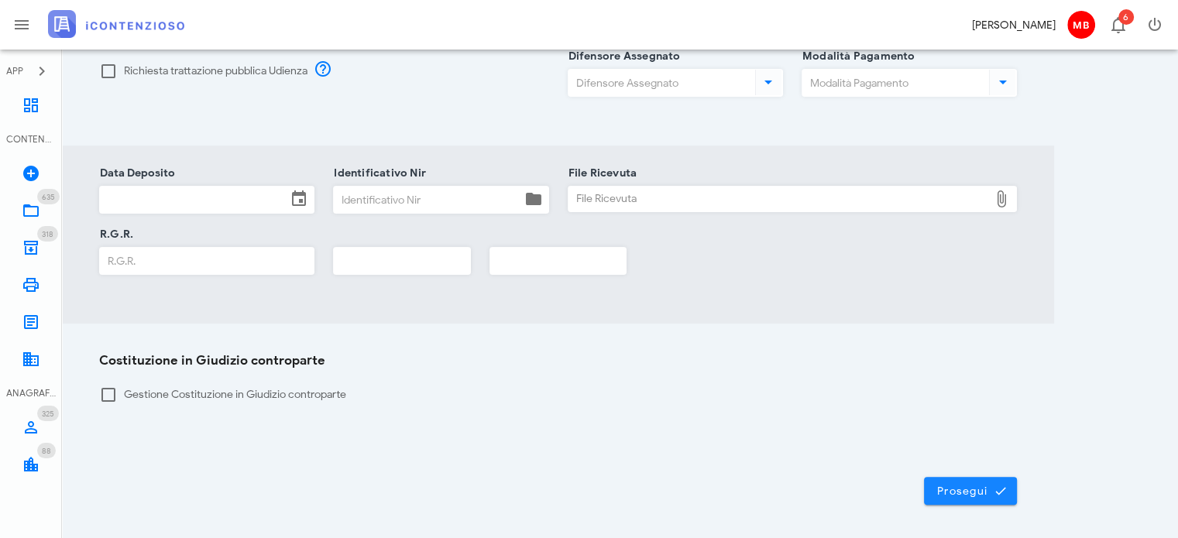
scroll to position [376, 0]
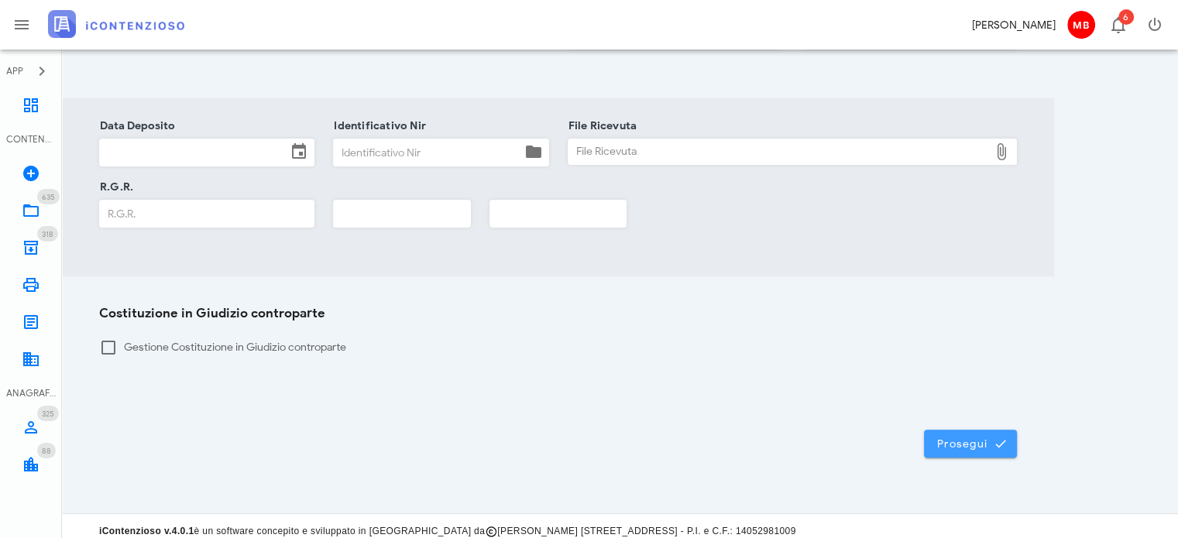
click at [951, 437] on span "Prosegui" at bounding box center [971, 444] width 68 height 14
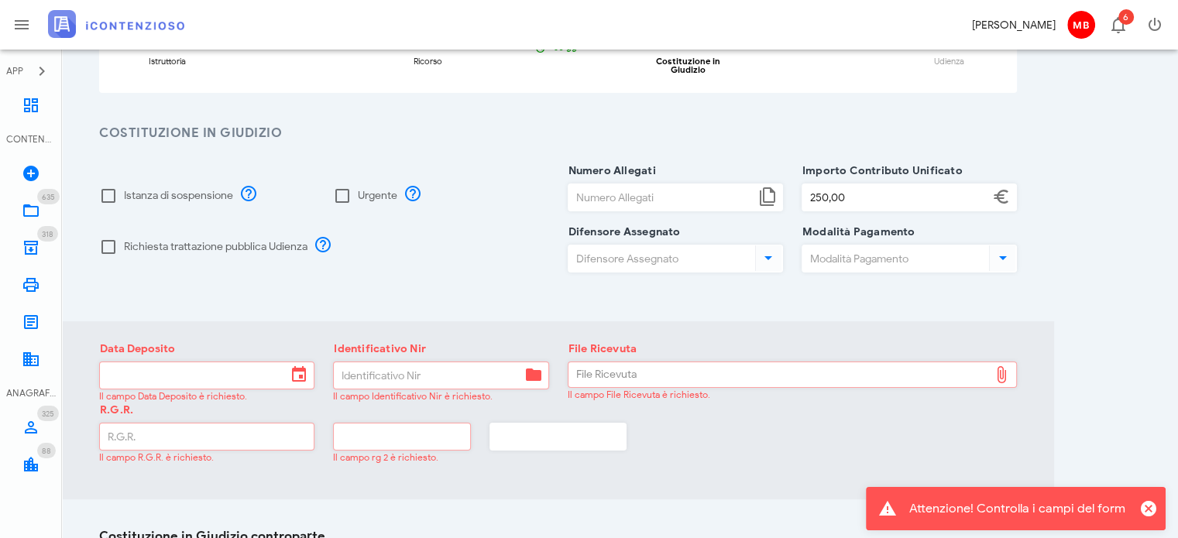
scroll to position [310, 0]
